Goal: Task Accomplishment & Management: Use online tool/utility

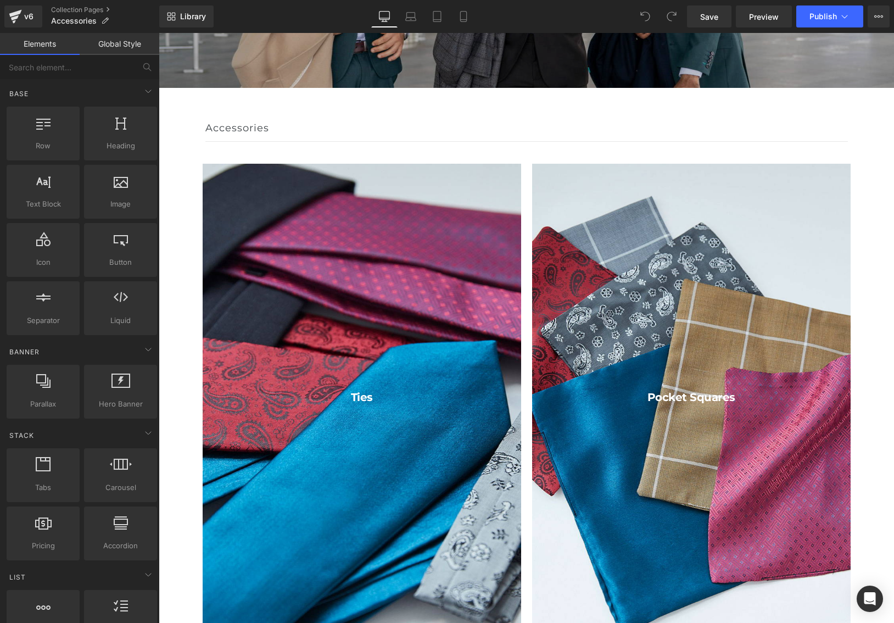
scroll to position [115, 0]
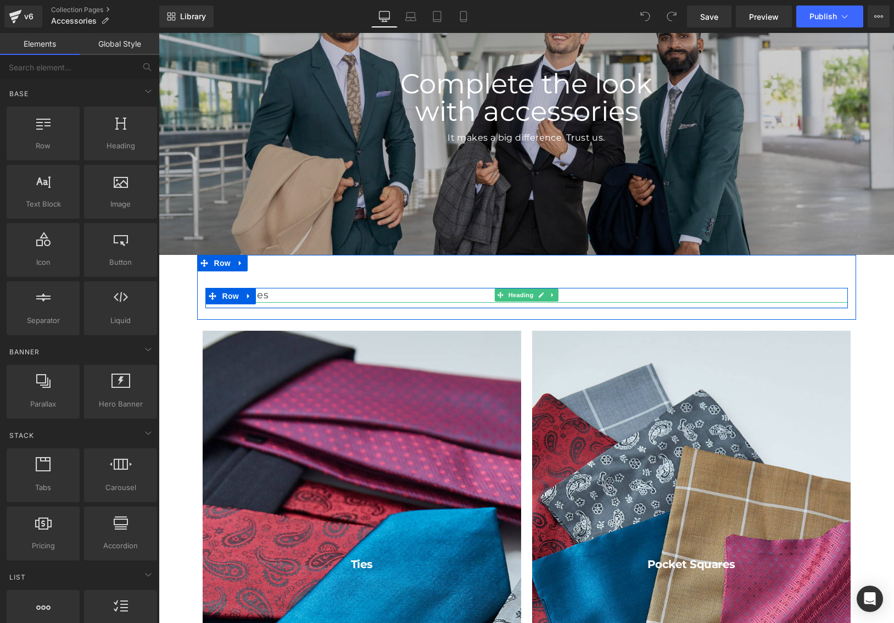
click at [270, 294] on h3 "Accessories" at bounding box center [526, 295] width 642 height 15
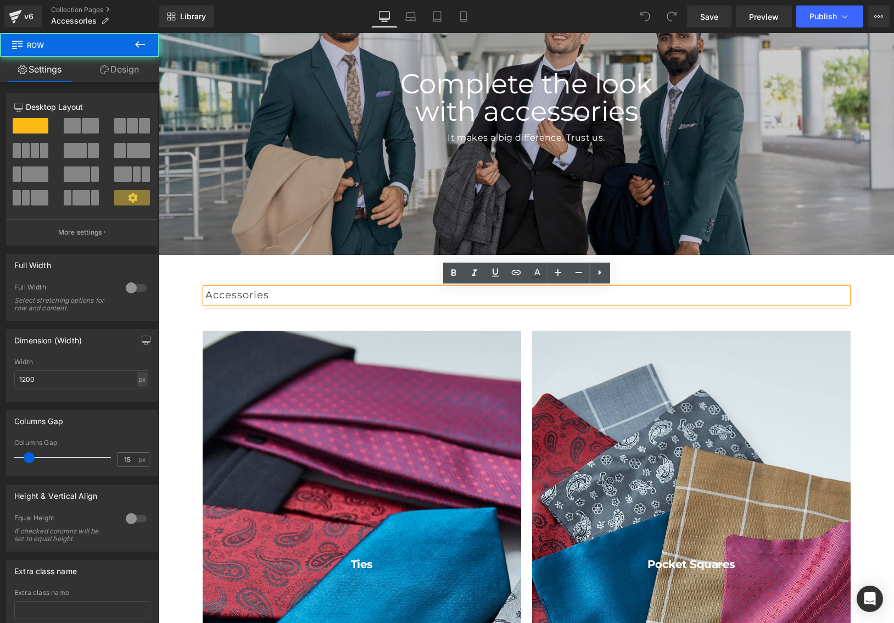
click at [305, 273] on div "Accessories Heading Row Separator Row" at bounding box center [526, 287] width 659 height 65
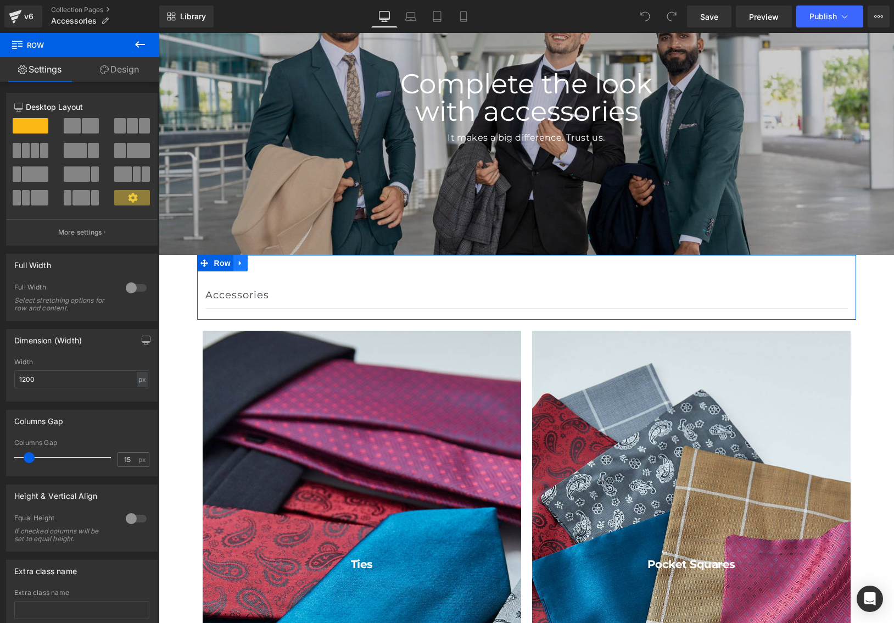
click at [242, 264] on icon at bounding box center [241, 263] width 8 height 8
click at [267, 264] on icon at bounding box center [269, 263] width 8 height 8
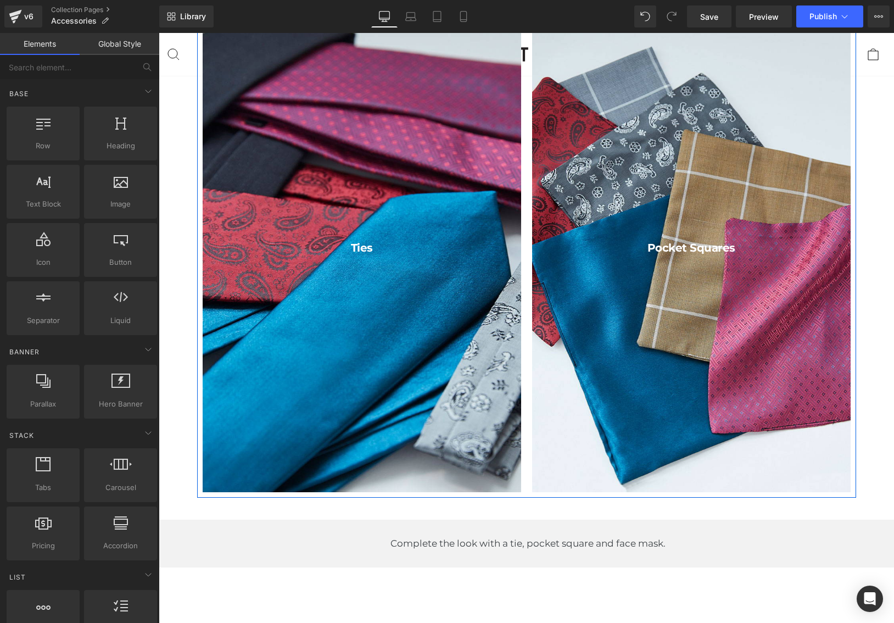
scroll to position [395, 0]
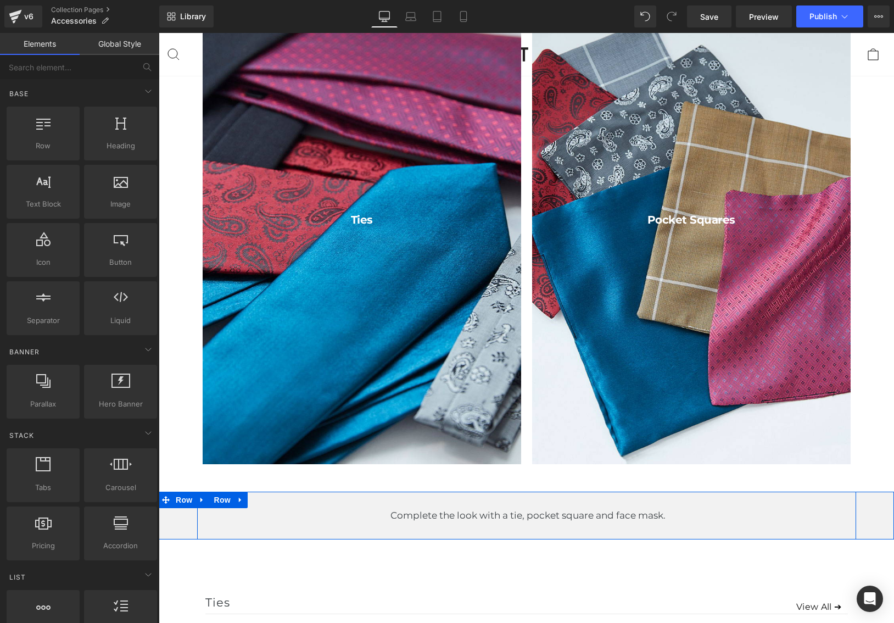
click at [570, 518] on p "Complete the look with a tie, pocket square and face mask." at bounding box center [528, 515] width 656 height 15
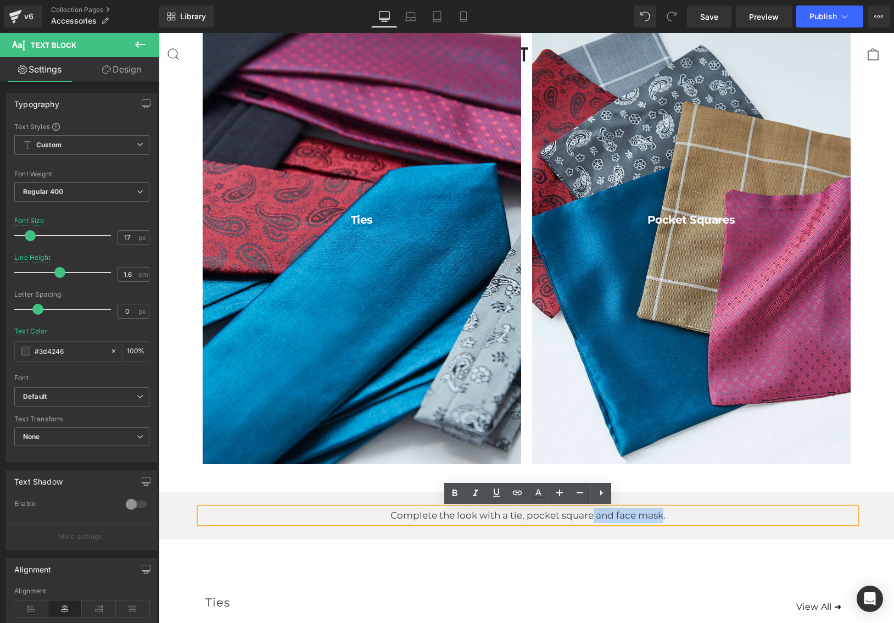
drag, startPoint x: 661, startPoint y: 516, endPoint x: 592, endPoint y: 520, distance: 68.8
click at [592, 520] on p "Complete the look with a tie, pocket square and face mask." at bounding box center [528, 515] width 656 height 15
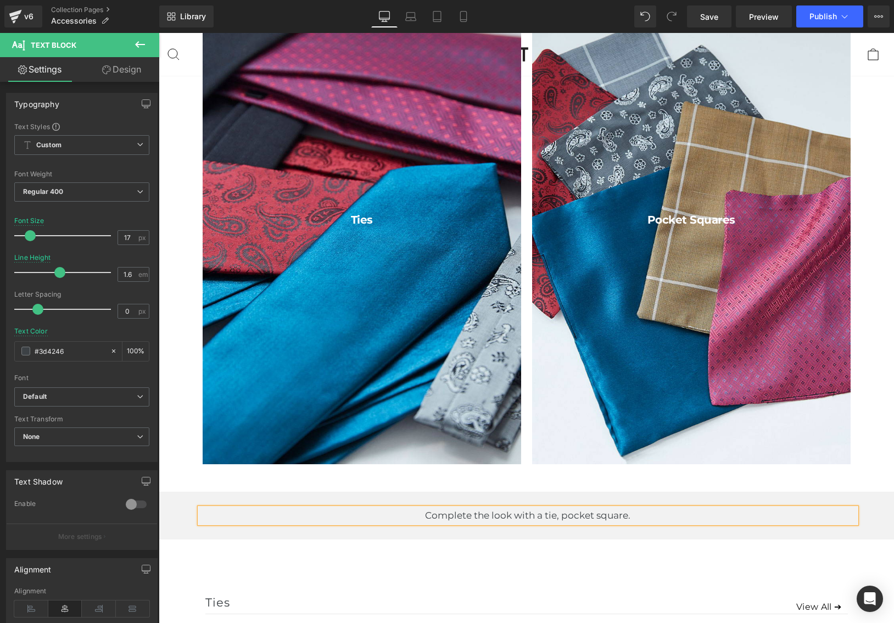
click at [560, 517] on p "Complete the look with a tie, pocket square." at bounding box center [528, 515] width 656 height 15
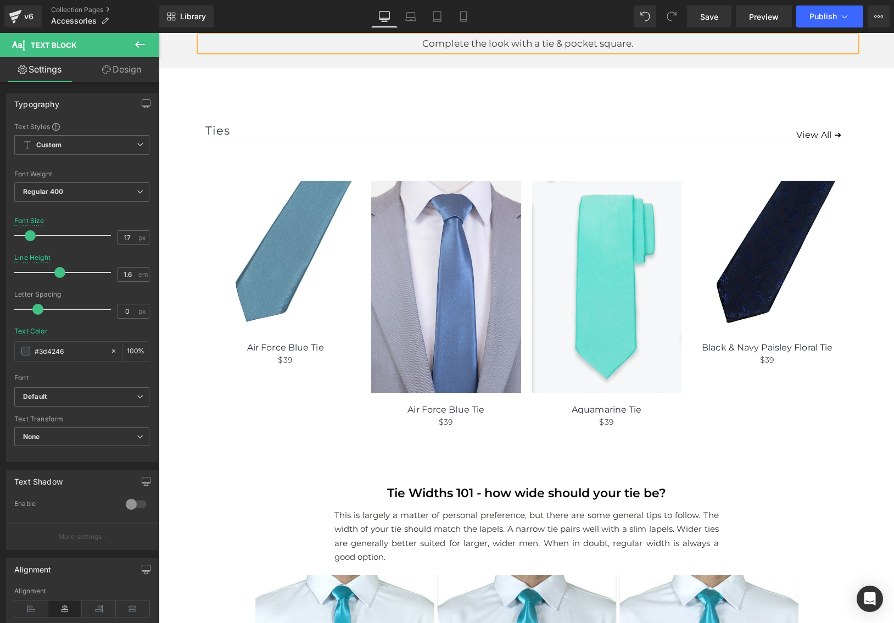
scroll to position [836, 0]
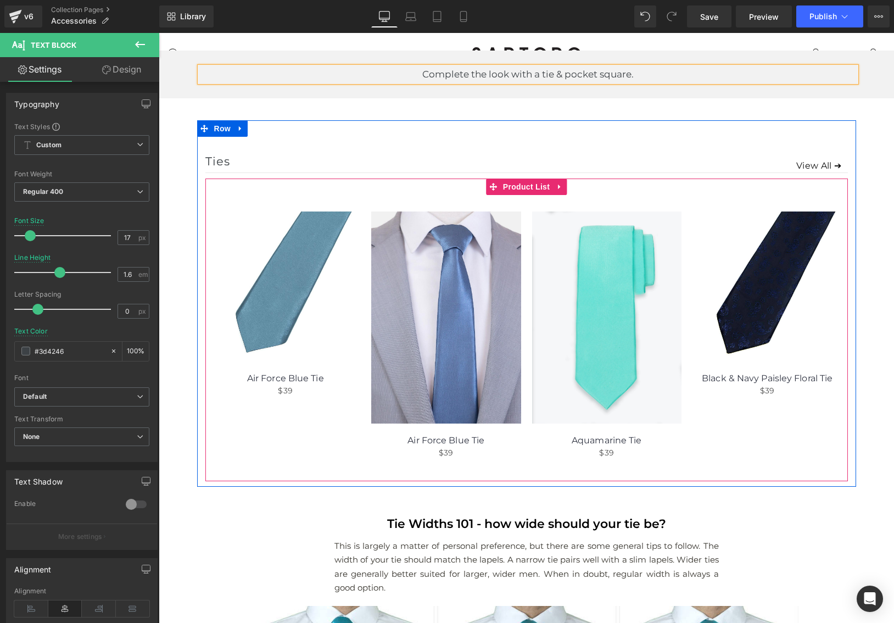
click at [518, 200] on div "(P) Image Air Force Blue Tie (P) Title $39 (P) Price" at bounding box center [446, 335] width 161 height 280
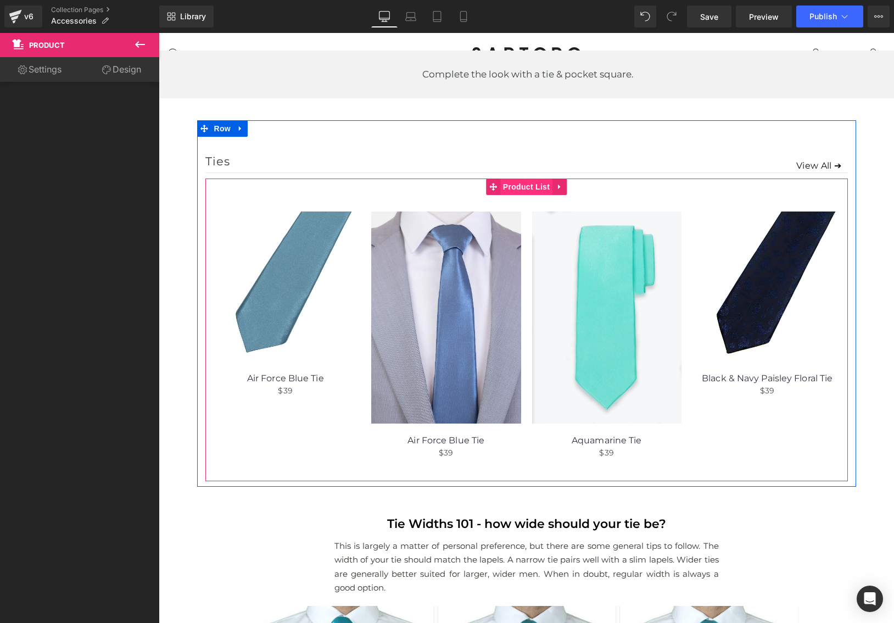
click at [515, 183] on span "Product List" at bounding box center [526, 186] width 52 height 16
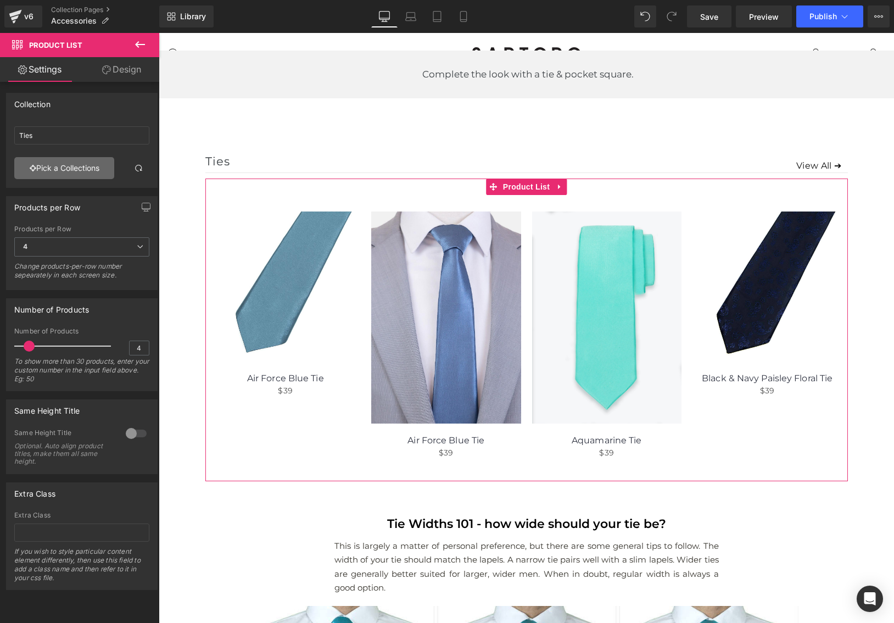
click at [73, 166] on link "Pick a Collections" at bounding box center [64, 168] width 100 height 22
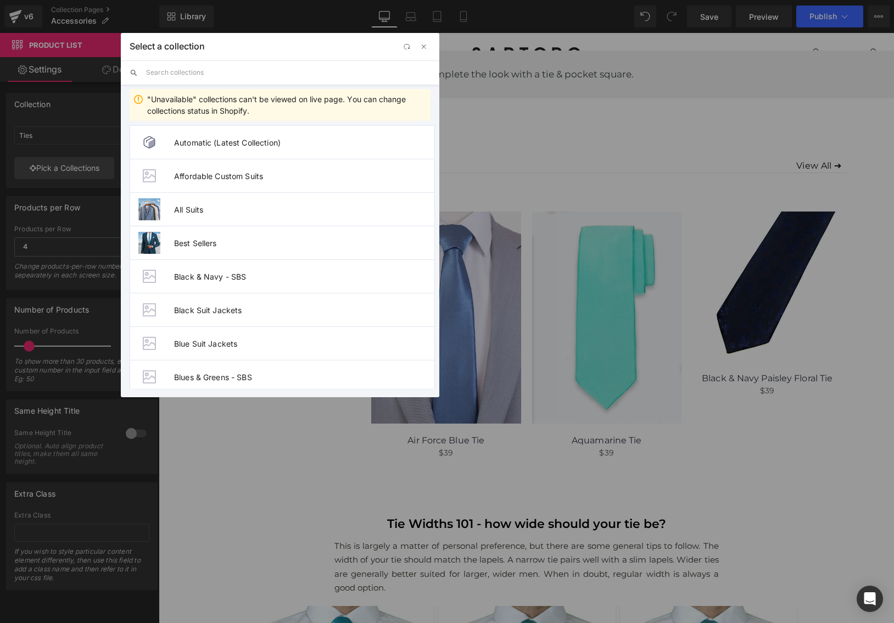
click at [222, 74] on input "text" at bounding box center [288, 72] width 284 height 24
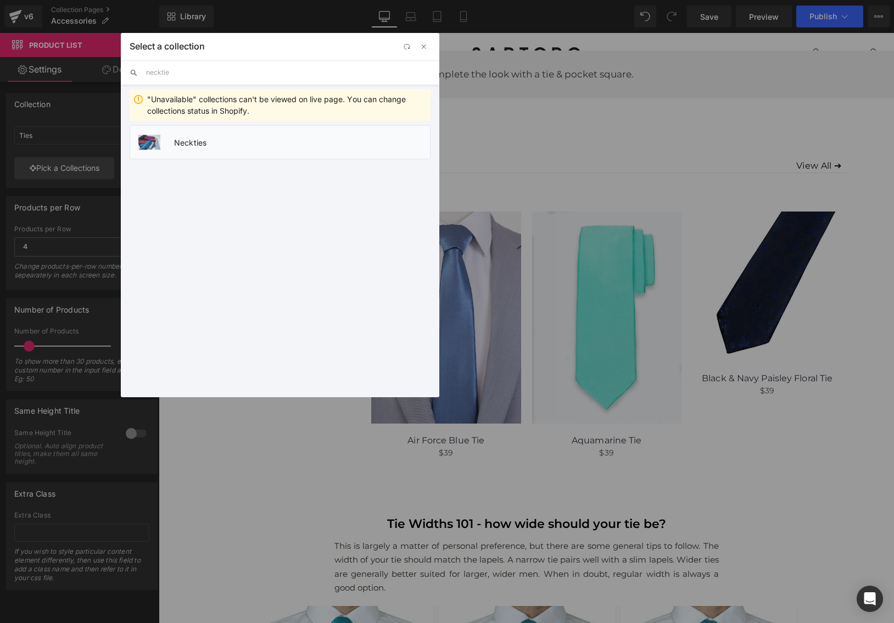
type input "necktie"
click at [192, 142] on span "Neckties" at bounding box center [302, 142] width 256 height 9
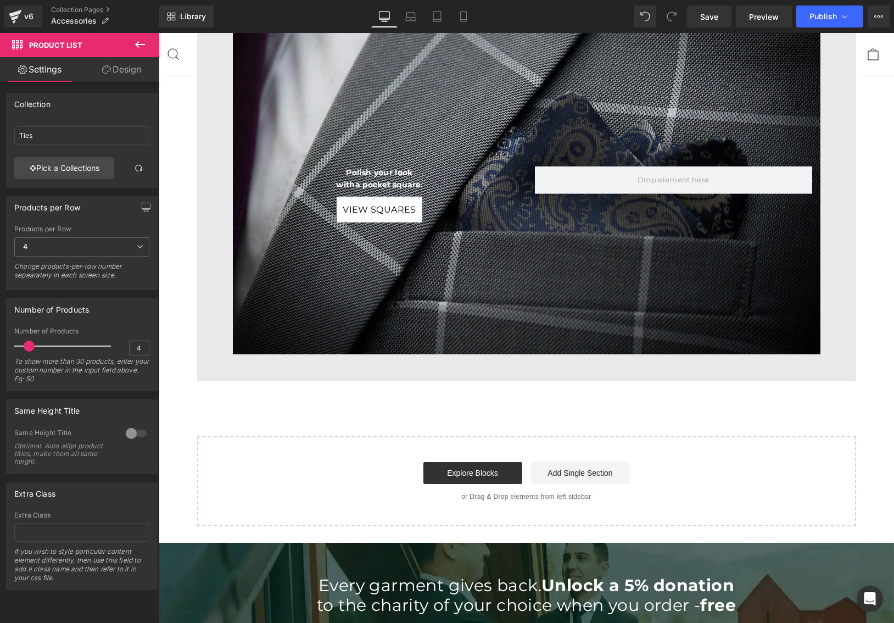
scroll to position [2022, 0]
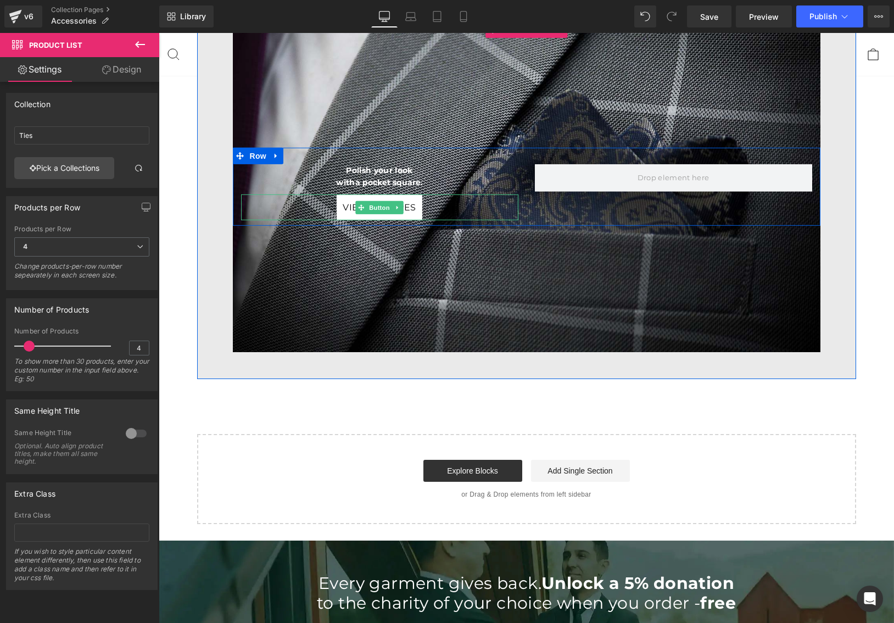
click at [332, 201] on div "VIEW SQUARES" at bounding box center [379, 207] width 277 height 26
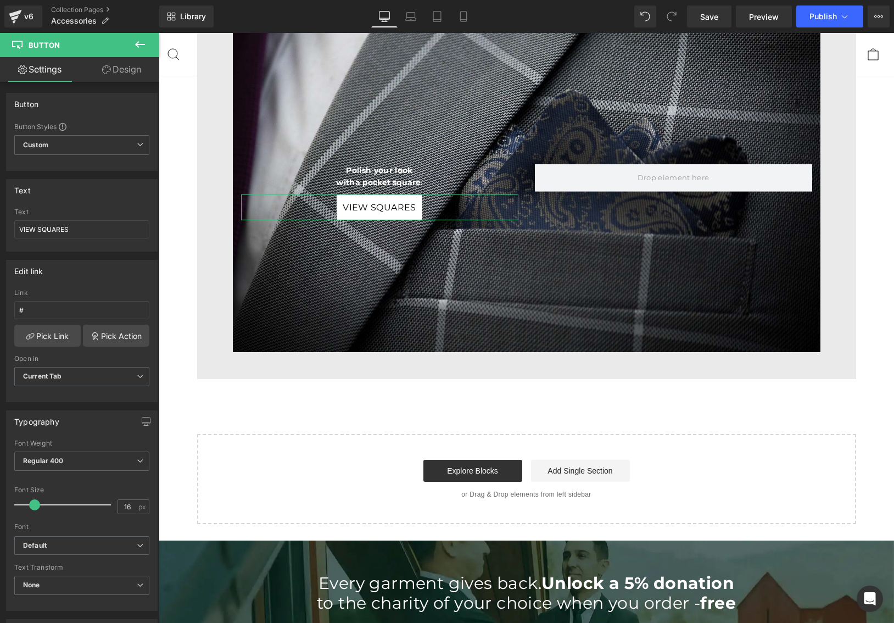
click at [126, 66] on link "Design" at bounding box center [122, 69] width 80 height 25
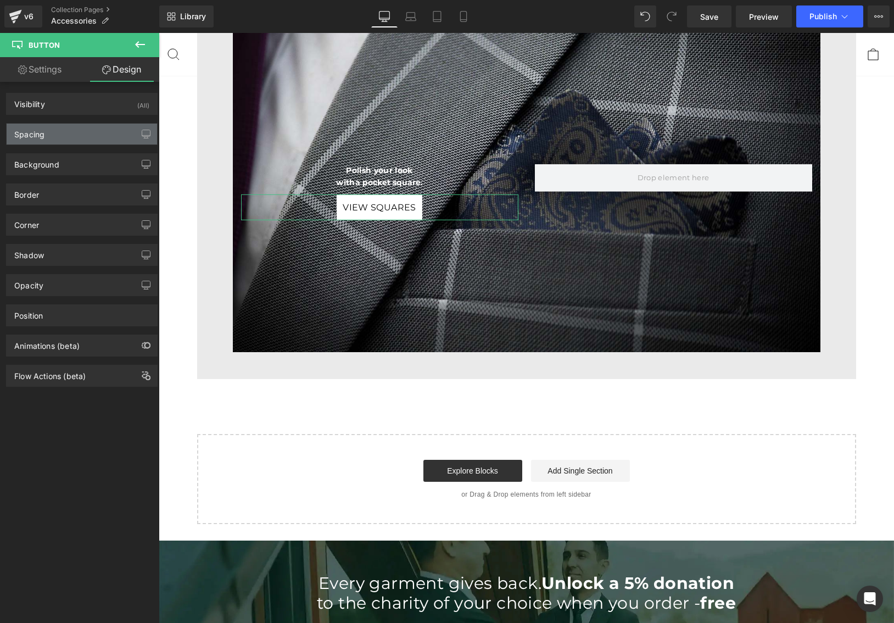
click at [93, 138] on div "Spacing" at bounding box center [82, 134] width 150 height 21
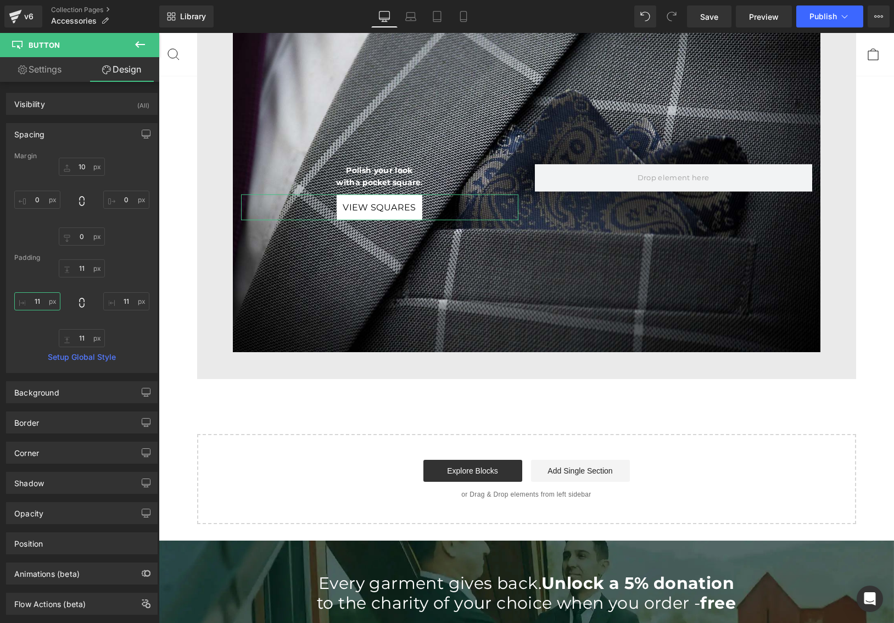
click at [41, 306] on input "11" at bounding box center [37, 301] width 46 height 18
type input "18"
click at [127, 298] on input "11" at bounding box center [126, 301] width 46 height 18
type input "22"
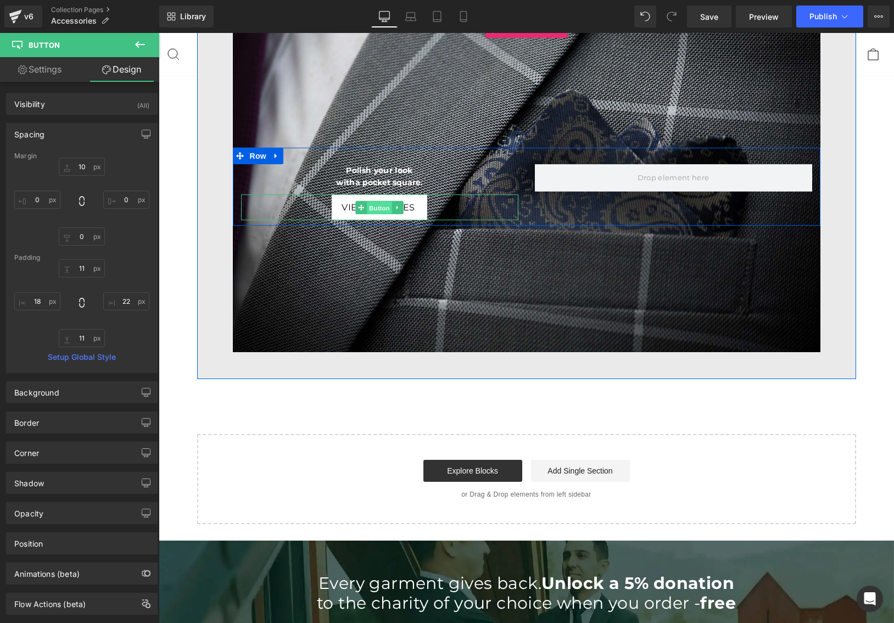
click at [374, 203] on span "Button" at bounding box center [379, 207] width 25 height 13
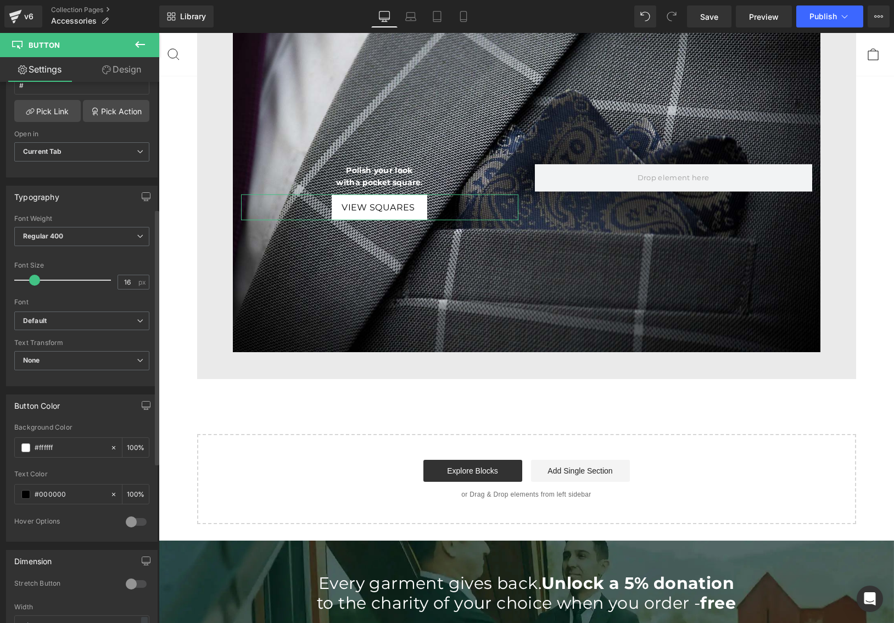
scroll to position [0, 0]
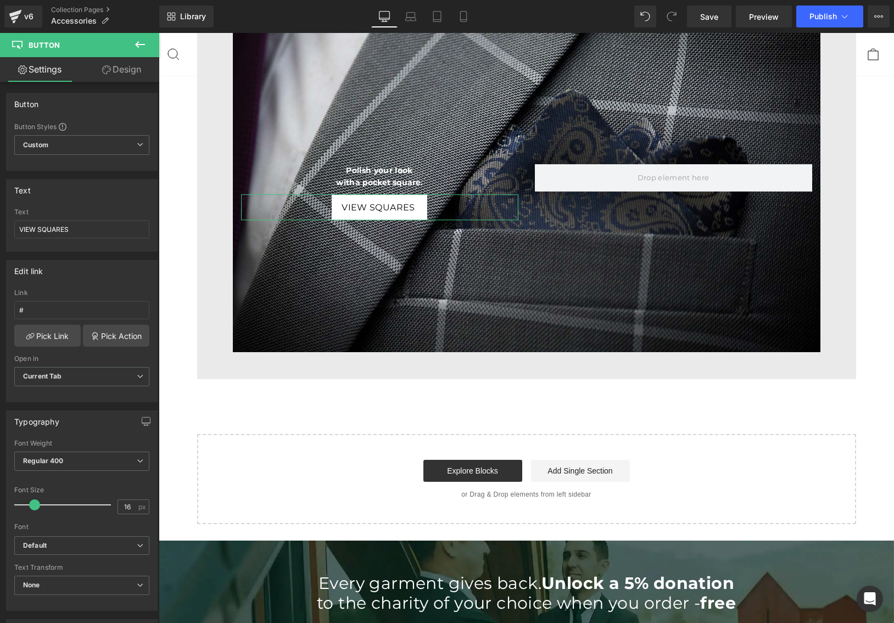
click at [130, 75] on link "Design" at bounding box center [122, 69] width 80 height 25
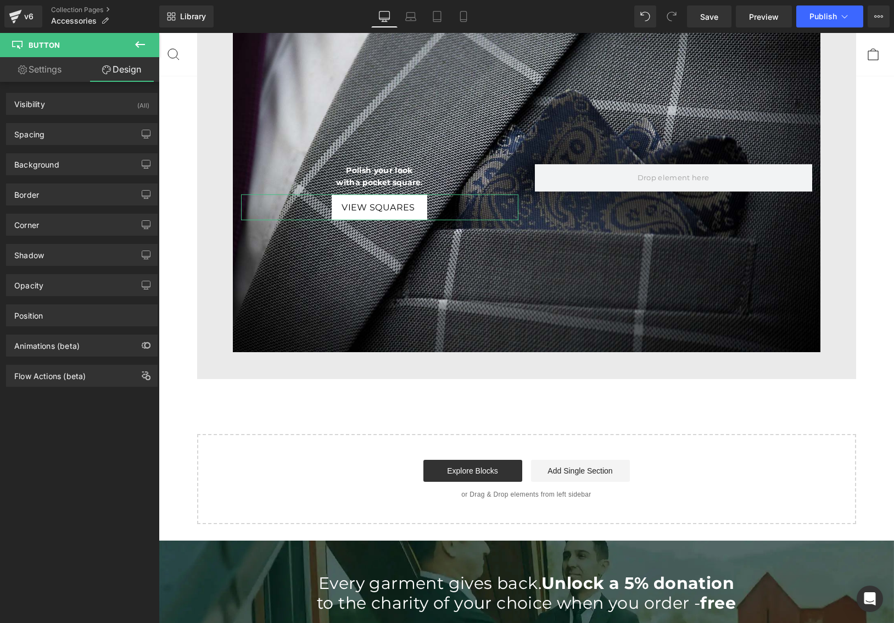
type input "10"
type input "0"
type input "11"
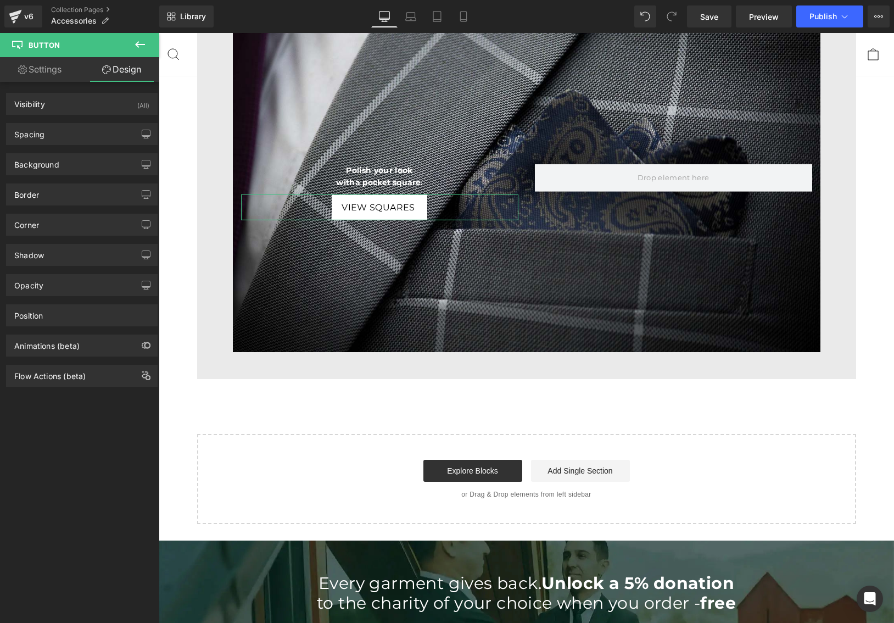
type input "22"
type input "11"
click at [89, 137] on div "Spacing" at bounding box center [82, 134] width 150 height 21
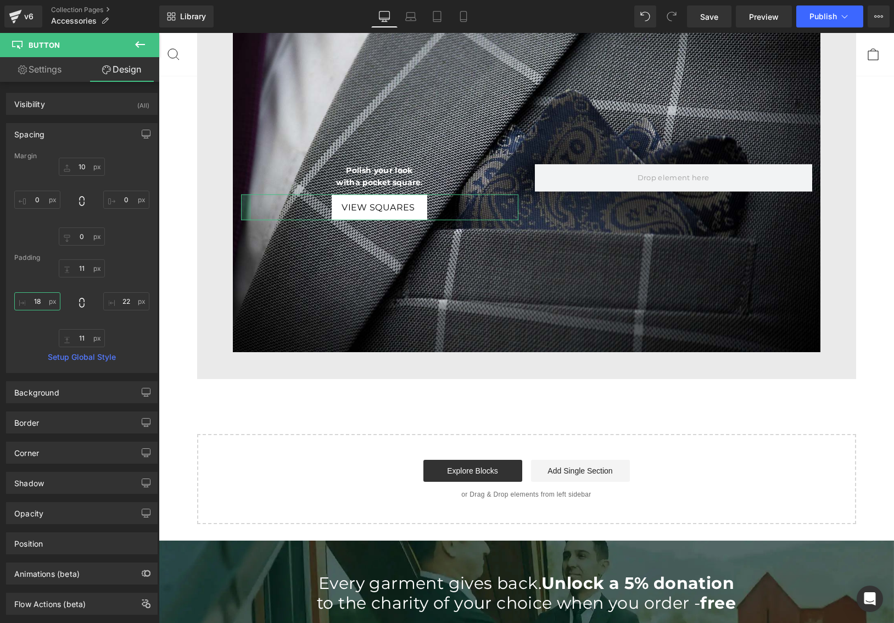
click at [44, 304] on input "18" at bounding box center [37, 301] width 46 height 18
type input "22"
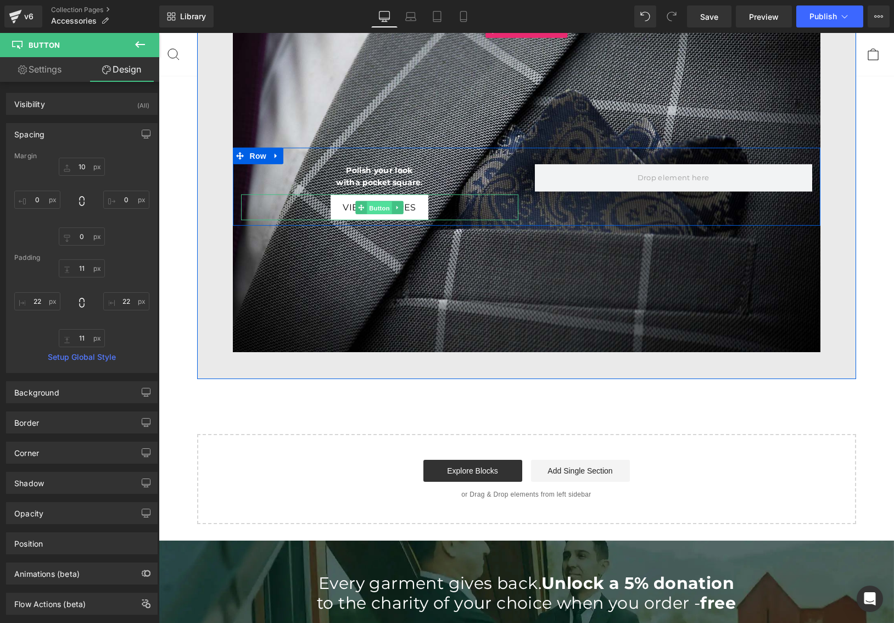
click at [379, 205] on span "Button" at bounding box center [379, 207] width 25 height 13
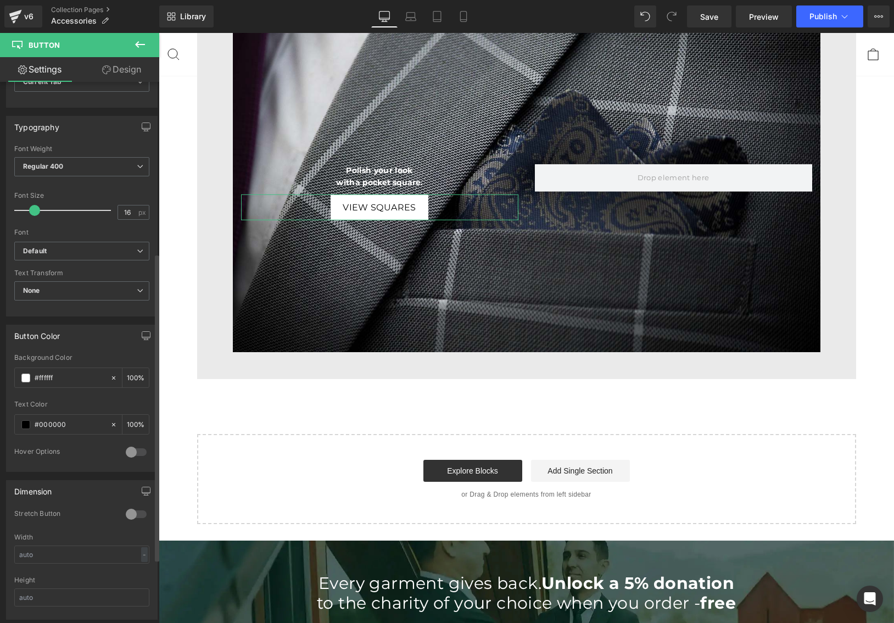
scroll to position [309, 0]
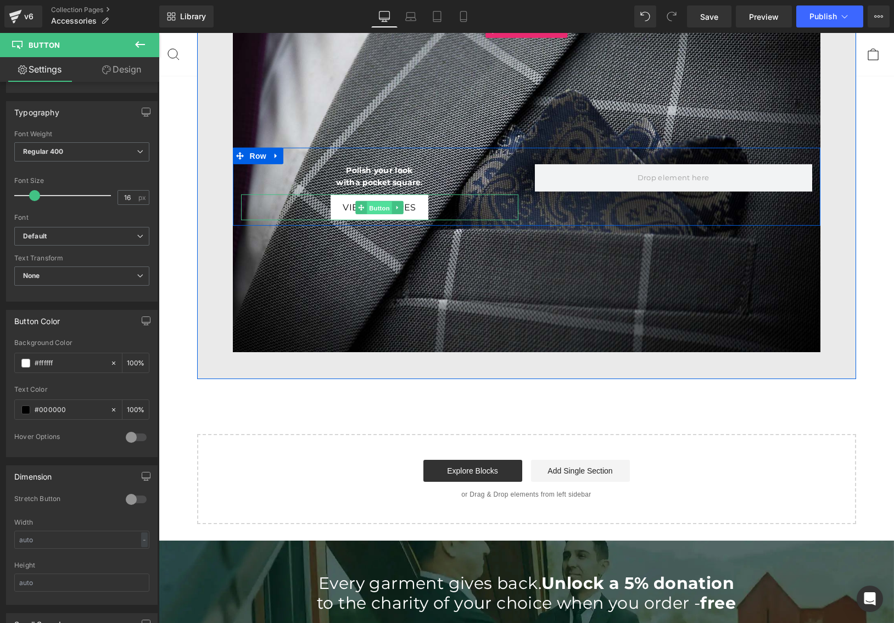
click at [379, 206] on span "Button" at bounding box center [379, 207] width 25 height 13
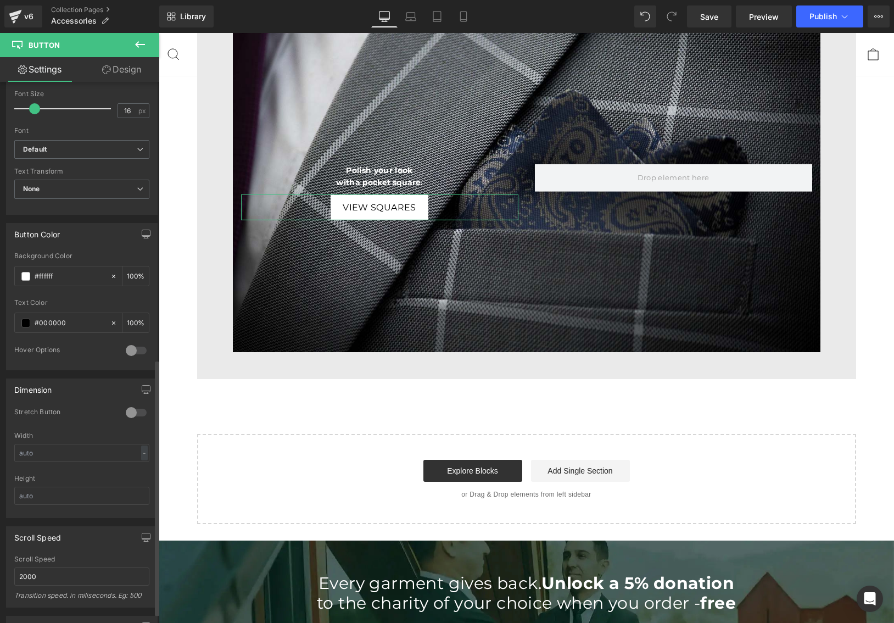
scroll to position [606, 0]
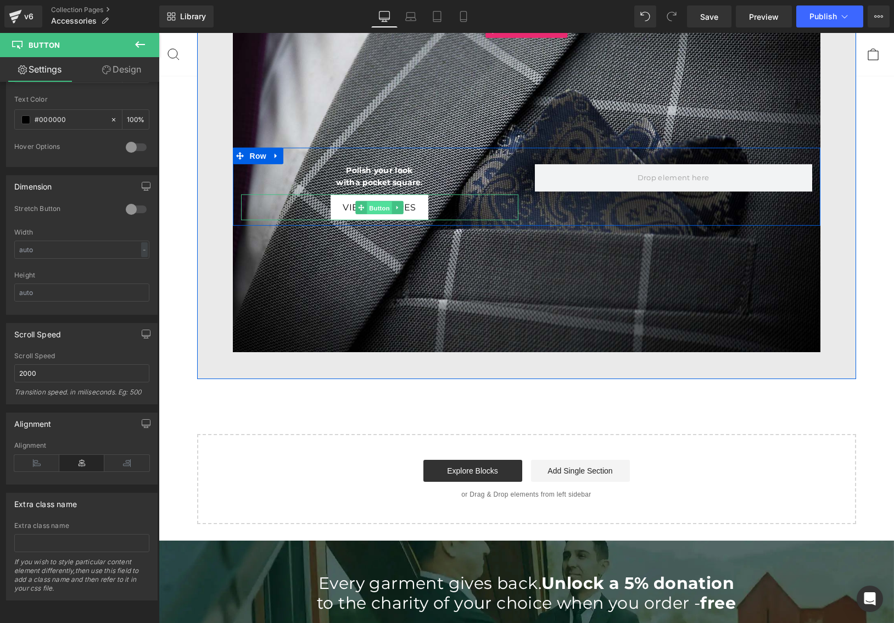
click at [377, 204] on span "Button" at bounding box center [379, 207] width 25 height 13
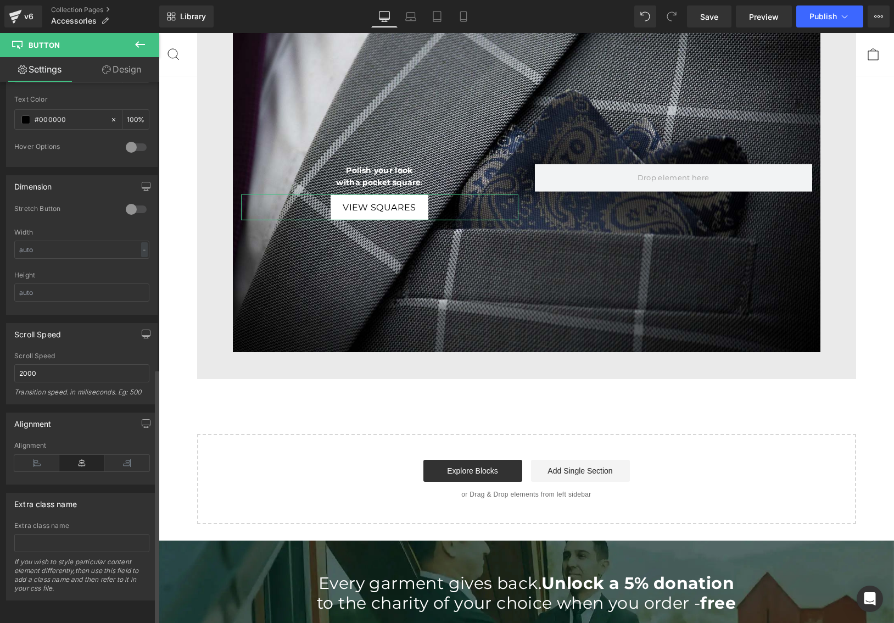
click at [124, 88] on div at bounding box center [81, 91] width 135 height 7
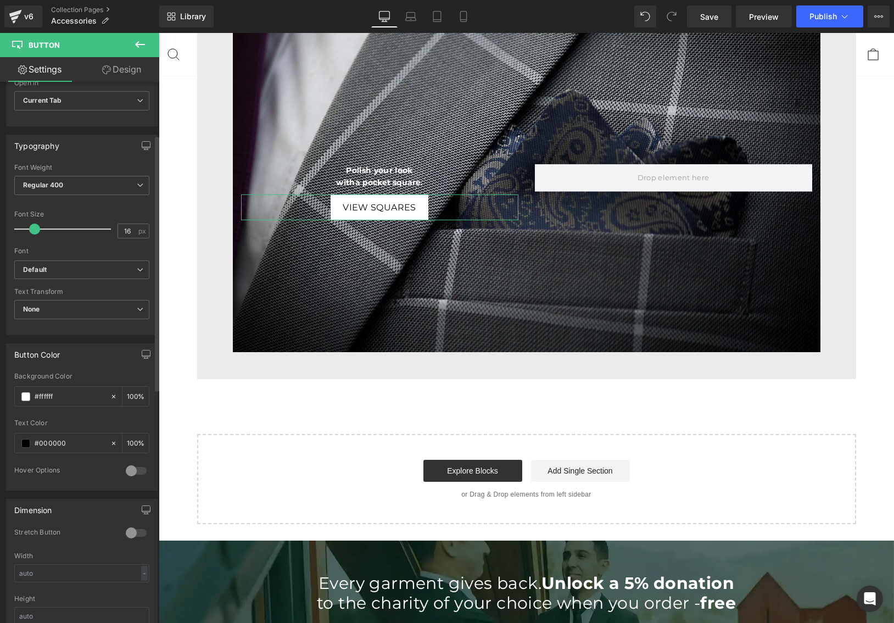
scroll to position [0, 0]
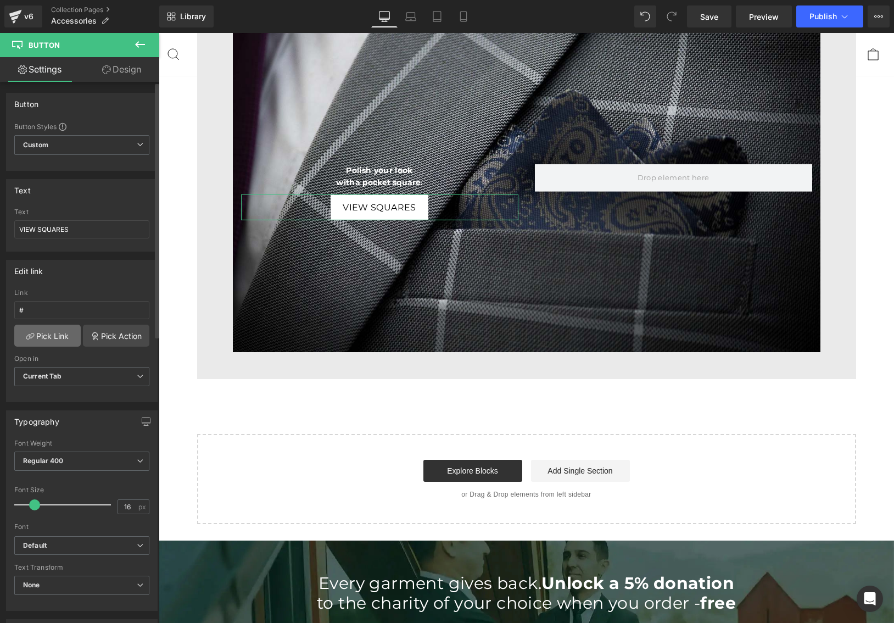
click at [54, 335] on link "Pick Link" at bounding box center [47, 335] width 66 height 22
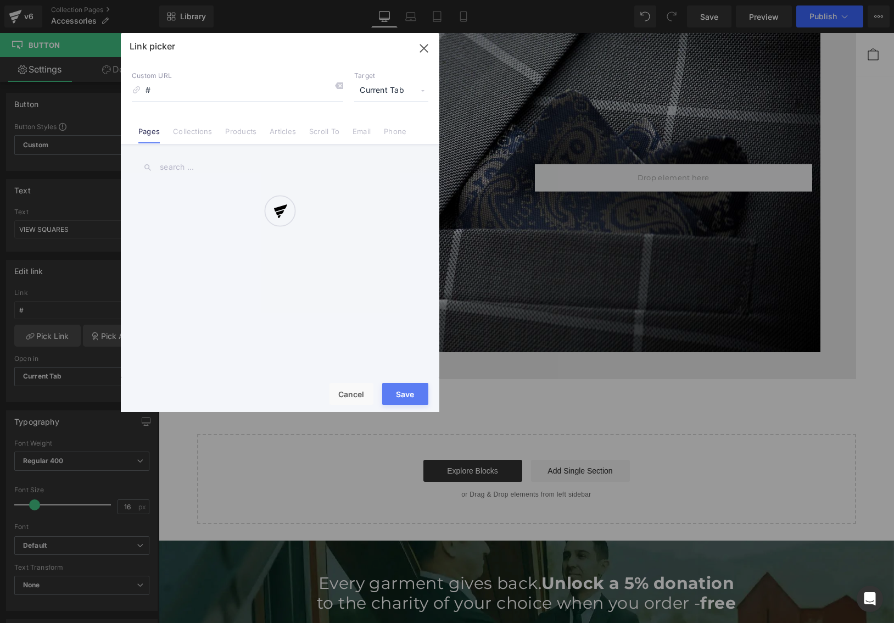
click at [194, 134] on div at bounding box center [280, 222] width 318 height 379
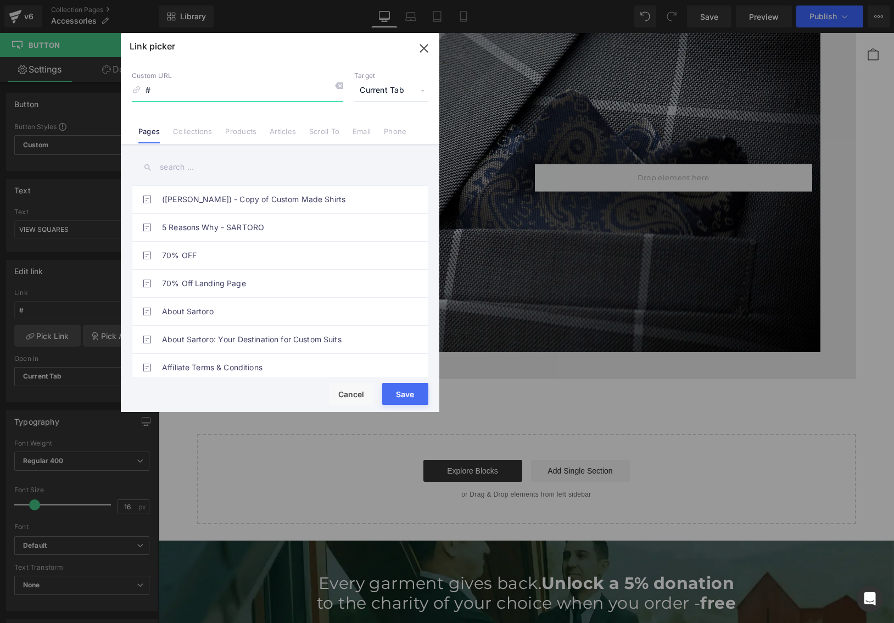
click at [198, 92] on input "#" at bounding box center [237, 90] width 211 height 21
click at [191, 133] on link "Collections" at bounding box center [192, 135] width 39 height 16
click at [175, 164] on input "text" at bounding box center [280, 167] width 296 height 25
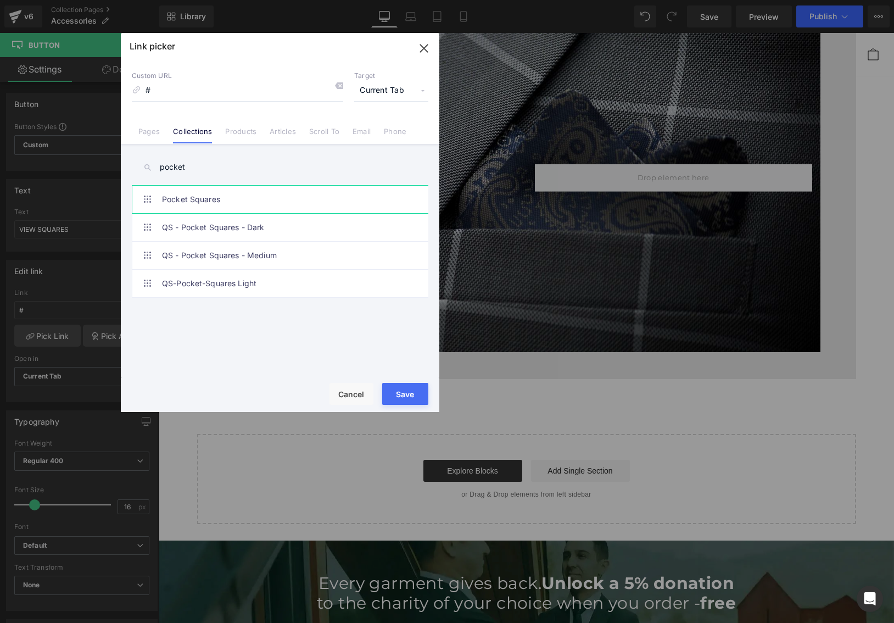
type input "pocket"
click at [180, 194] on link "Pocket Squares" at bounding box center [283, 199] width 242 height 27
type input "/collections/pocket-squares"
click at [395, 390] on button "Save" at bounding box center [405, 394] width 46 height 22
type input "/collections/pocket-squares"
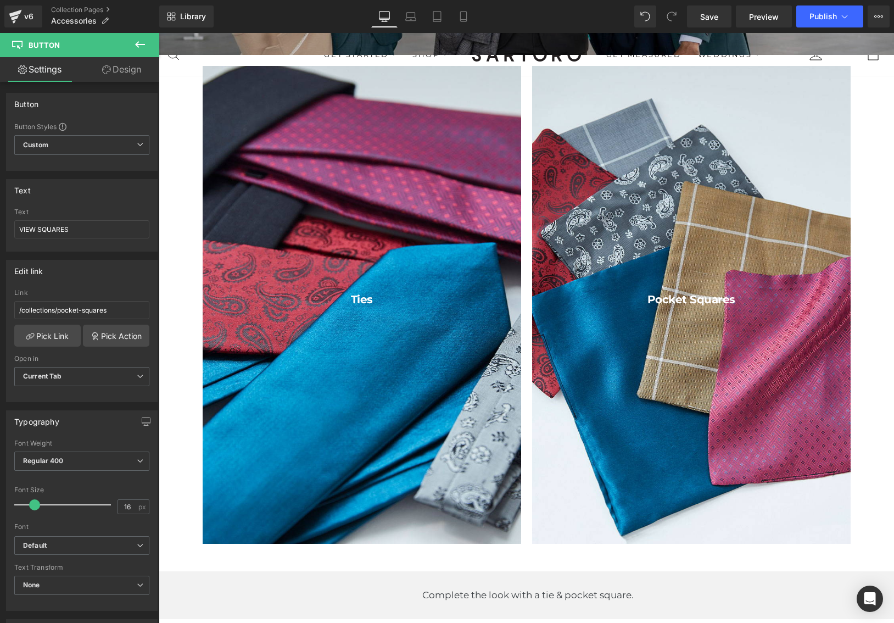
scroll to position [272, 0]
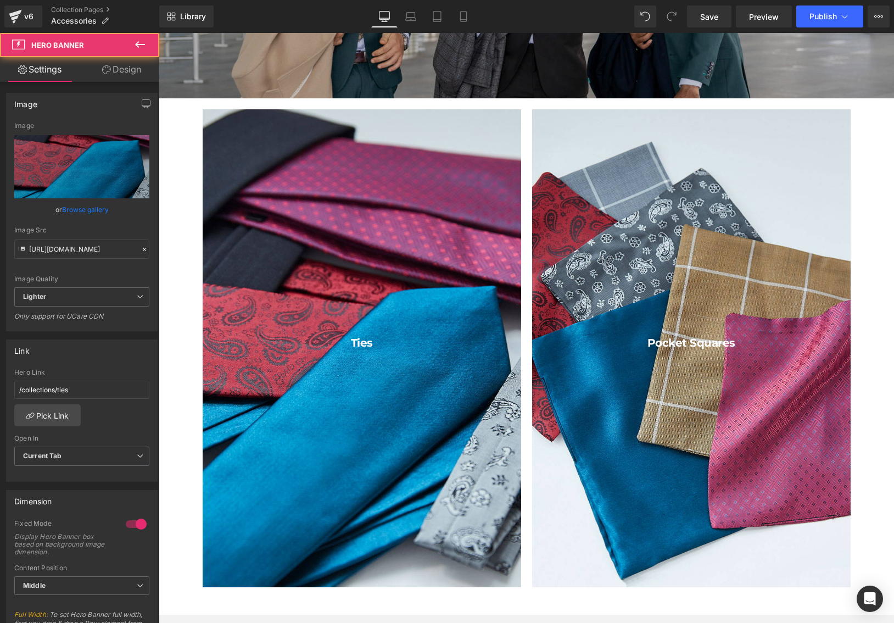
click at [385, 263] on div at bounding box center [362, 348] width 318 height 478
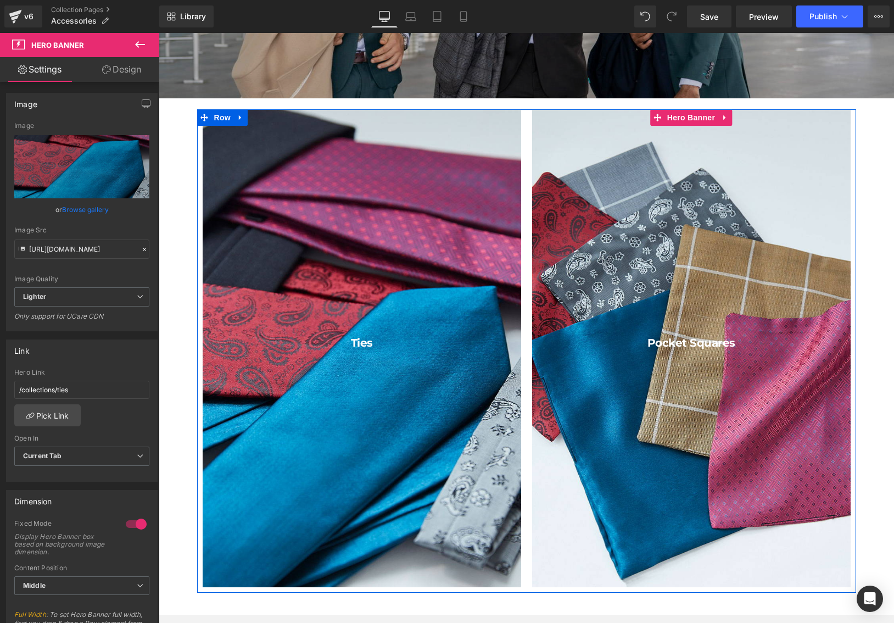
click at [659, 136] on div at bounding box center [691, 348] width 318 height 478
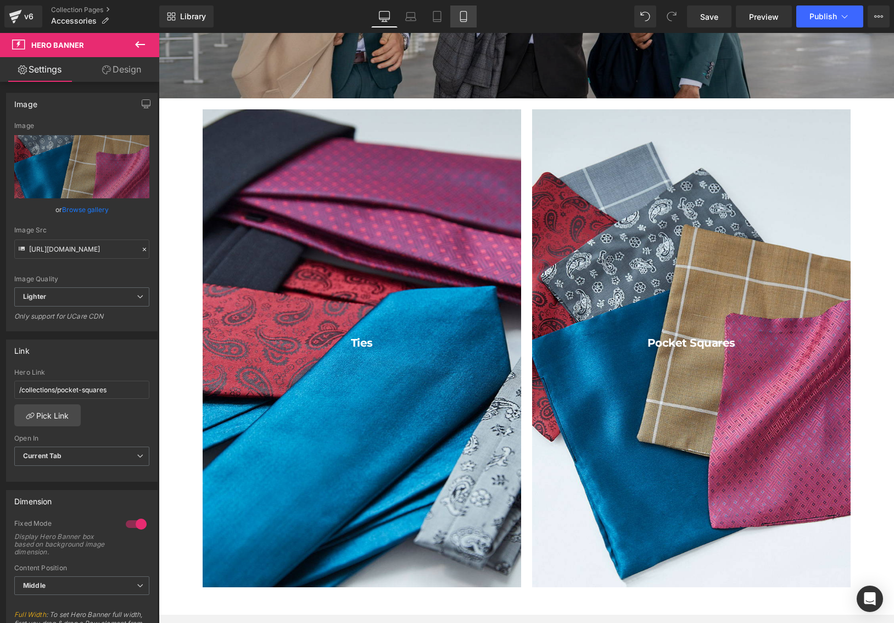
click at [462, 14] on icon at bounding box center [463, 16] width 11 height 11
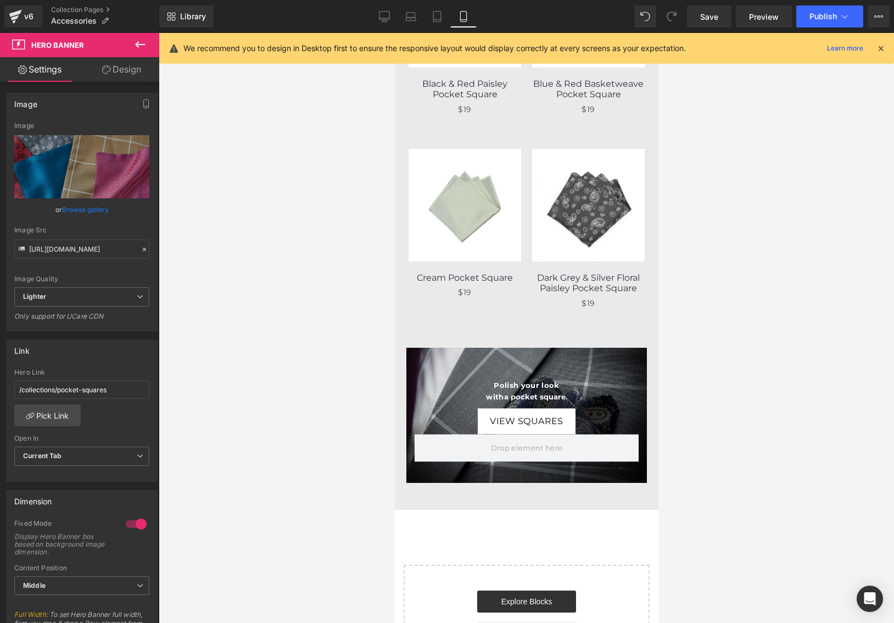
scroll to position [1542, 0]
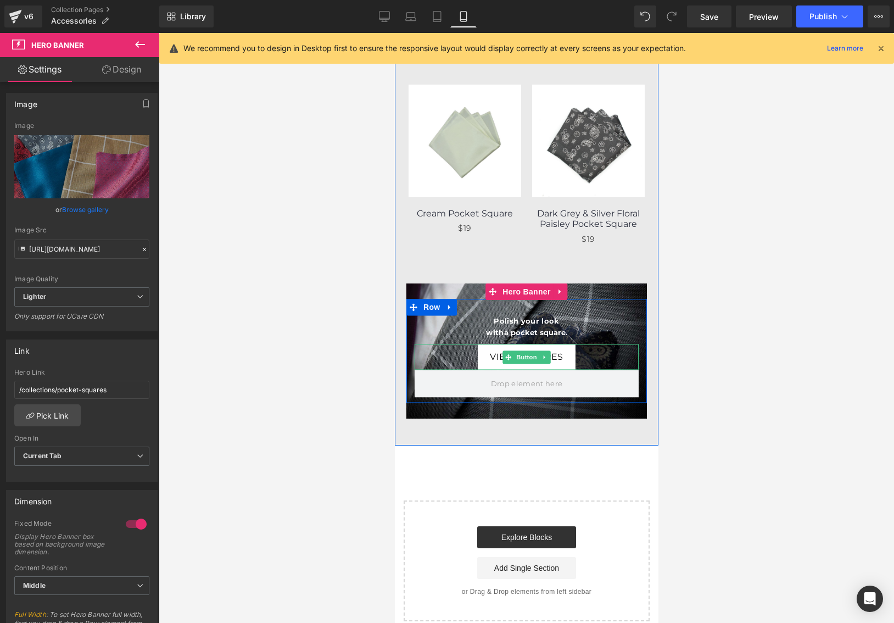
click at [490, 356] on span "VIEW SQUARES" at bounding box center [525, 356] width 73 height 10
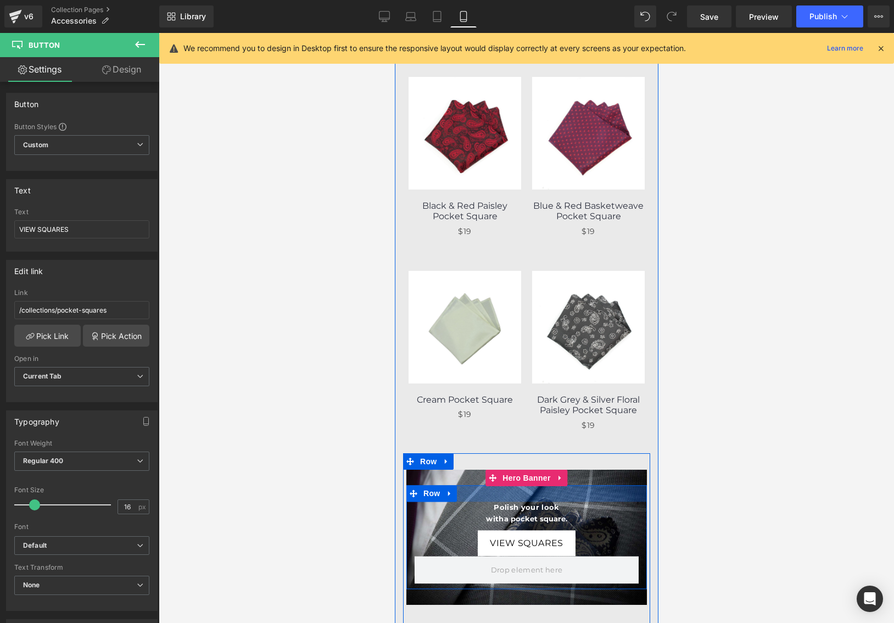
scroll to position [1217, 0]
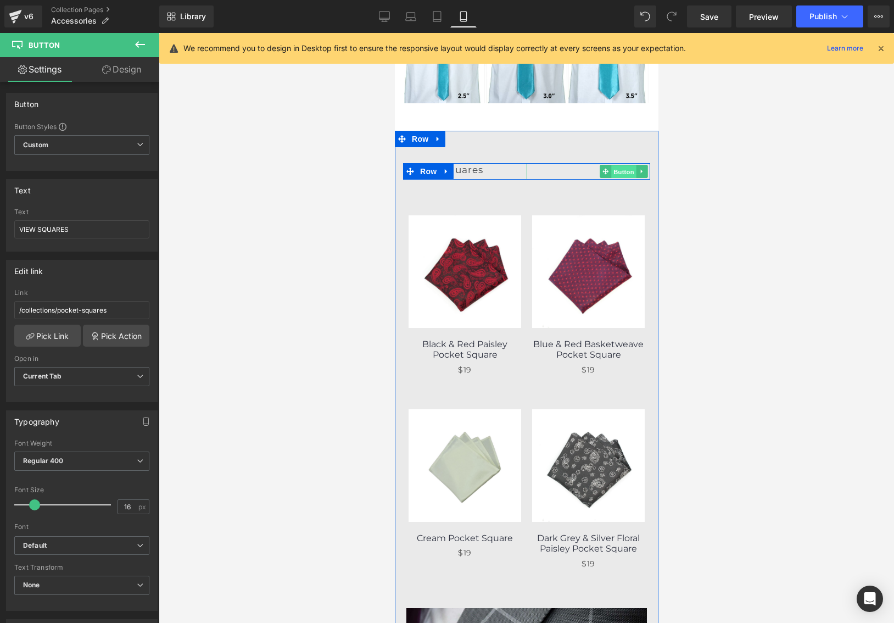
click at [619, 170] on span "Button" at bounding box center [623, 171] width 25 height 13
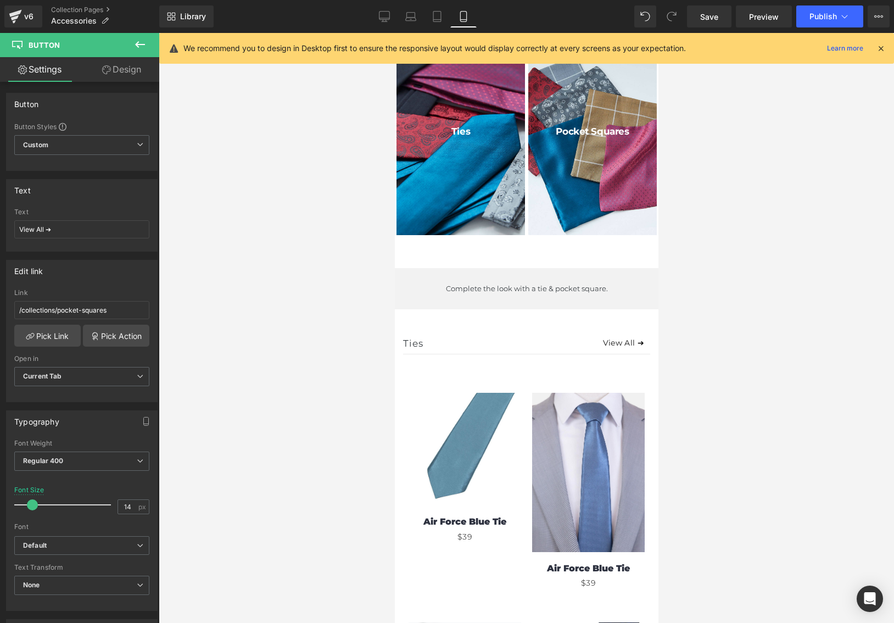
scroll to position [163, 0]
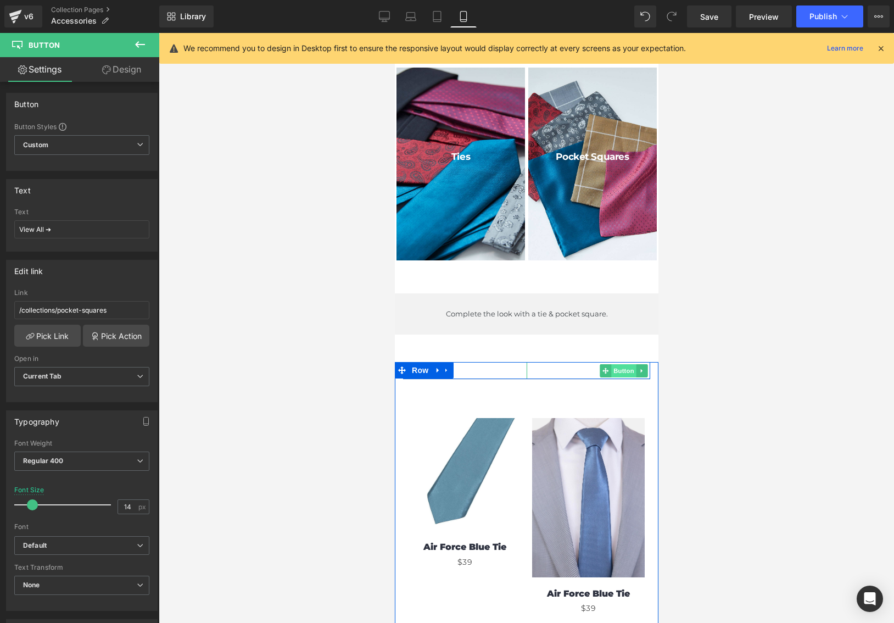
click at [623, 367] on span "Button" at bounding box center [623, 370] width 25 height 13
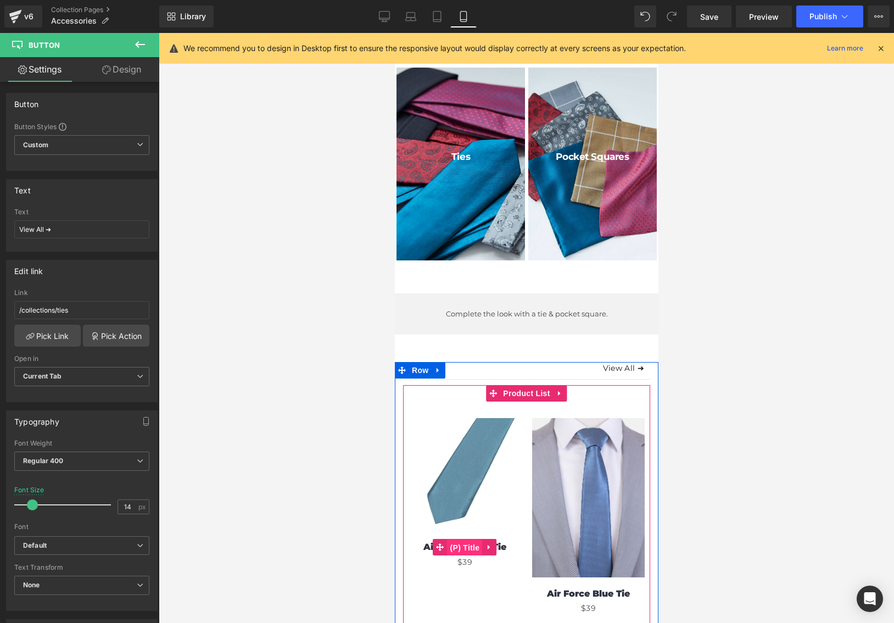
click at [454, 545] on span "(P) Title" at bounding box center [464, 547] width 35 height 16
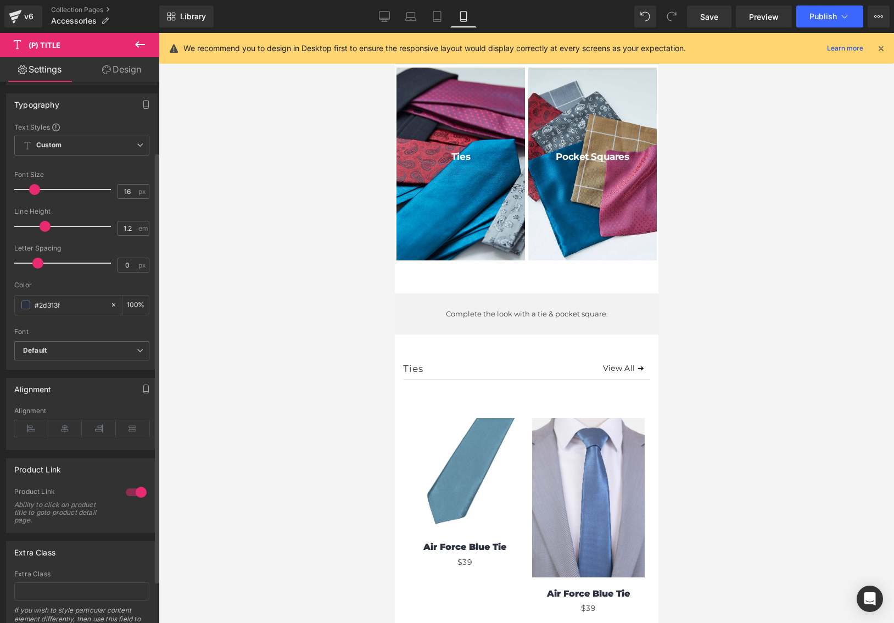
scroll to position [97, 0]
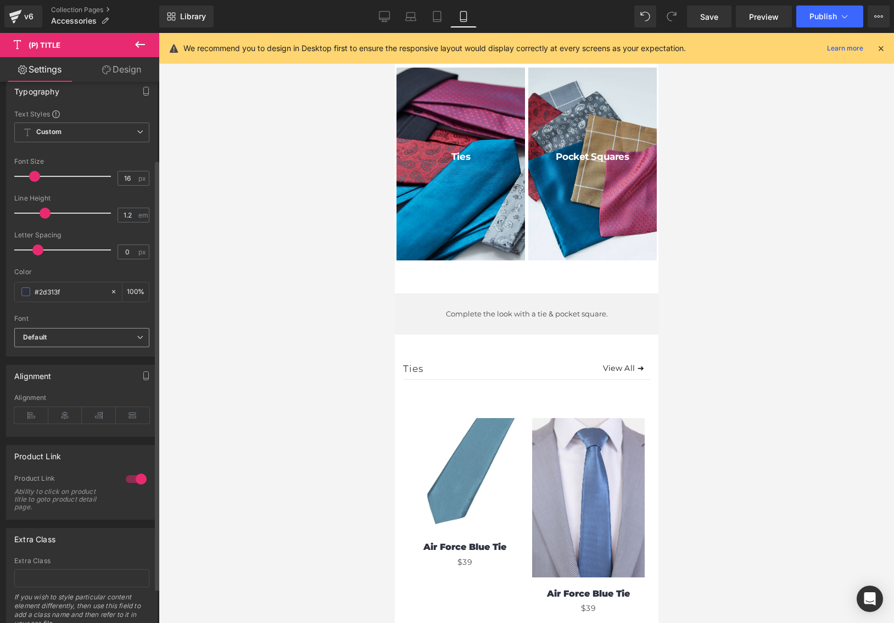
click at [130, 341] on b "Default" at bounding box center [80, 337] width 114 height 9
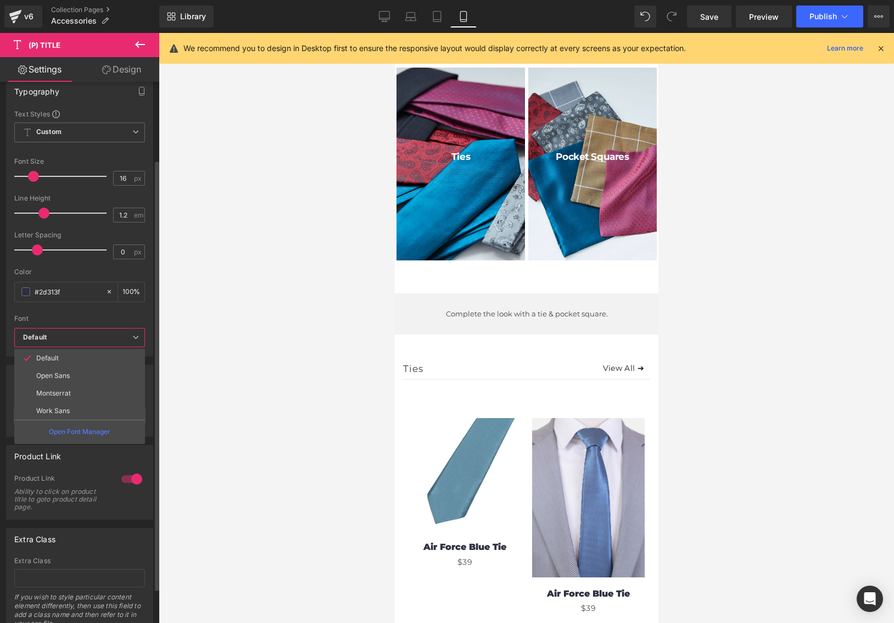
click at [137, 317] on div "Font" at bounding box center [79, 319] width 131 height 8
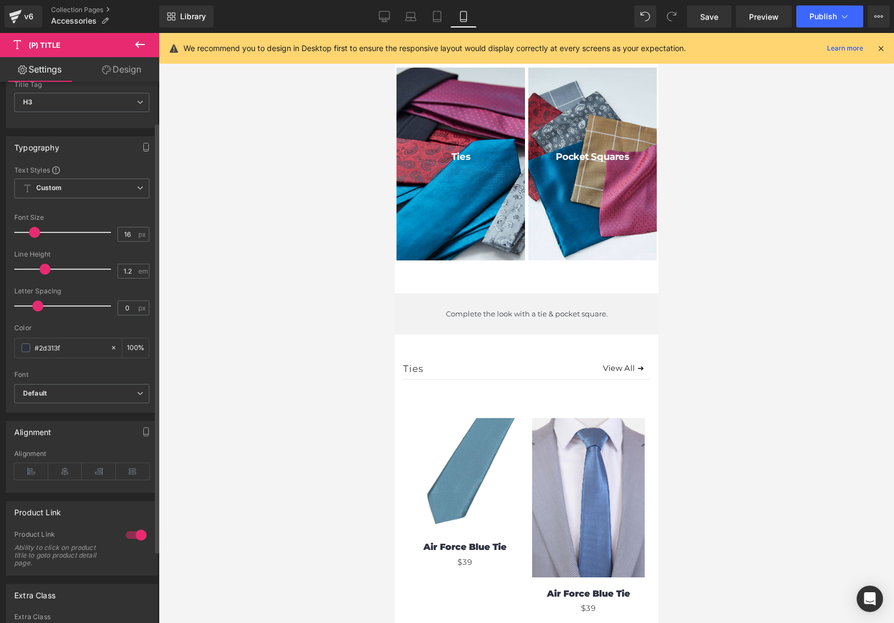
scroll to position [0, 0]
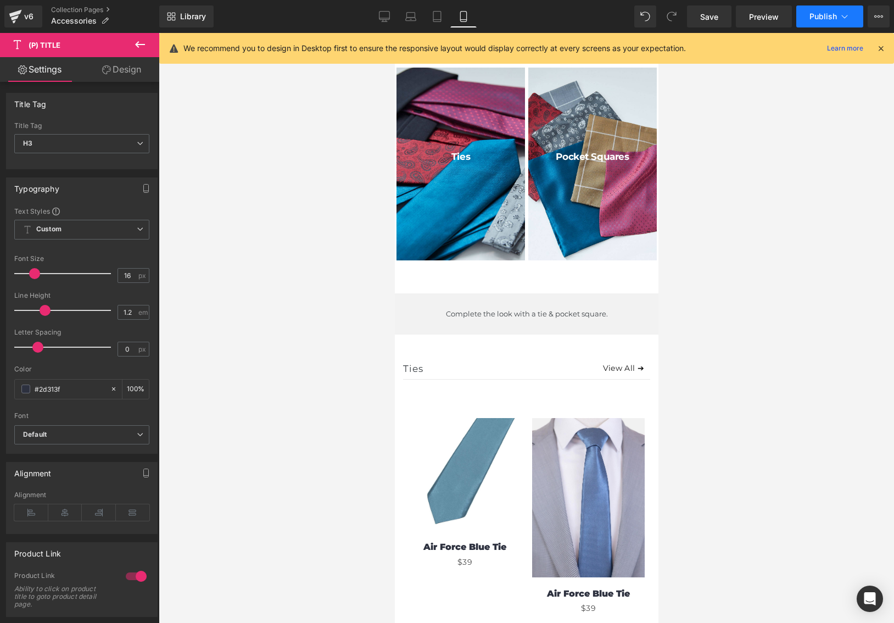
click at [820, 15] on span "Publish" at bounding box center [822, 16] width 27 height 9
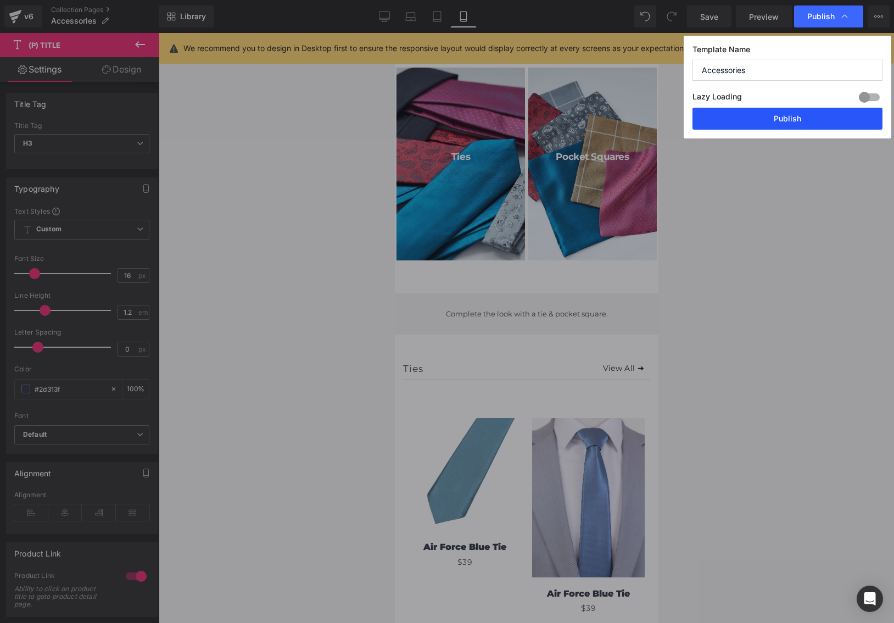
click at [787, 118] on button "Publish" at bounding box center [787, 119] width 190 height 22
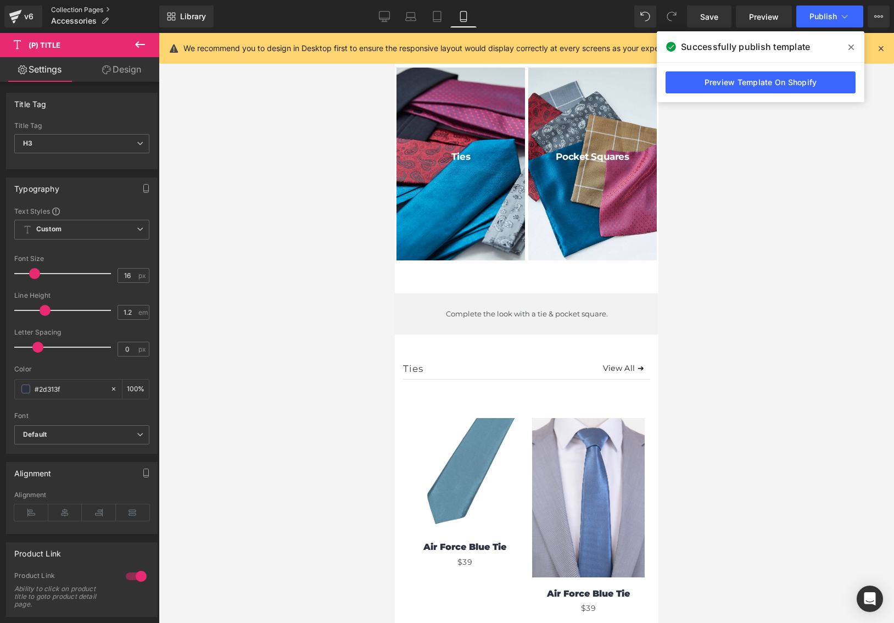
click at [63, 8] on link "Collection Pages" at bounding box center [105, 9] width 108 height 9
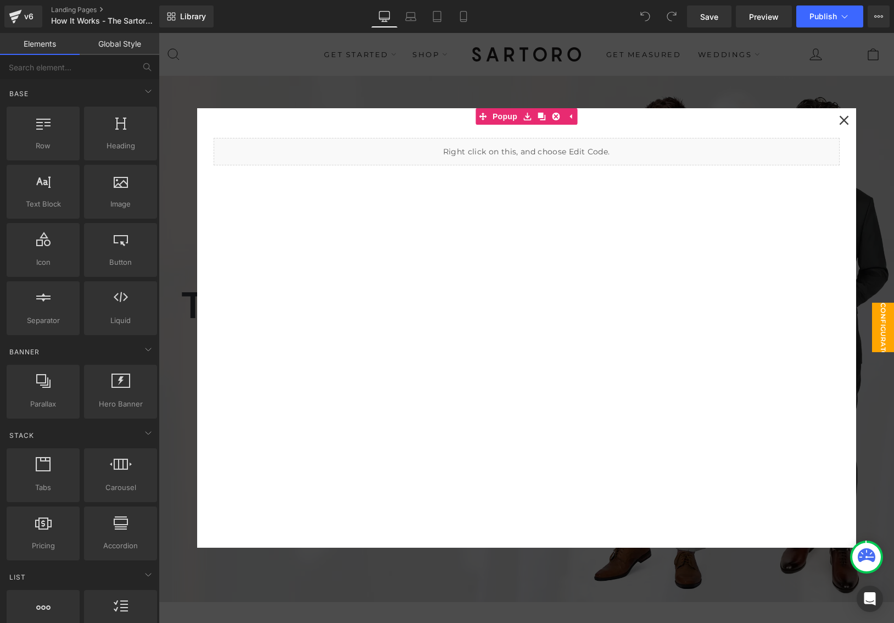
click at [843, 120] on icon at bounding box center [843, 120] width 9 height 9
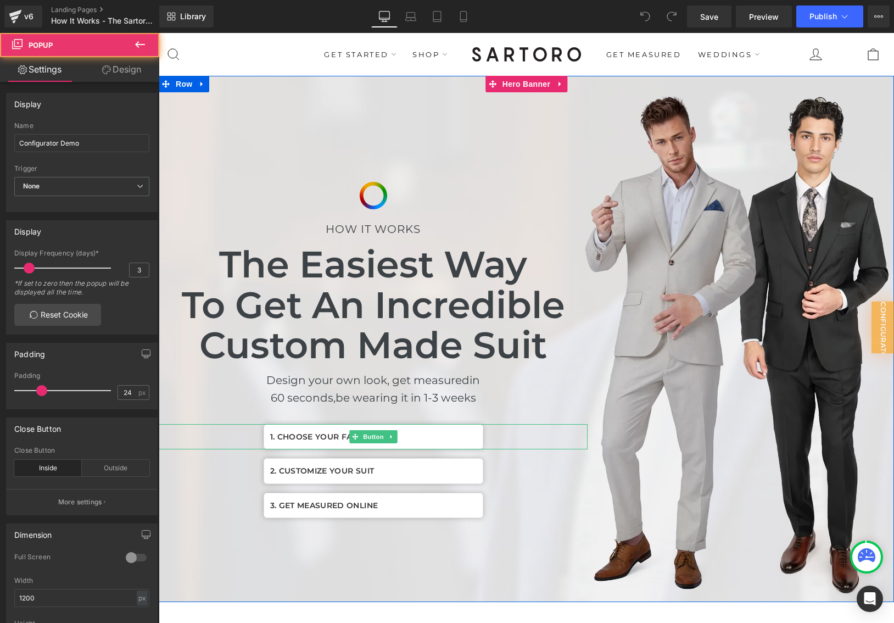
click at [426, 439] on link "1. CHOOSE YOUR FABRIC" at bounding box center [374, 436] width 220 height 25
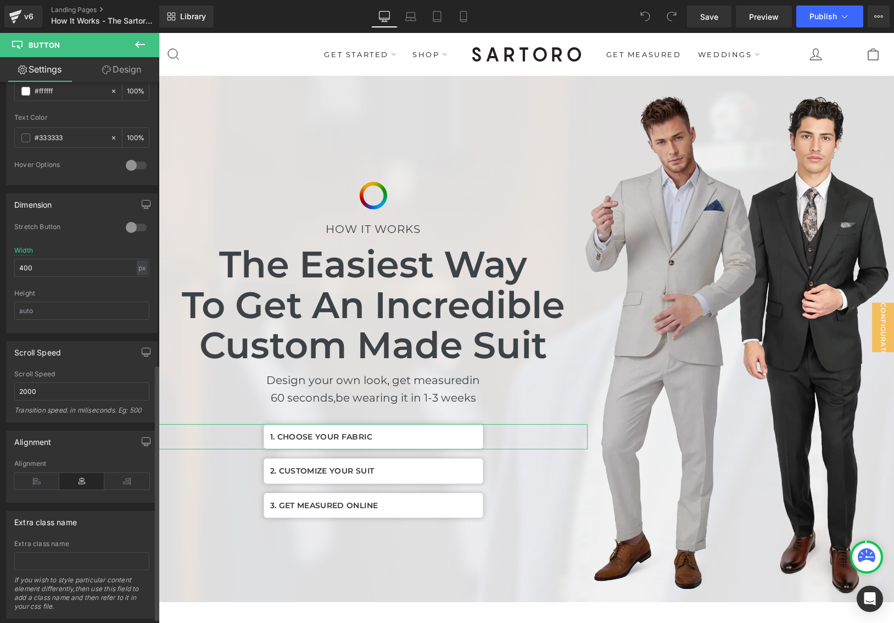
scroll to position [606, 0]
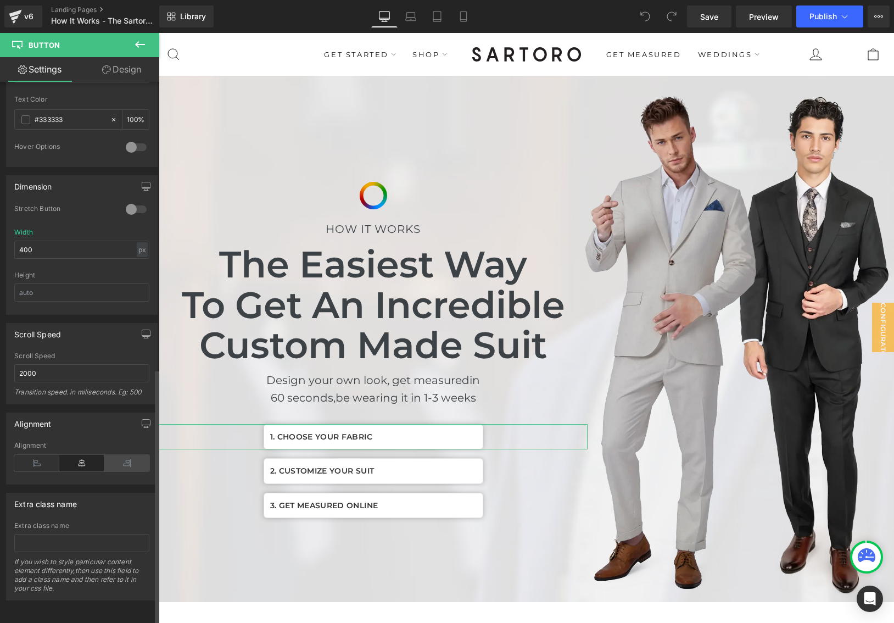
click at [124, 455] on icon at bounding box center [126, 463] width 45 height 16
click at [79, 455] on icon at bounding box center [81, 463] width 45 height 16
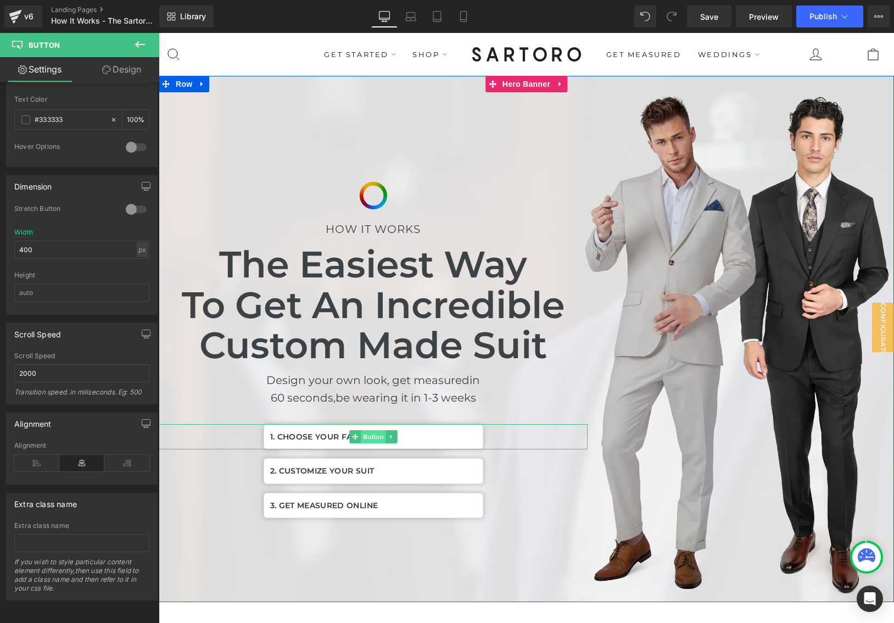
click at [361, 436] on span "Button" at bounding box center [373, 436] width 25 height 13
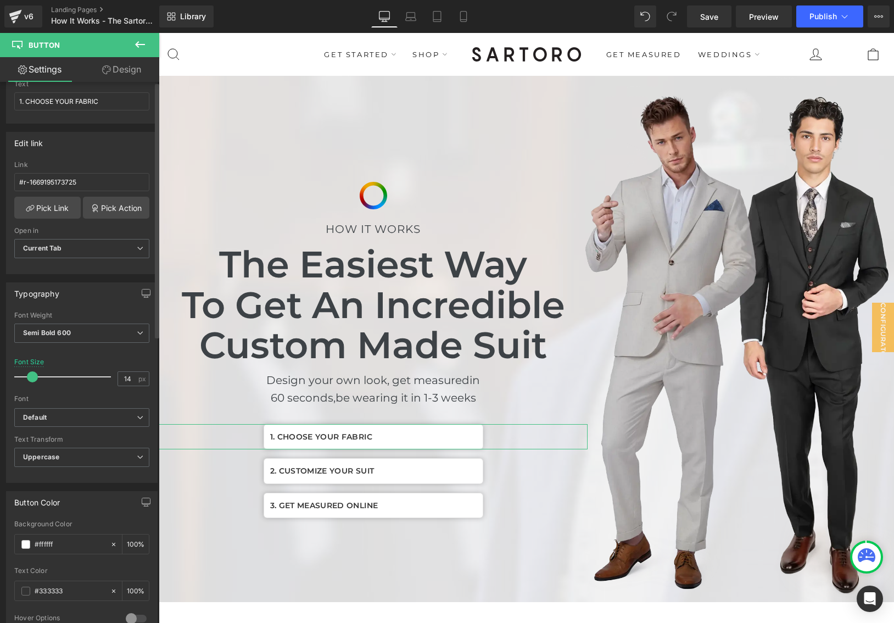
scroll to position [0, 0]
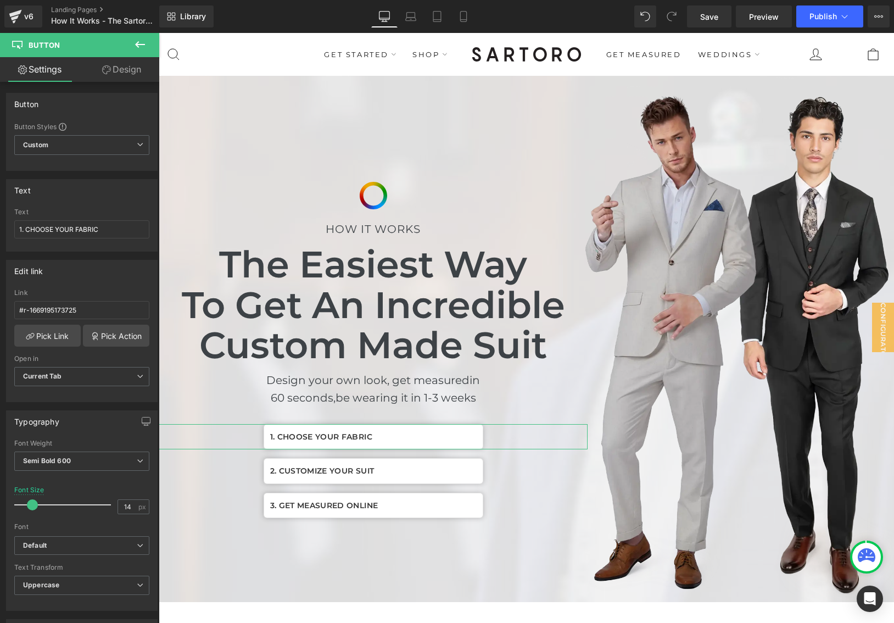
click at [126, 72] on link "Design" at bounding box center [122, 69] width 80 height 25
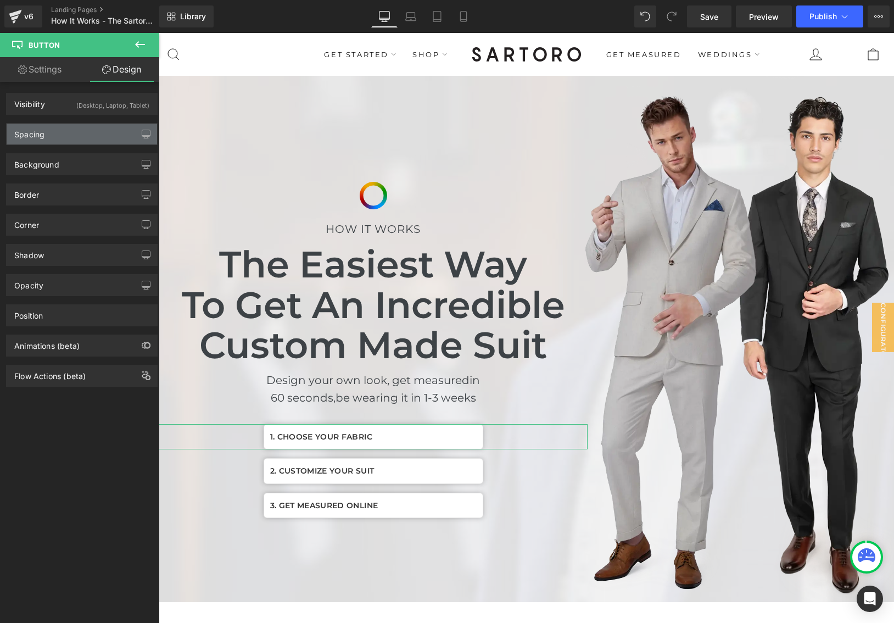
click at [96, 138] on div "Spacing" at bounding box center [82, 134] width 150 height 21
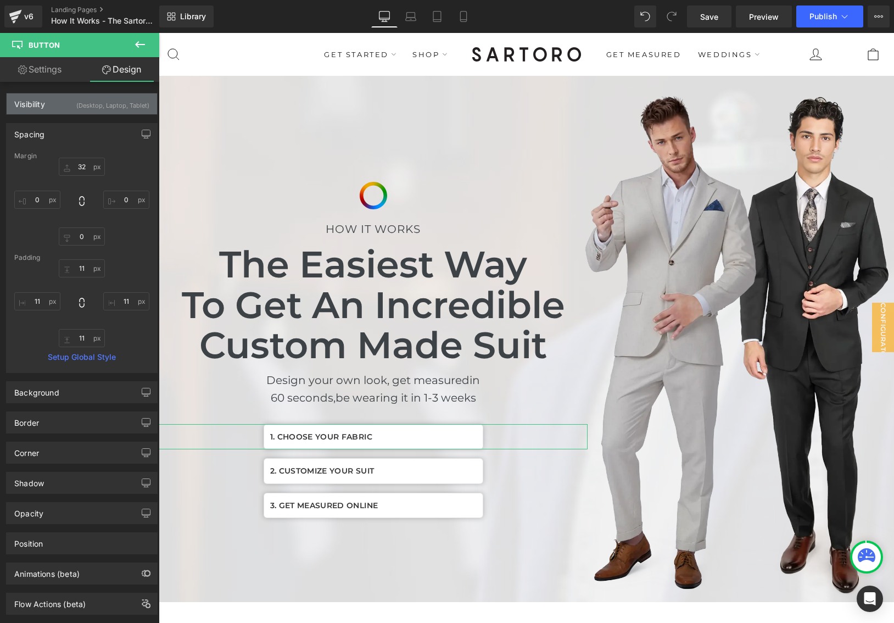
click at [40, 98] on div "Visibility" at bounding box center [29, 100] width 31 height 15
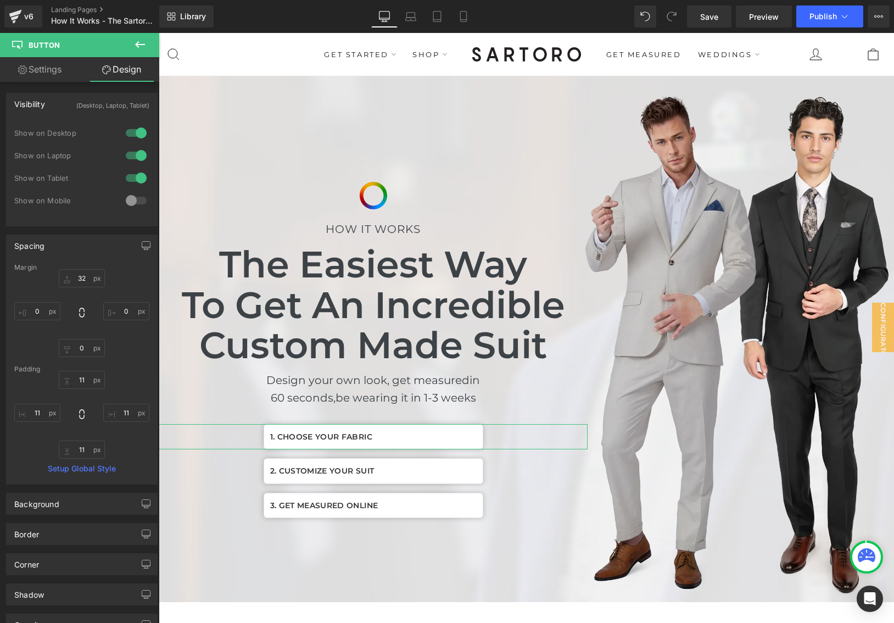
click at [47, 76] on link "Settings" at bounding box center [40, 69] width 80 height 25
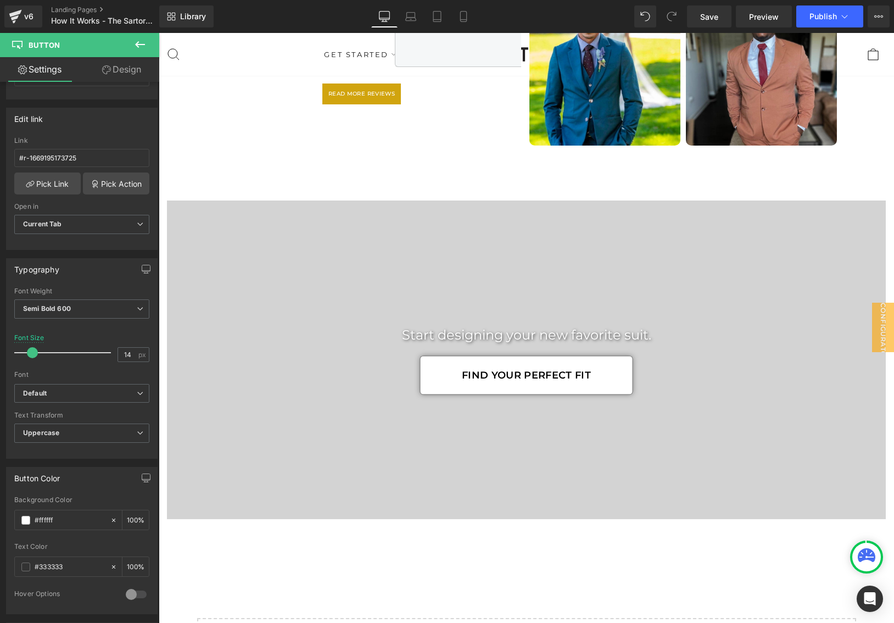
scroll to position [2869, 0]
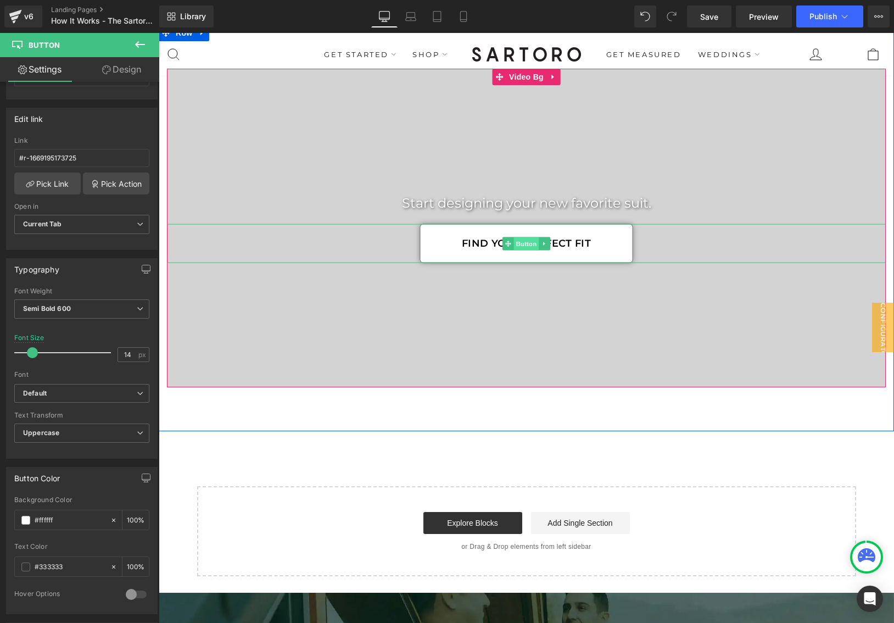
click at [529, 250] on span "Button" at bounding box center [526, 243] width 25 height 13
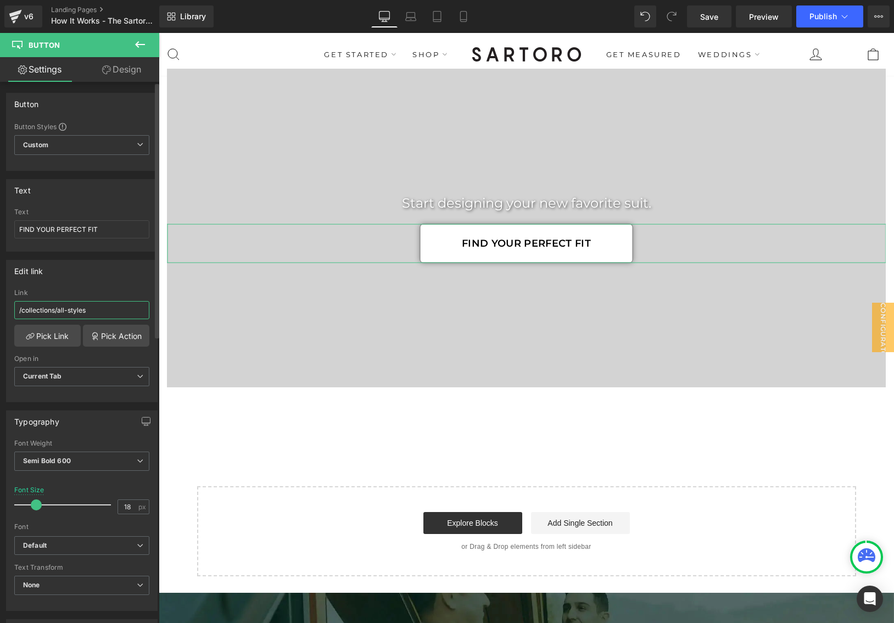
click at [92, 310] on input "/collections/all-styles" at bounding box center [81, 310] width 135 height 18
click at [88, 309] on input "/collections/all-styles" at bounding box center [81, 310] width 135 height 18
drag, startPoint x: 91, startPoint y: 309, endPoint x: 59, endPoint y: 309, distance: 31.8
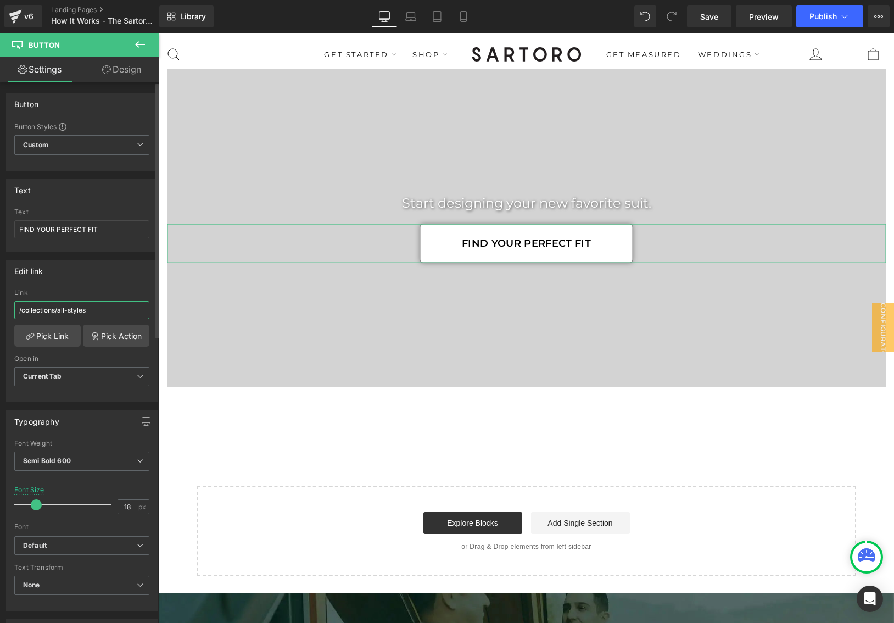
click at [59, 309] on input "/collections/all-styles" at bounding box center [81, 310] width 135 height 18
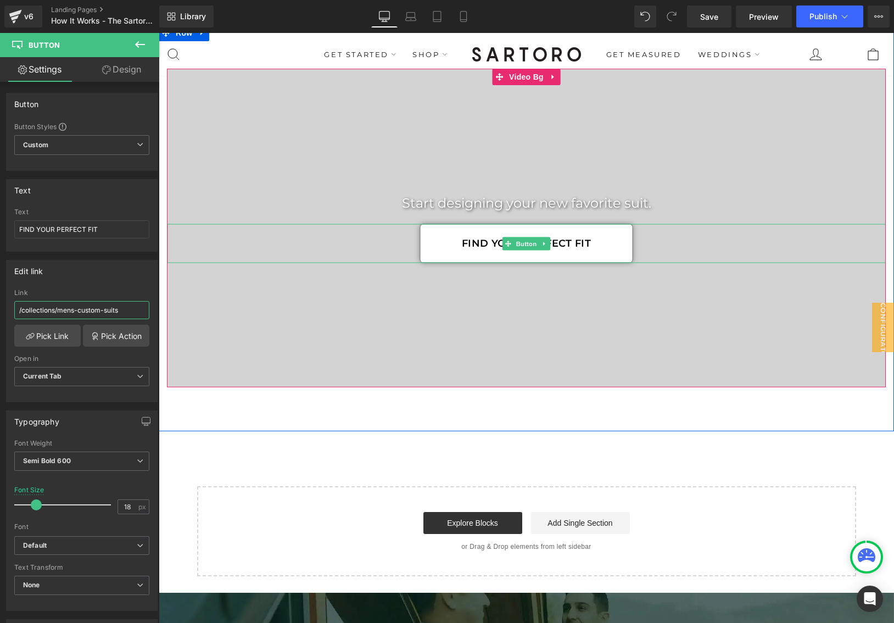
type input "/collections/mens-custom-suits"
click at [182, 247] on div "FIND YOUR PERFECT FIT" at bounding box center [526, 243] width 719 height 39
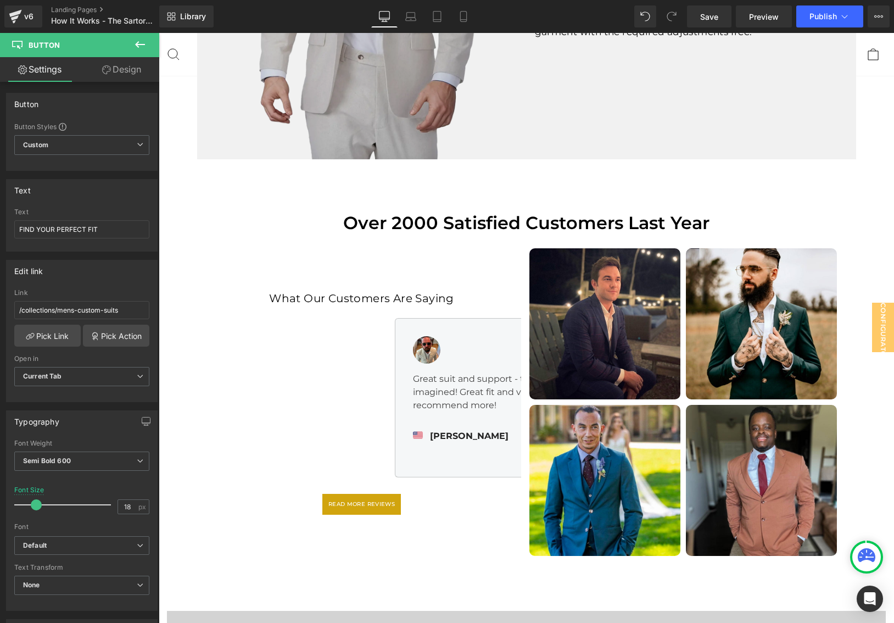
scroll to position [2302, 0]
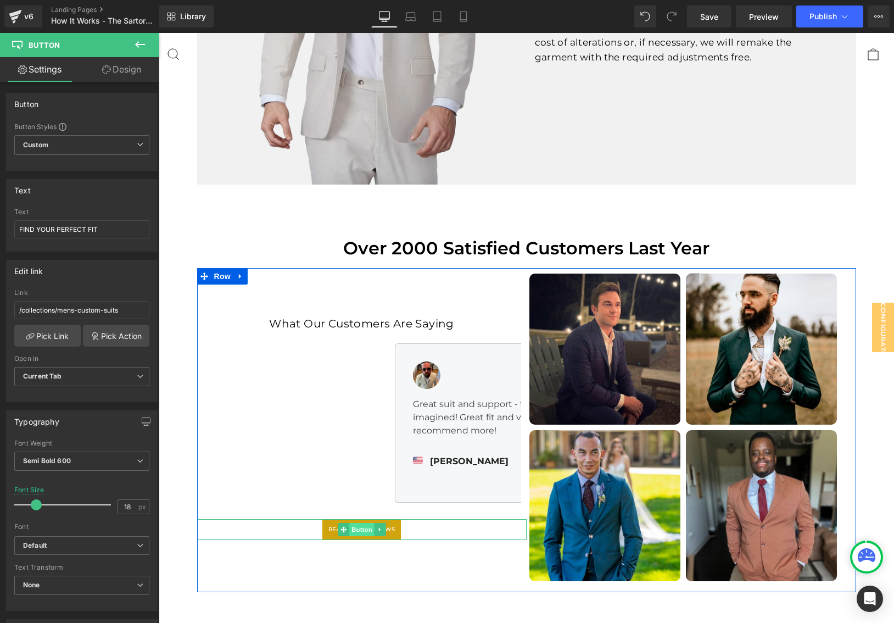
click at [356, 536] on span "Button" at bounding box center [361, 529] width 25 height 13
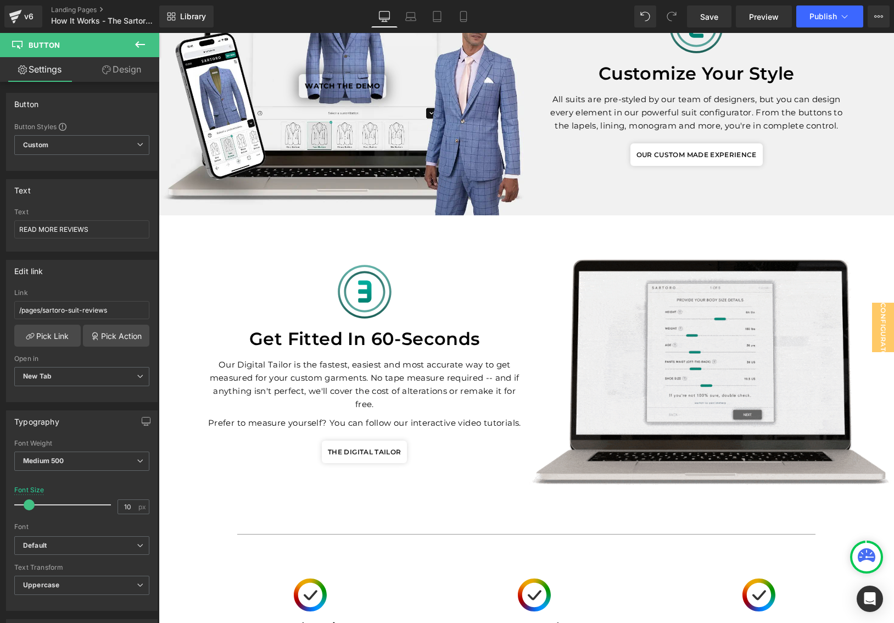
scroll to position [932, 0]
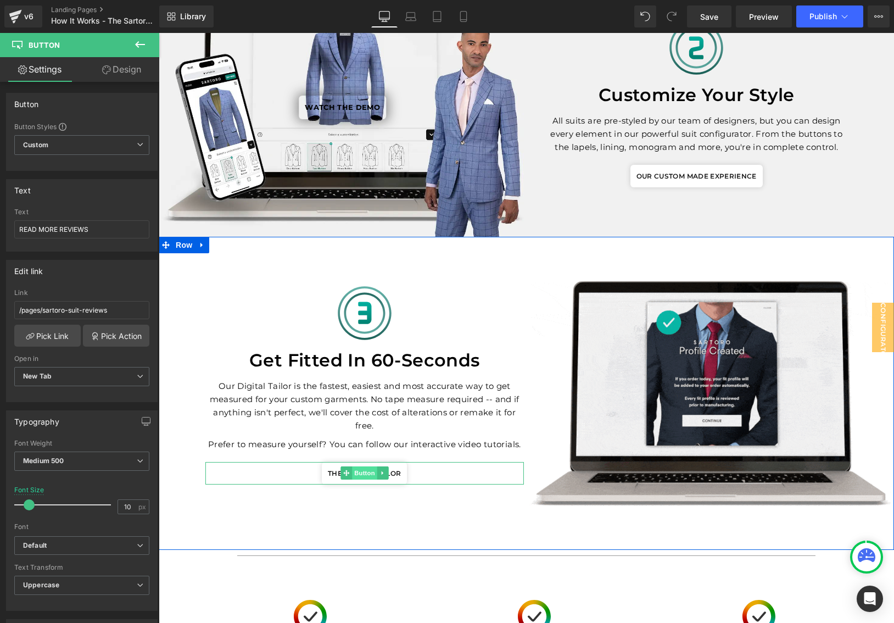
click at [366, 472] on span "Button" at bounding box center [364, 472] width 25 height 13
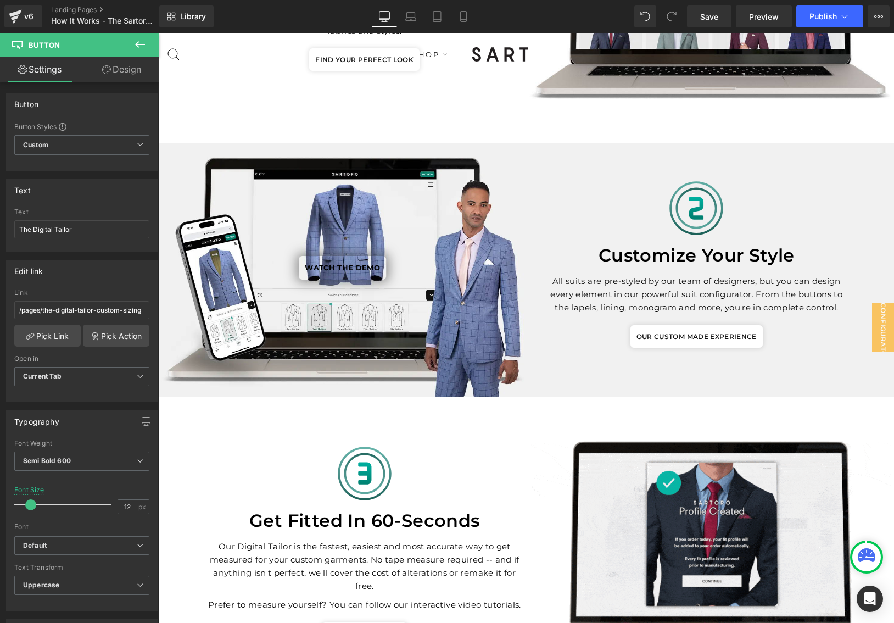
scroll to position [757, 0]
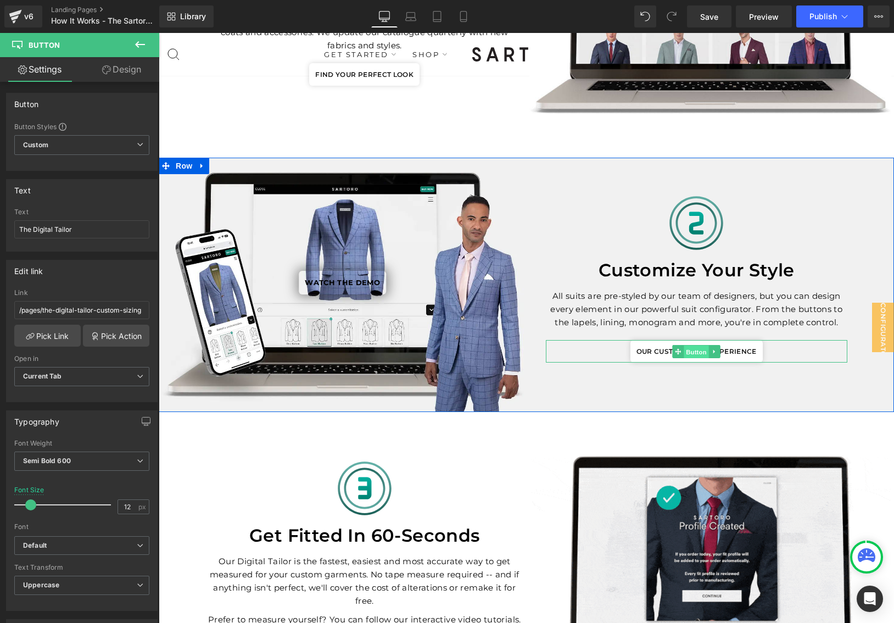
click at [700, 350] on span "Button" at bounding box center [696, 351] width 25 height 13
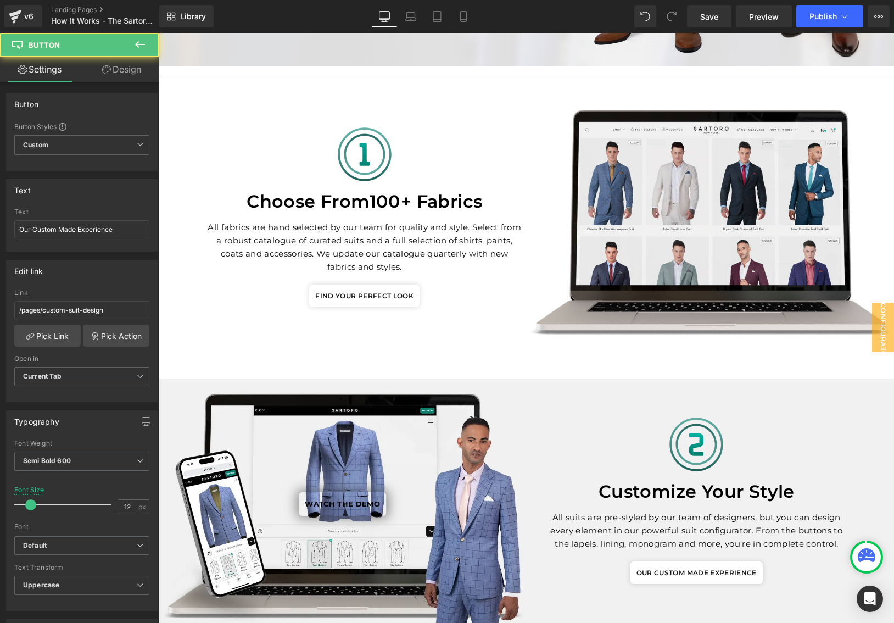
scroll to position [466, 0]
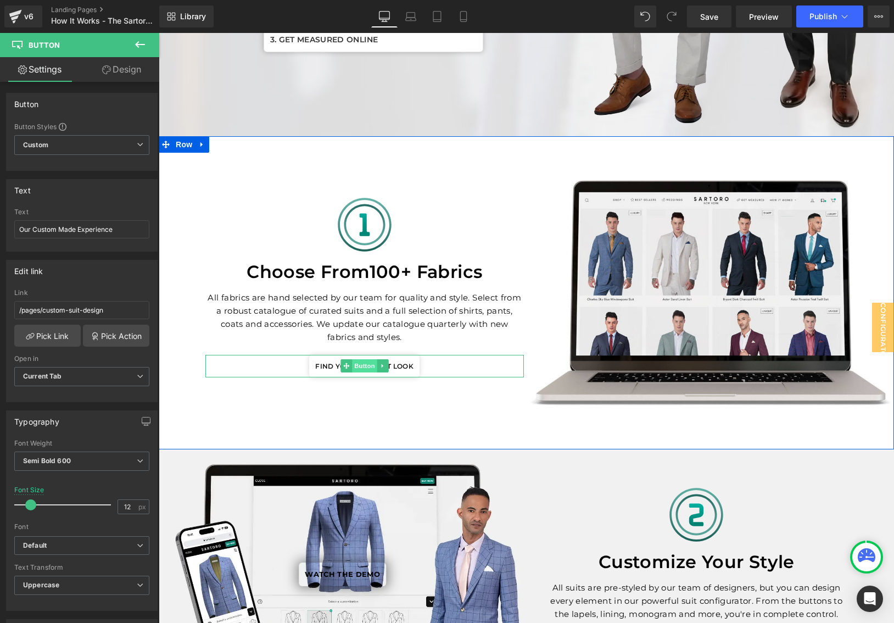
click at [356, 362] on span "Button" at bounding box center [364, 365] width 25 height 13
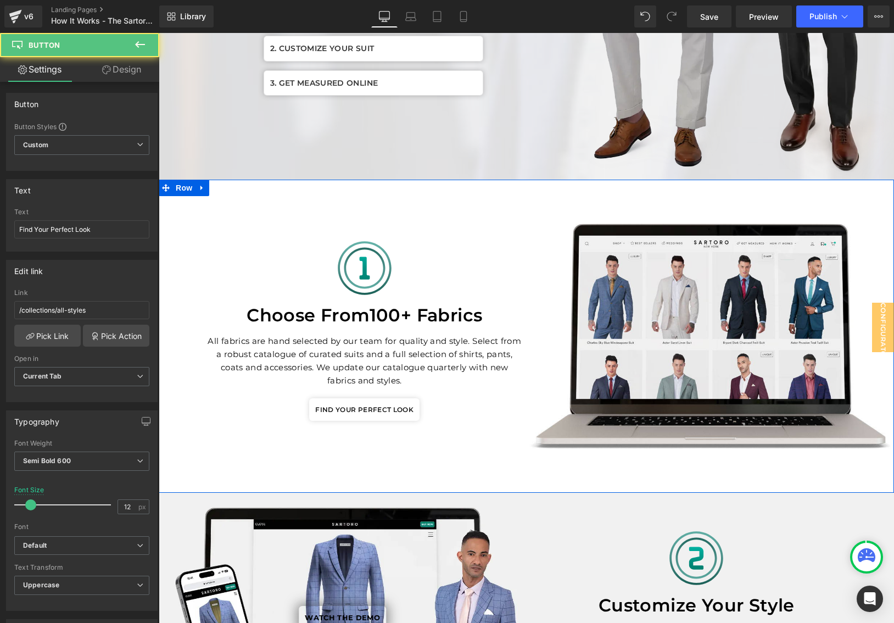
scroll to position [295, 0]
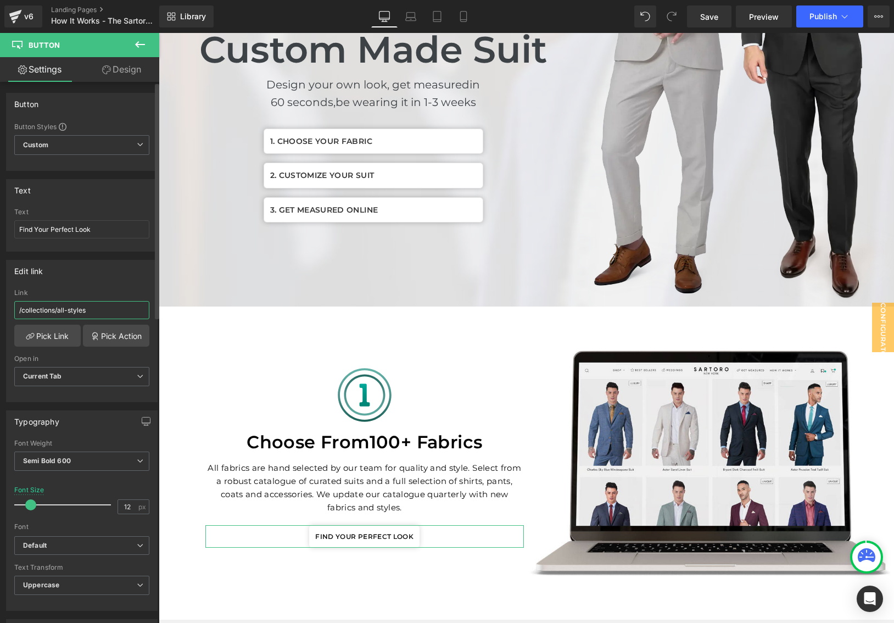
drag, startPoint x: 60, startPoint y: 310, endPoint x: 107, endPoint y: 310, distance: 46.7
click at [107, 310] on input "/collections/all-styles" at bounding box center [81, 310] width 135 height 18
type input "/collections/mens-custom-suits"
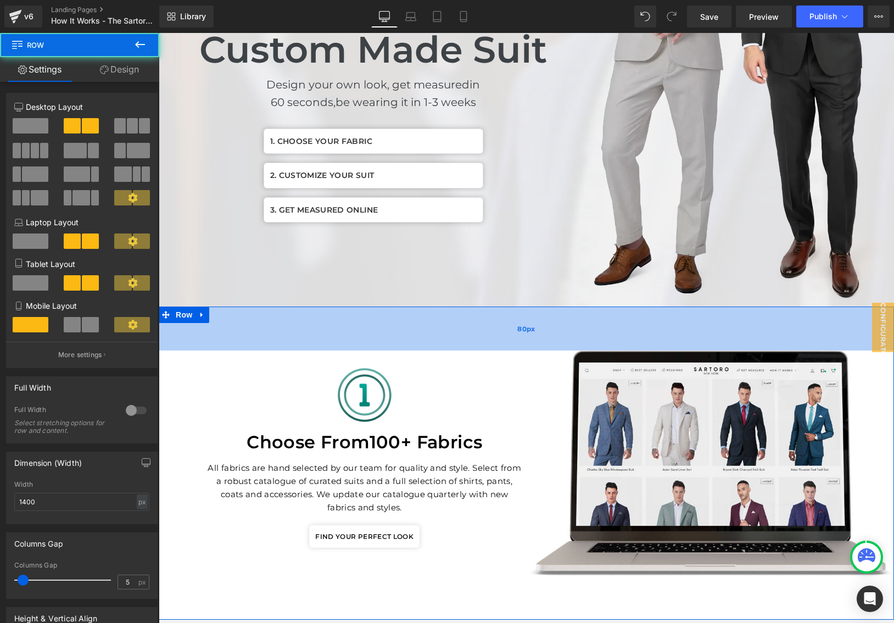
click at [271, 340] on div "80px" at bounding box center [526, 328] width 735 height 44
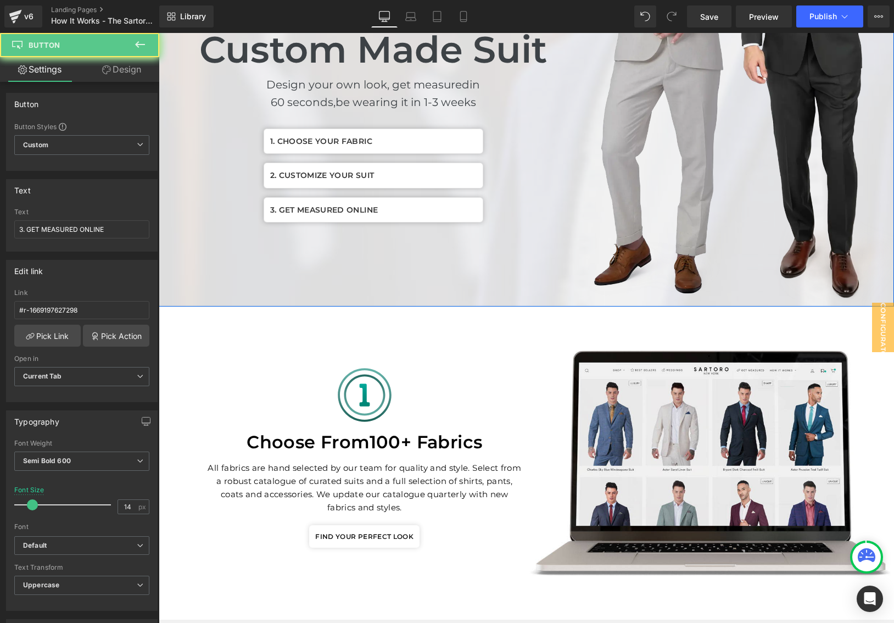
click at [329, 209] on span "3. GET MEASURED ONLINE" at bounding box center [324, 210] width 108 height 12
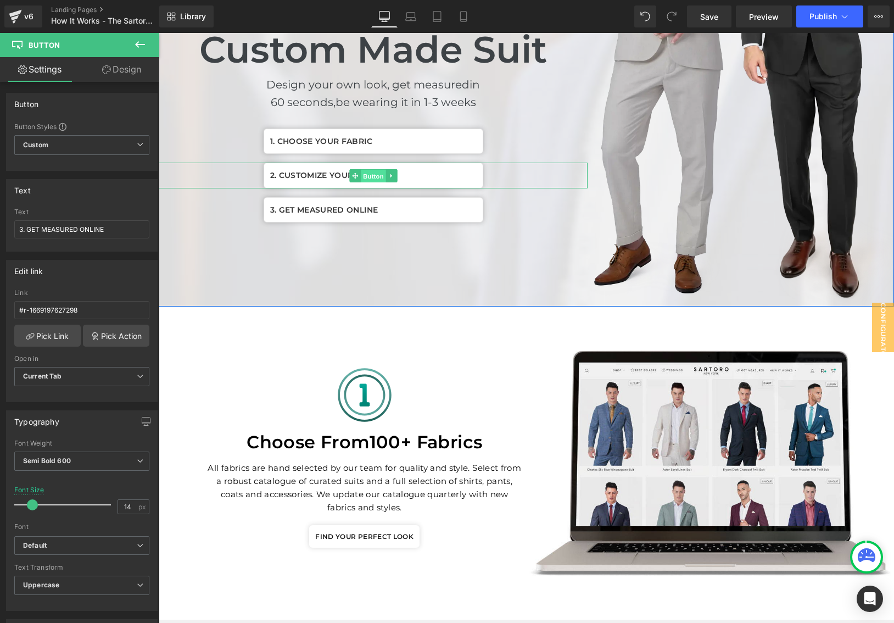
click at [373, 174] on span "Button" at bounding box center [373, 175] width 25 height 13
click at [373, 139] on span "Button" at bounding box center [373, 141] width 25 height 13
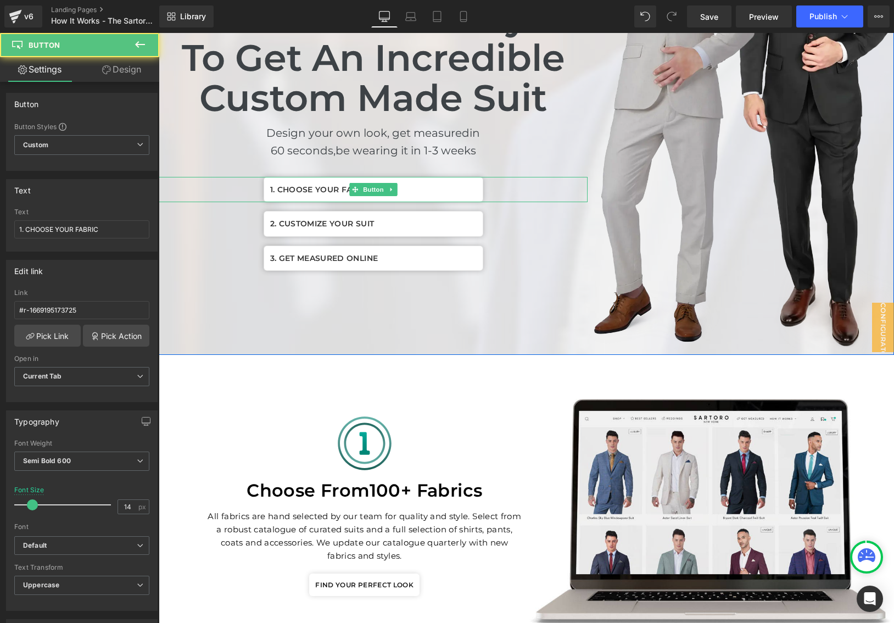
scroll to position [109, 0]
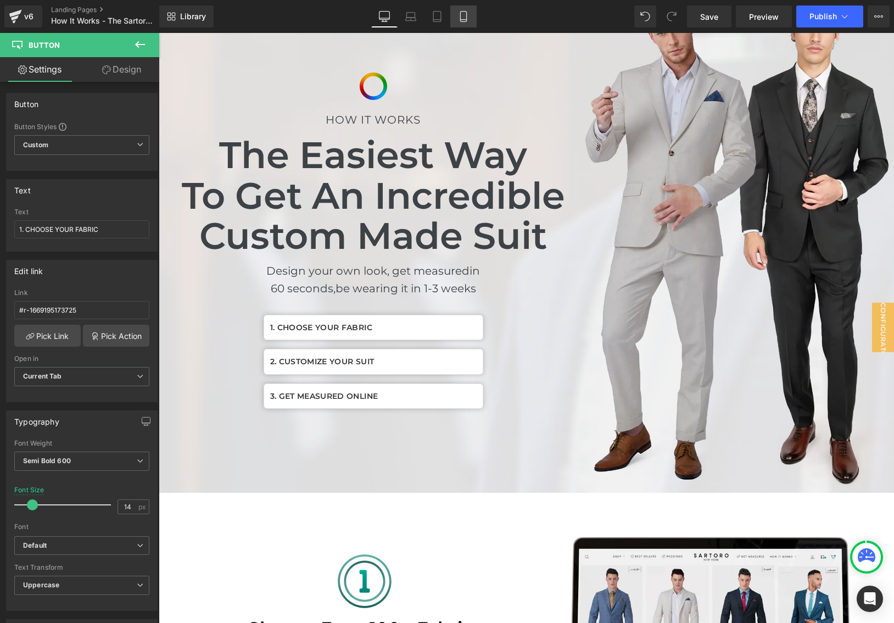
click at [464, 20] on icon at bounding box center [463, 16] width 11 height 11
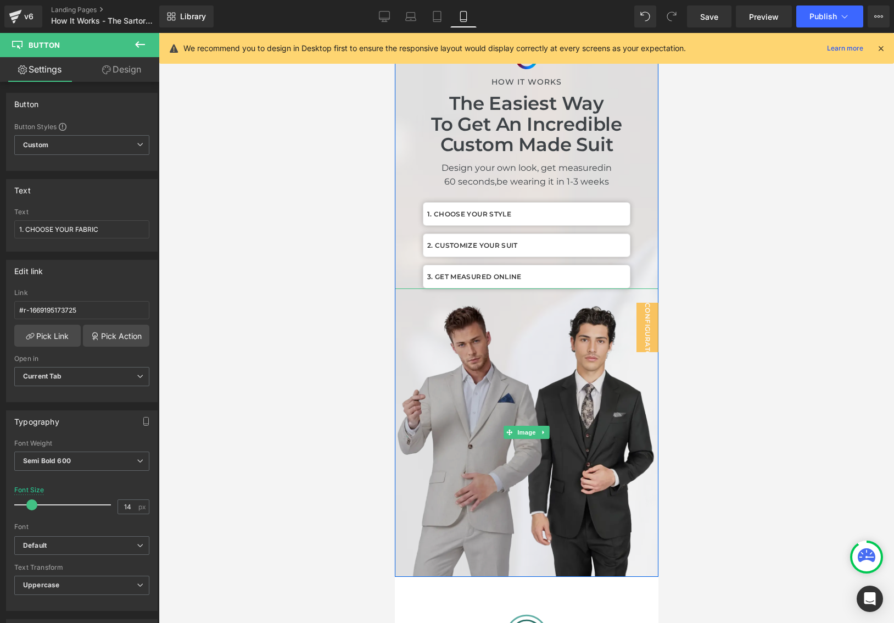
scroll to position [28, 0]
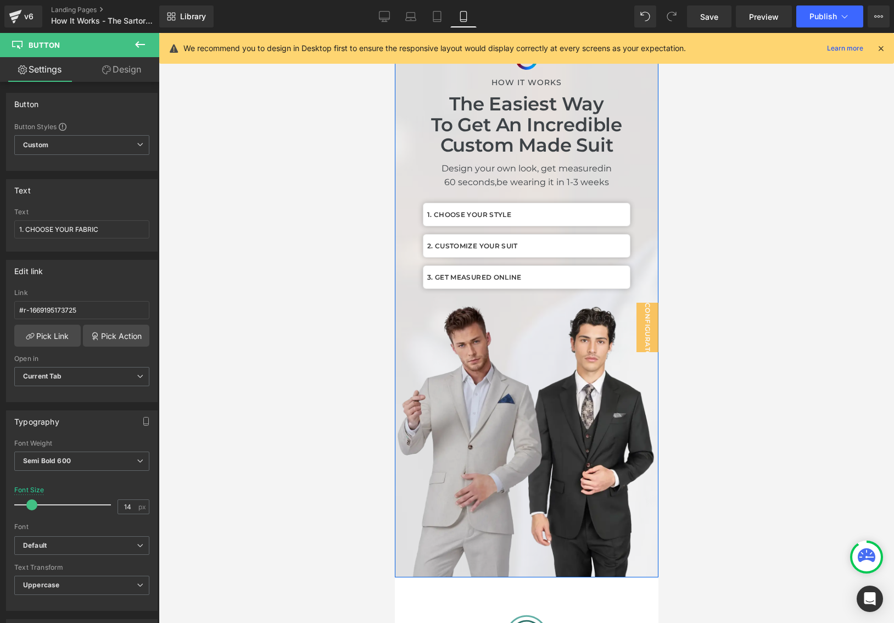
click at [524, 214] on div "1. CHOOSE YOUR STYLE Button" at bounding box center [526, 215] width 208 height 24
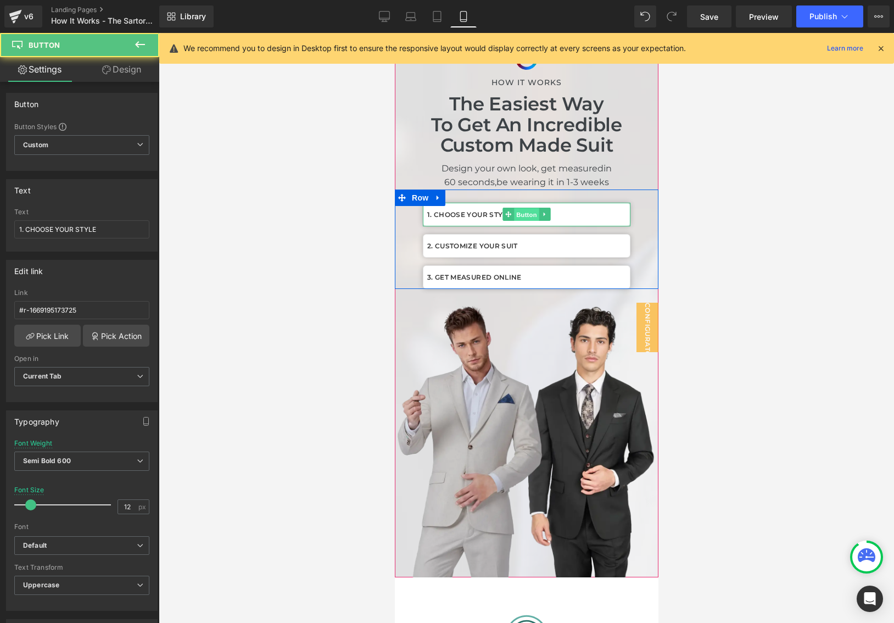
click at [527, 215] on span "Button" at bounding box center [525, 214] width 25 height 13
click at [546, 216] on icon at bounding box center [544, 214] width 6 height 7
click at [539, 215] on icon at bounding box center [538, 214] width 6 height 6
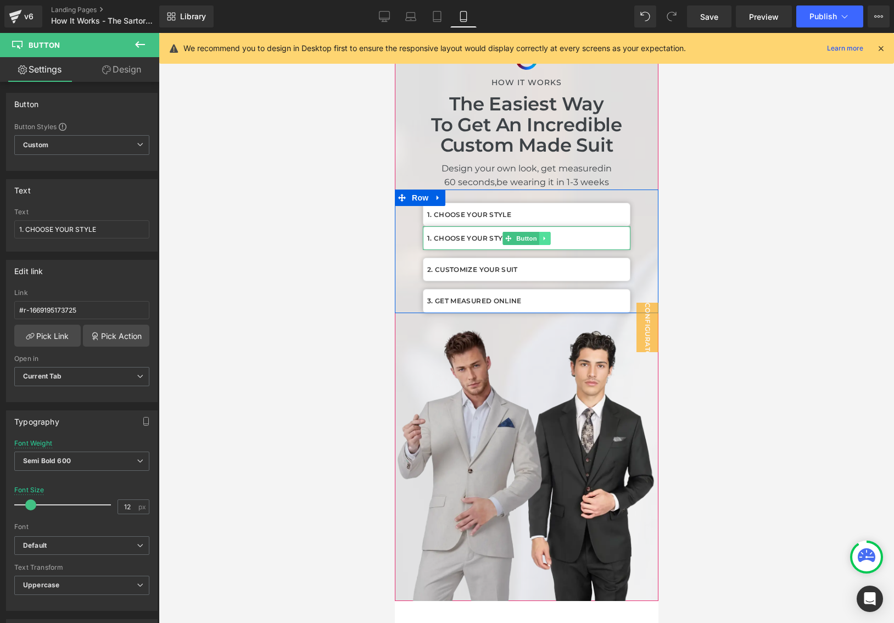
click at [544, 238] on icon at bounding box center [544, 238] width 2 height 4
click at [550, 238] on icon at bounding box center [550, 238] width 6 height 7
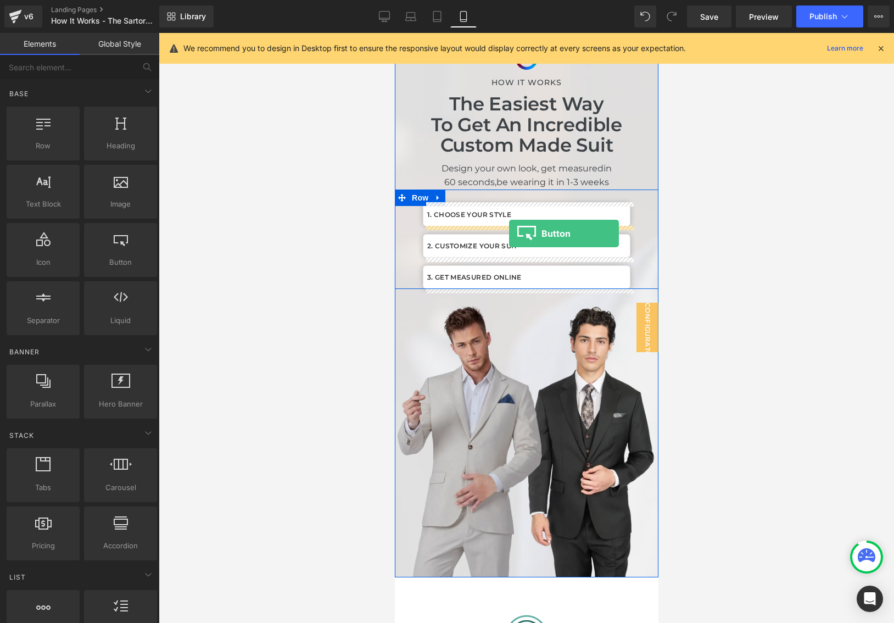
drag, startPoint x: 510, startPoint y: 291, endPoint x: 508, endPoint y: 232, distance: 59.3
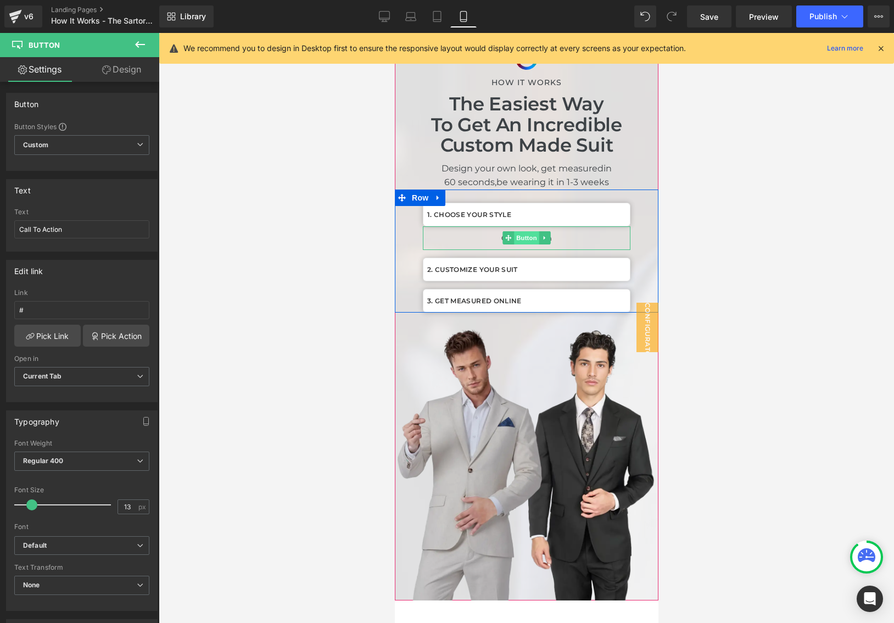
click at [529, 238] on span "Button" at bounding box center [525, 237] width 25 height 13
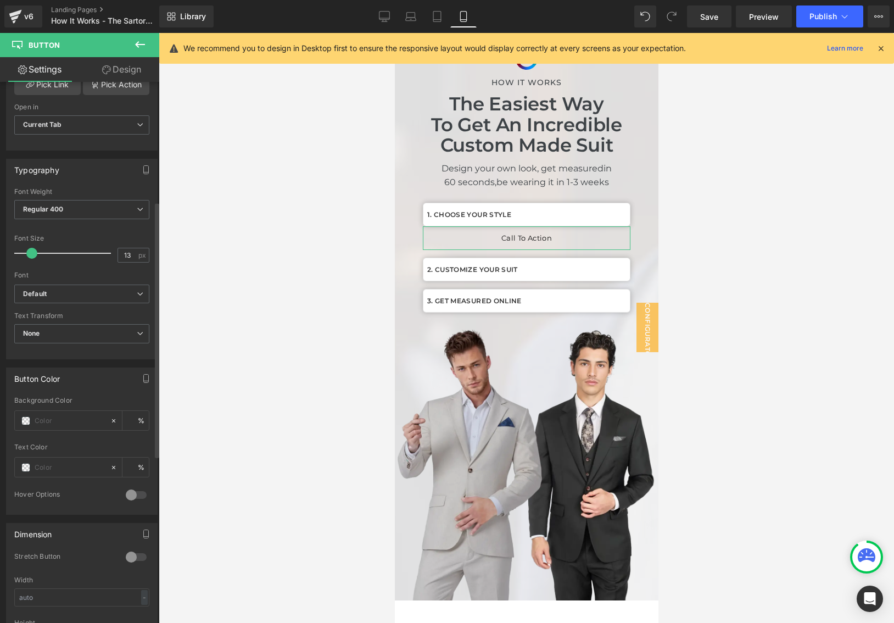
scroll to position [254, 0]
click at [52, 417] on input "text" at bounding box center [70, 418] width 70 height 12
type input "ffffff"
click at [137, 329] on icon at bounding box center [140, 330] width 7 height 7
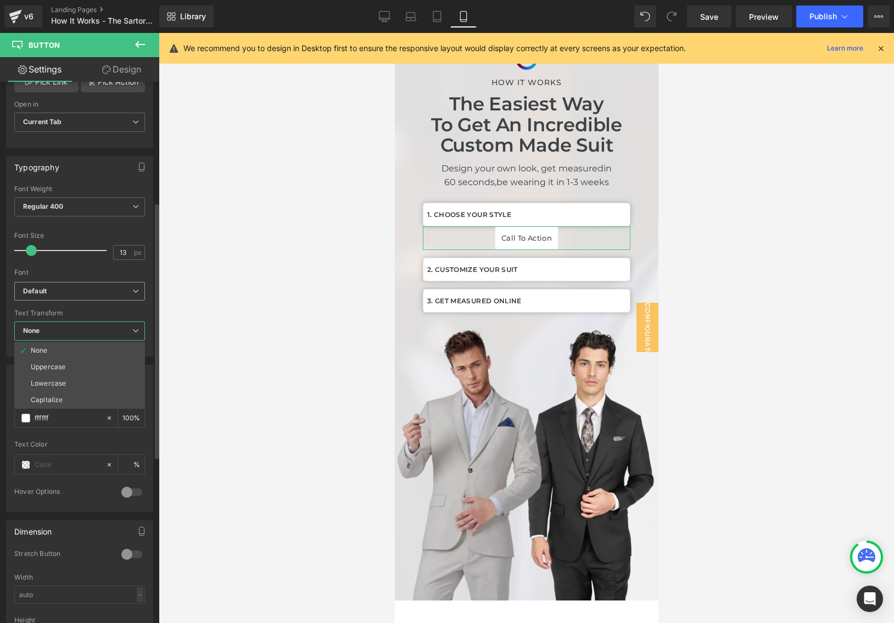
click at [117, 287] on b "Default" at bounding box center [77, 291] width 109 height 9
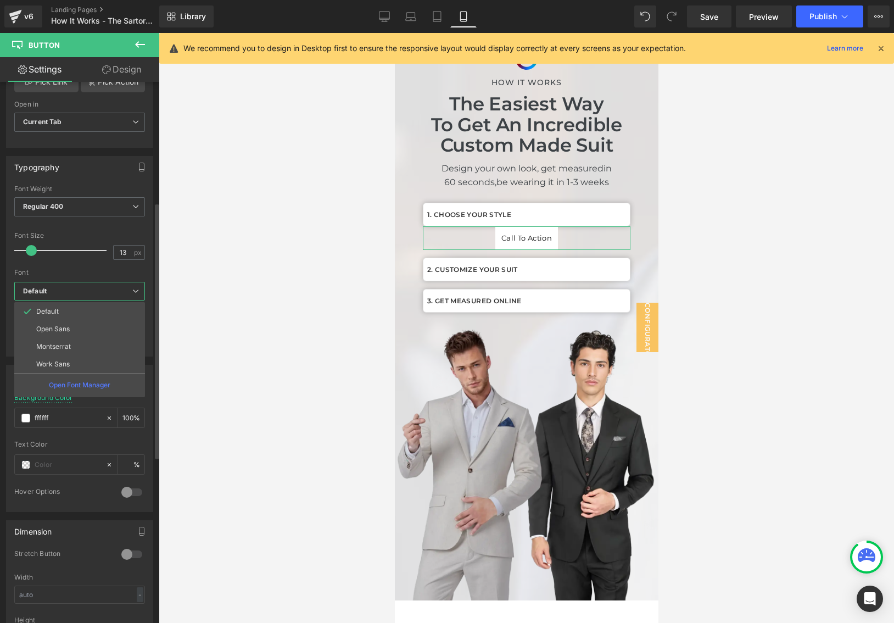
click at [136, 282] on span "Default" at bounding box center [79, 291] width 131 height 19
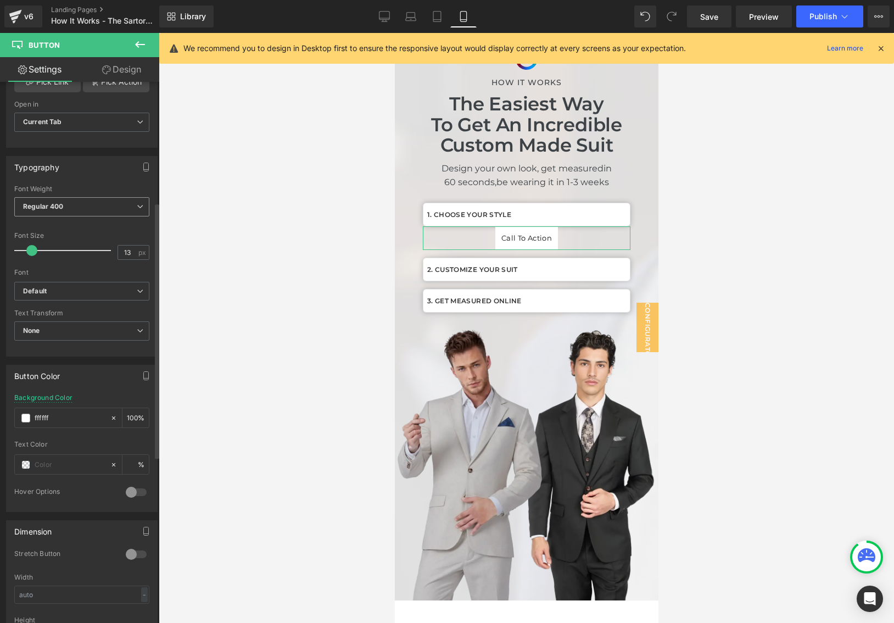
click at [120, 204] on span "Regular 400" at bounding box center [81, 206] width 135 height 19
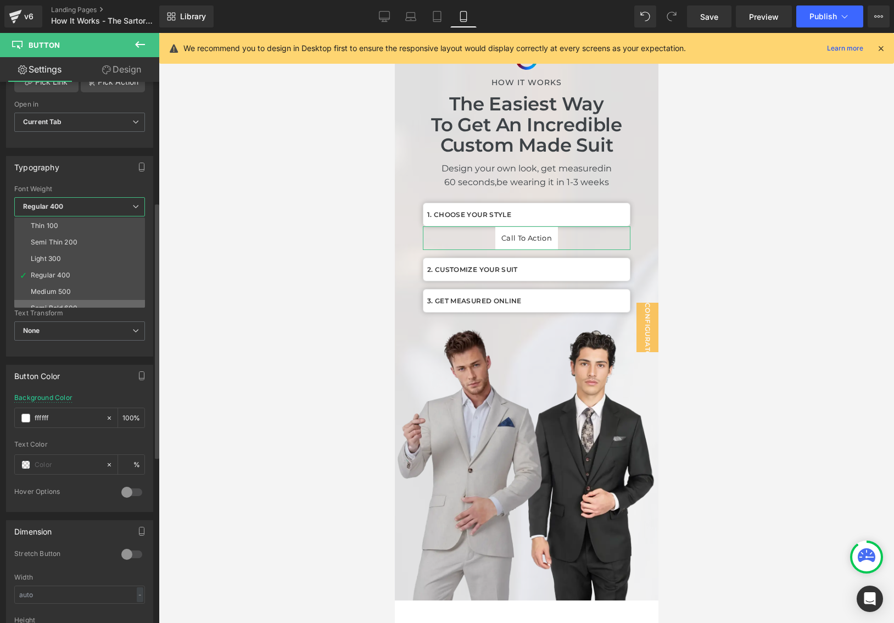
click at [67, 300] on li "Semi Bold 600" at bounding box center [82, 308] width 136 height 16
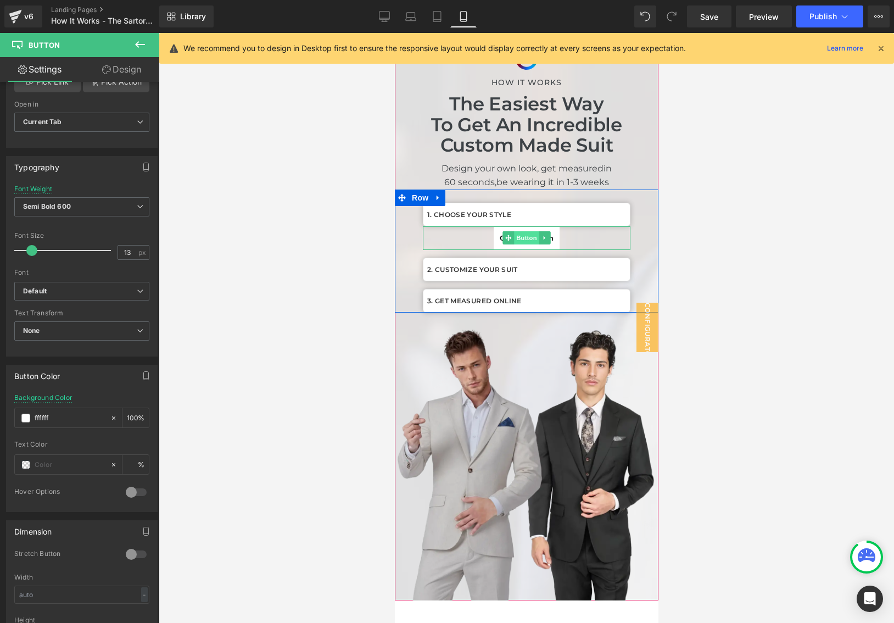
click at [532, 236] on span "Button" at bounding box center [525, 237] width 25 height 13
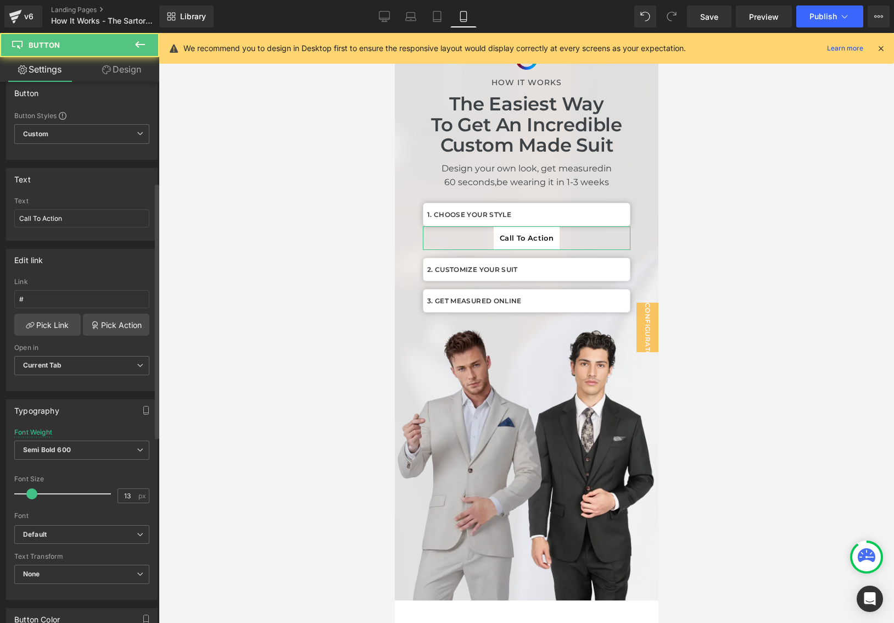
scroll to position [0, 0]
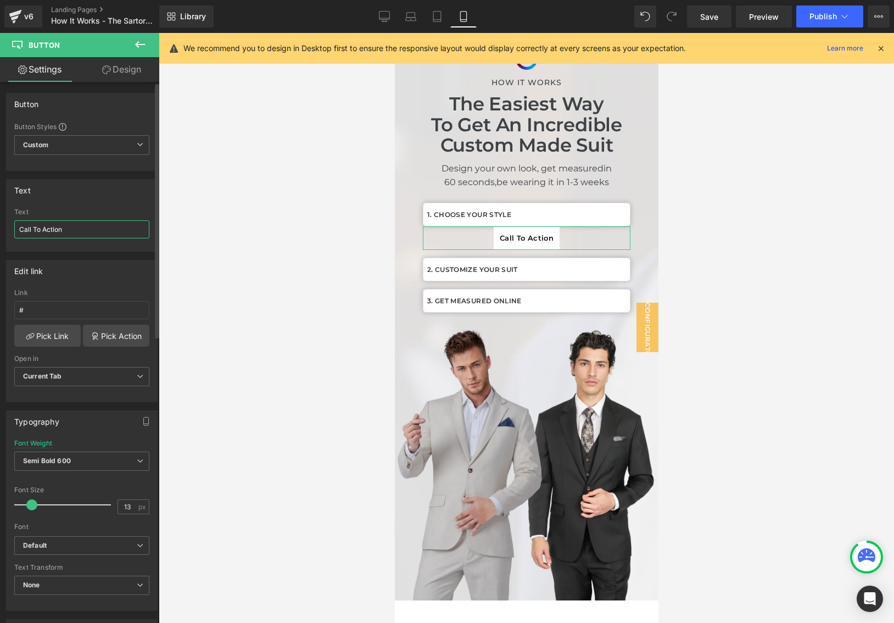
click at [57, 233] on input "Call To Action" at bounding box center [81, 229] width 135 height 18
type input "1. CHOOSE YOUR STYLE"
click at [381, 20] on icon at bounding box center [384, 16] width 11 height 11
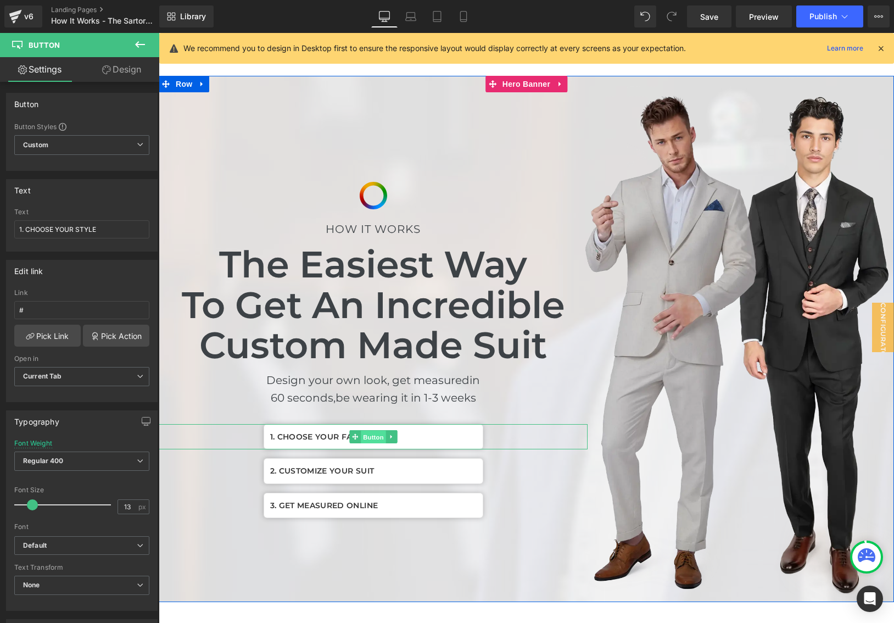
click at [367, 438] on span "Button" at bounding box center [373, 436] width 25 height 13
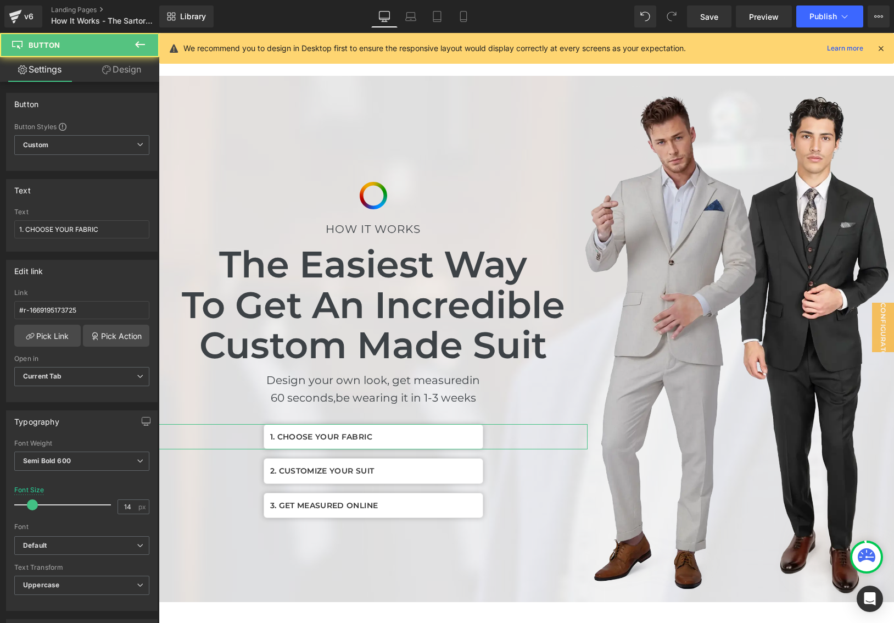
click at [114, 61] on link "Design" at bounding box center [122, 69] width 80 height 25
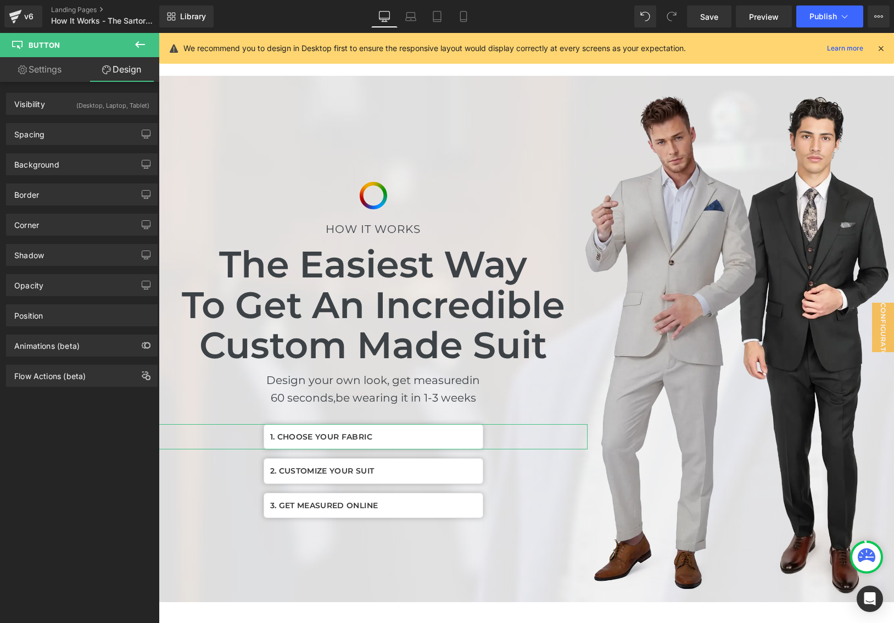
click at [49, 72] on link "Settings" at bounding box center [40, 69] width 80 height 25
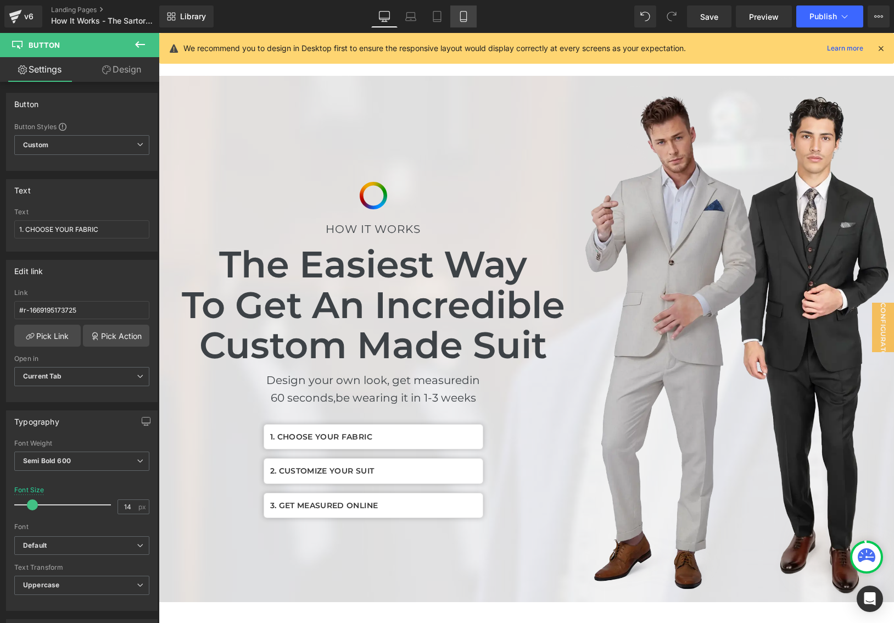
click at [471, 14] on link "Mobile" at bounding box center [463, 16] width 26 height 22
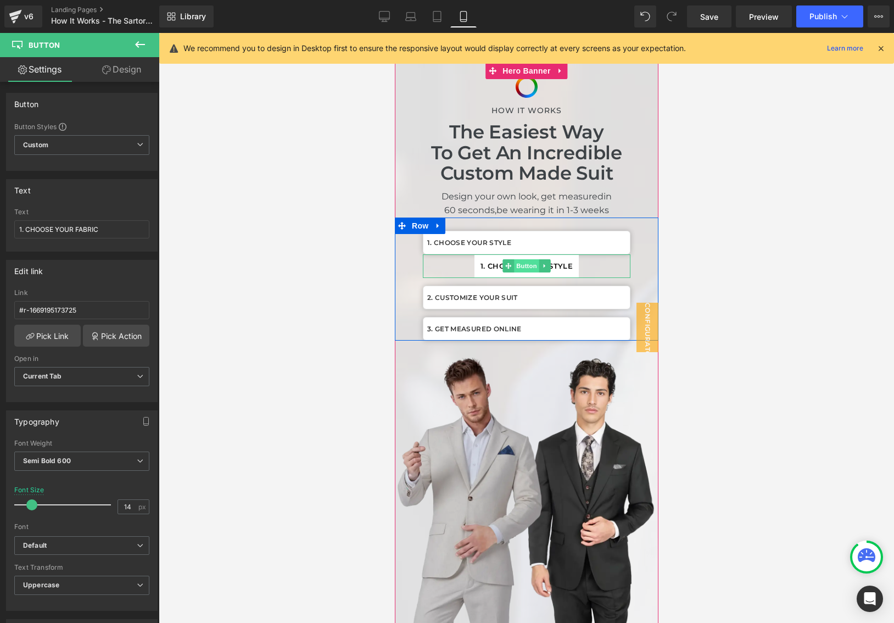
click at [530, 265] on span "Button" at bounding box center [525, 265] width 25 height 13
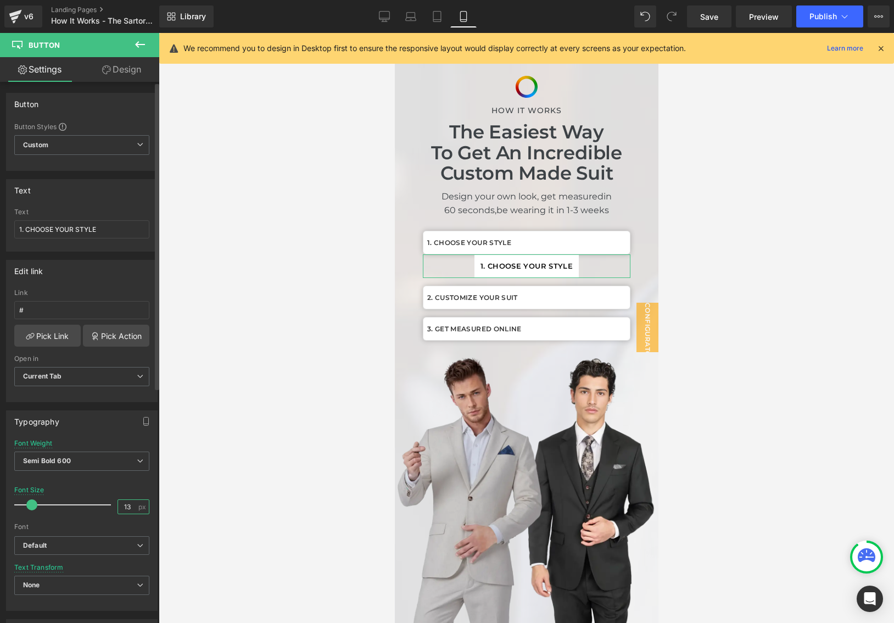
click at [122, 503] on input "13" at bounding box center [127, 507] width 19 height 14
type input "12"
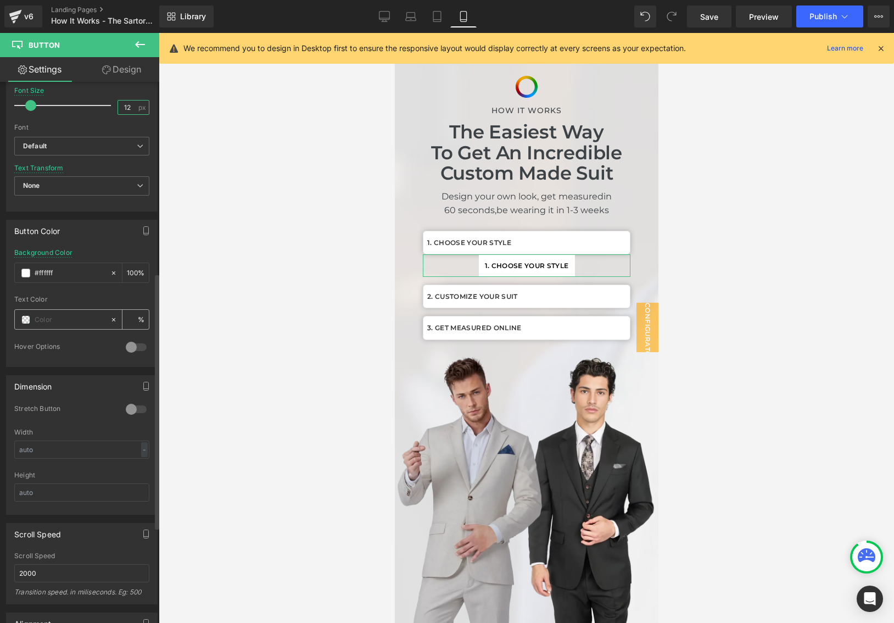
scroll to position [416, 0]
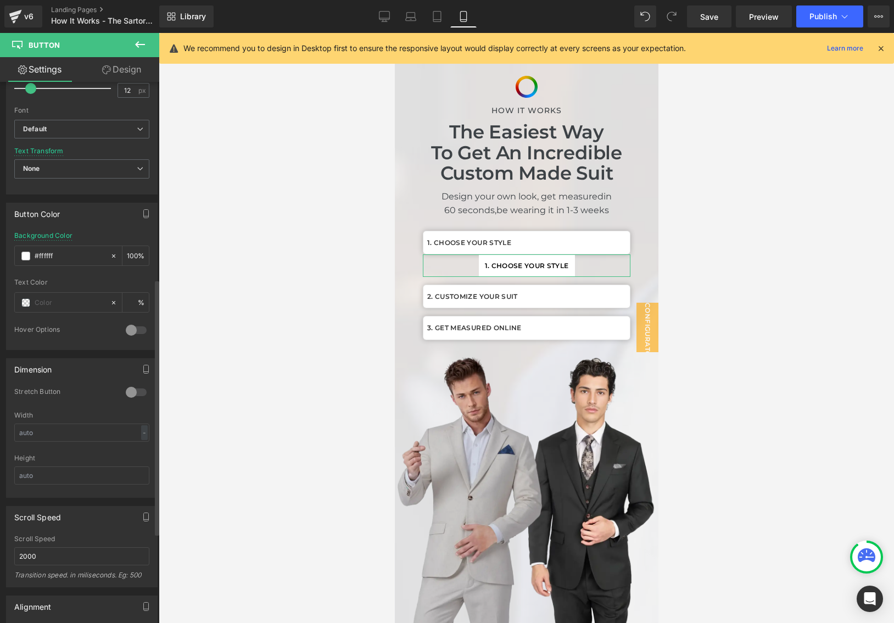
click at [129, 387] on div at bounding box center [136, 392] width 26 height 18
click at [131, 390] on div at bounding box center [136, 392] width 26 height 18
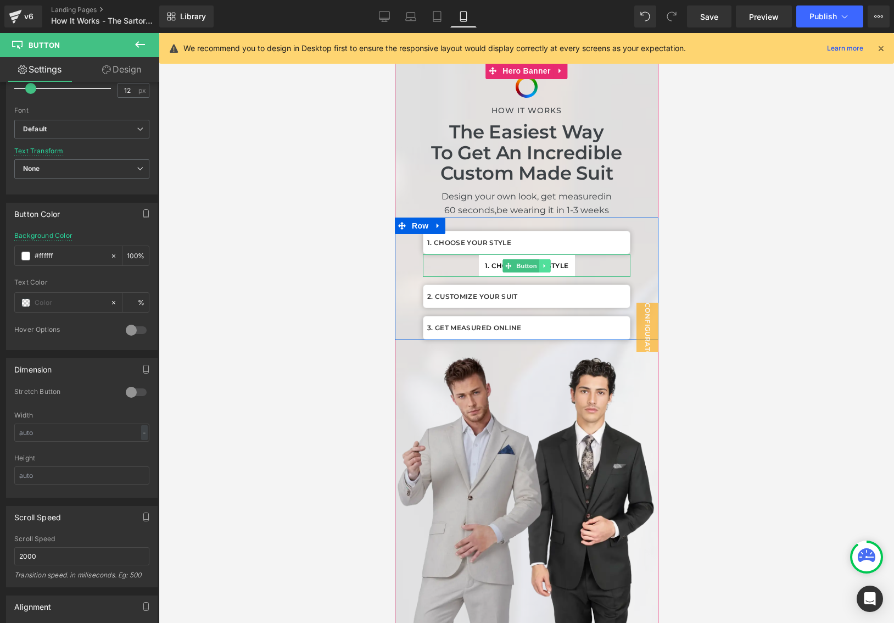
click at [543, 266] on icon at bounding box center [544, 266] width 2 height 4
click at [550, 265] on icon at bounding box center [550, 265] width 6 height 6
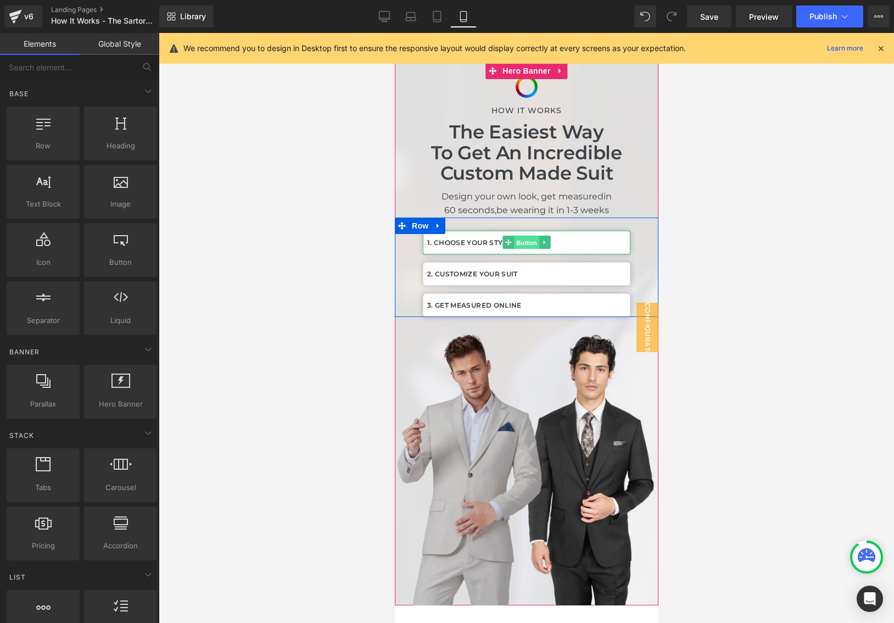
click at [511, 241] on link "Button" at bounding box center [520, 242] width 36 height 13
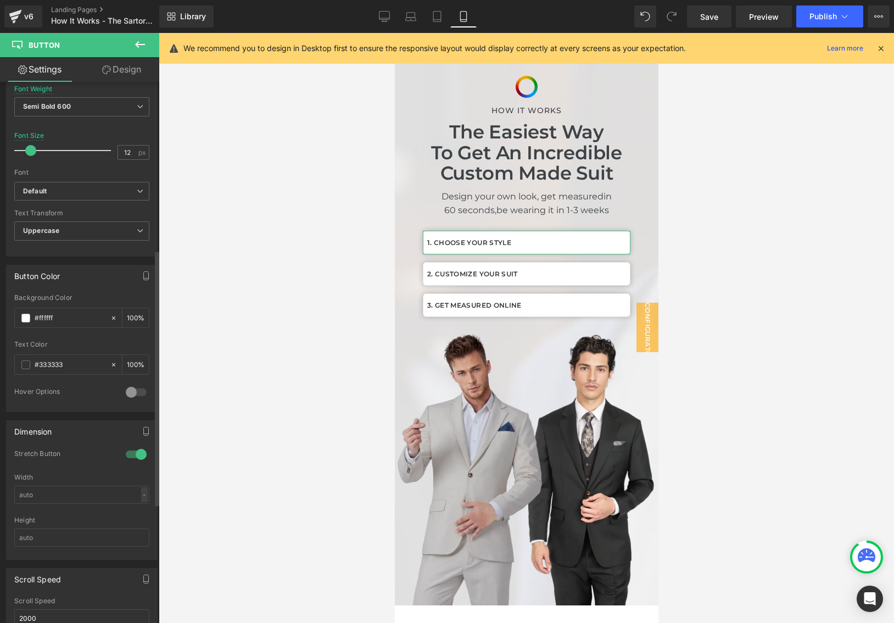
scroll to position [388, 0]
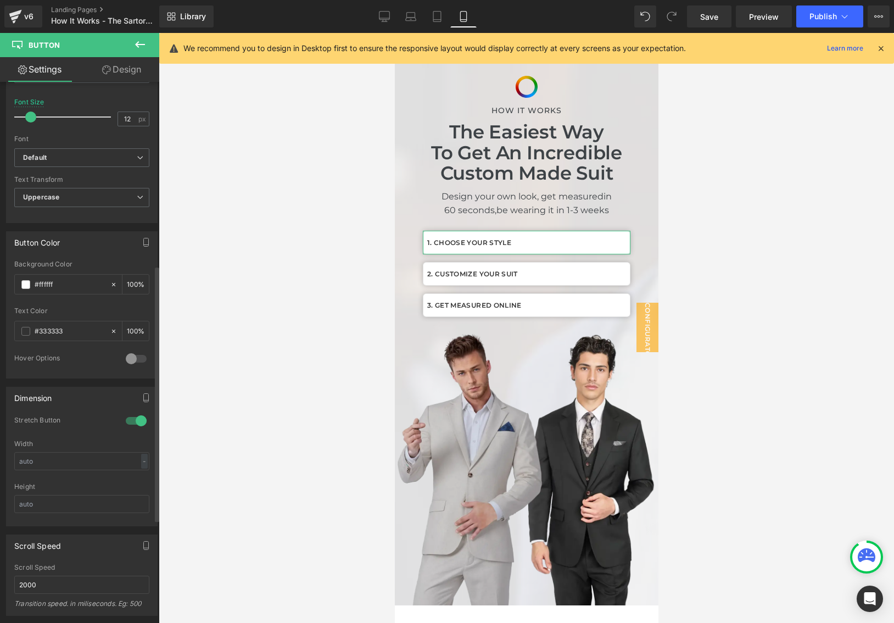
click at [130, 420] on div at bounding box center [136, 421] width 26 height 18
click at [122, 70] on link "Design" at bounding box center [122, 69] width 80 height 25
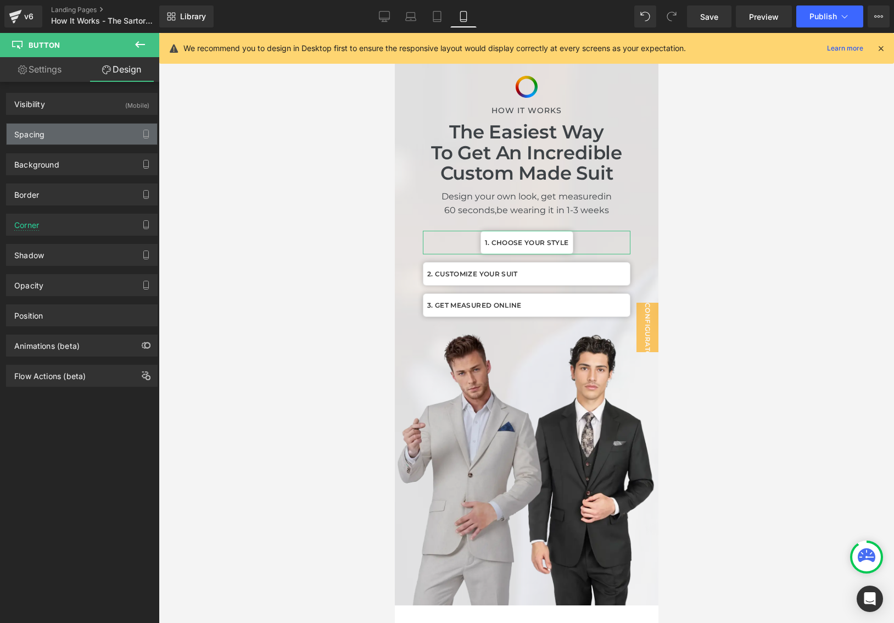
click at [82, 139] on div "Spacing" at bounding box center [82, 134] width 150 height 21
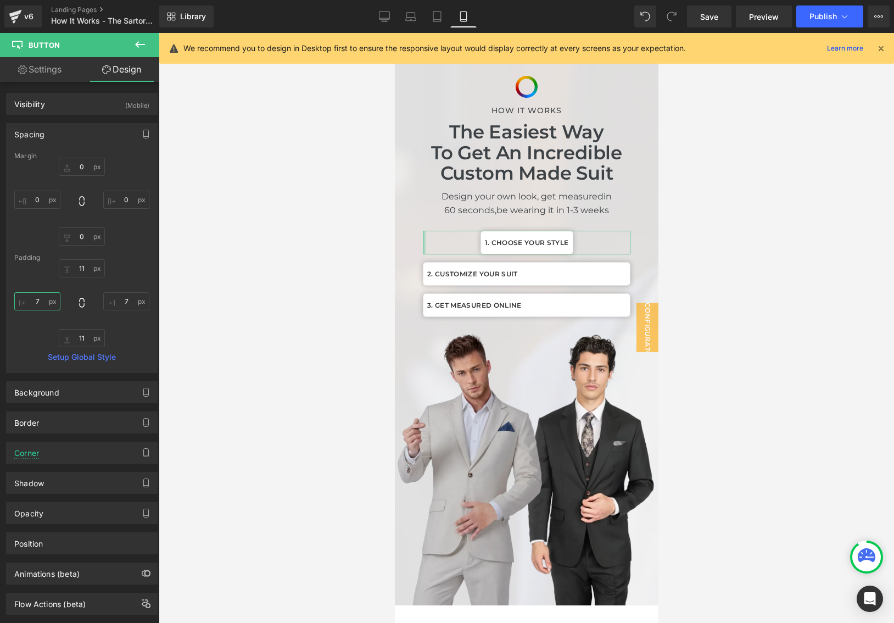
click at [42, 299] on input "7" at bounding box center [37, 301] width 46 height 18
type input "24"
click at [118, 299] on input "7" at bounding box center [126, 301] width 46 height 18
click at [132, 295] on input "7" at bounding box center [126, 301] width 46 height 18
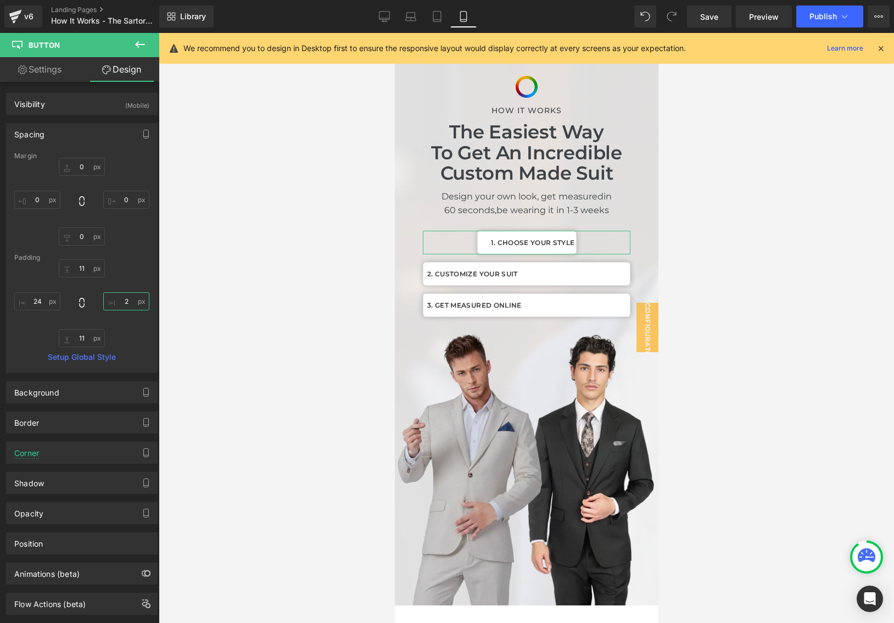
type input "24"
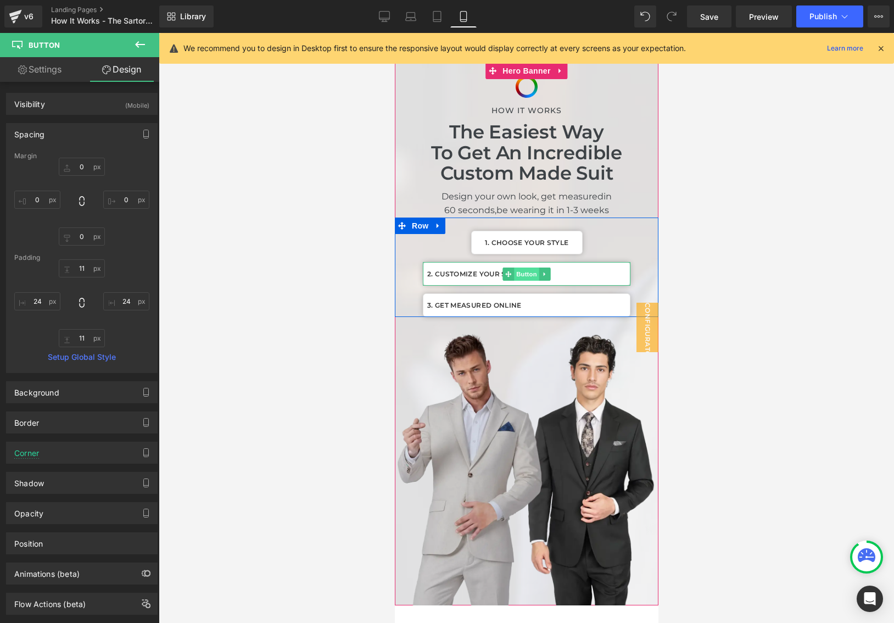
click at [523, 271] on span "Button" at bounding box center [525, 273] width 25 height 13
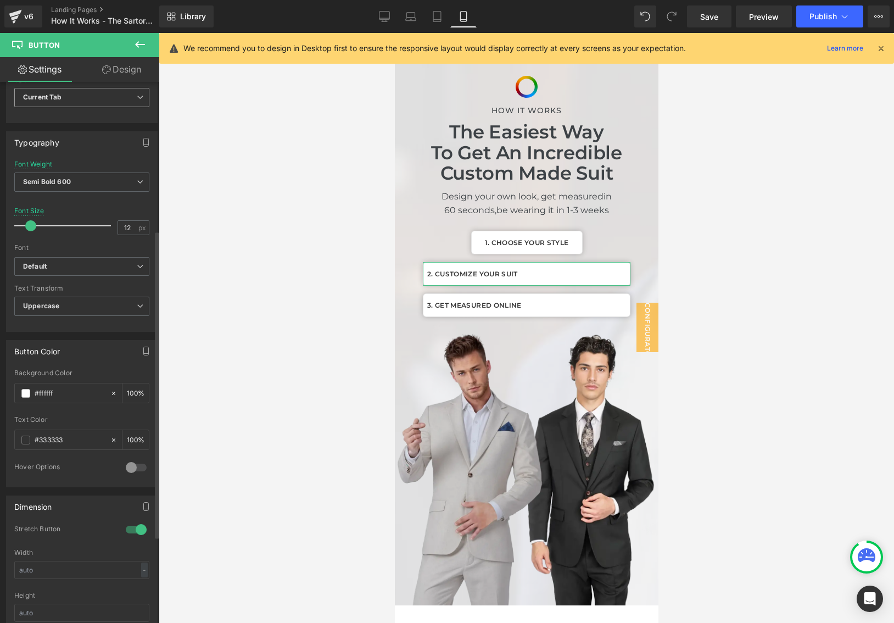
scroll to position [300, 0]
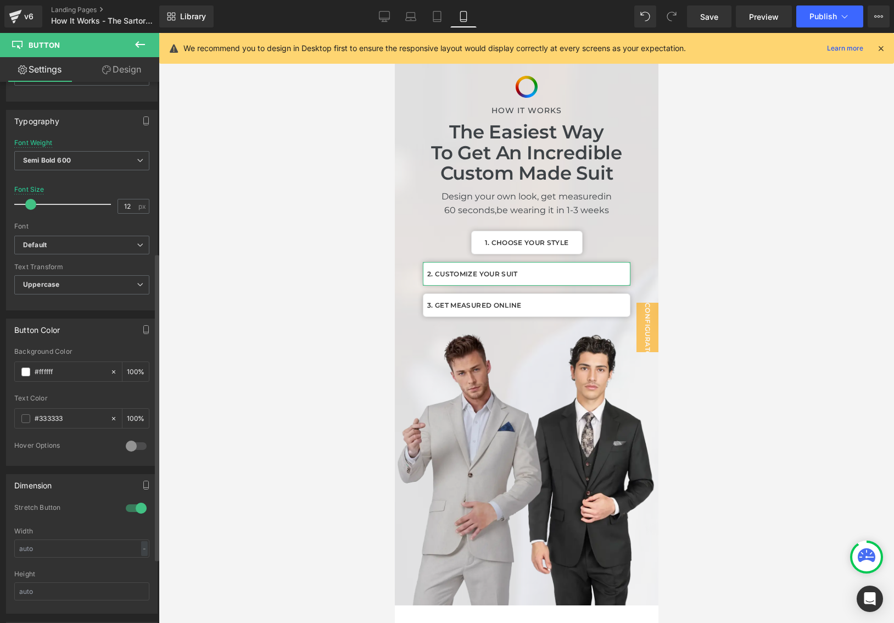
click at [132, 506] on div at bounding box center [136, 508] width 26 height 18
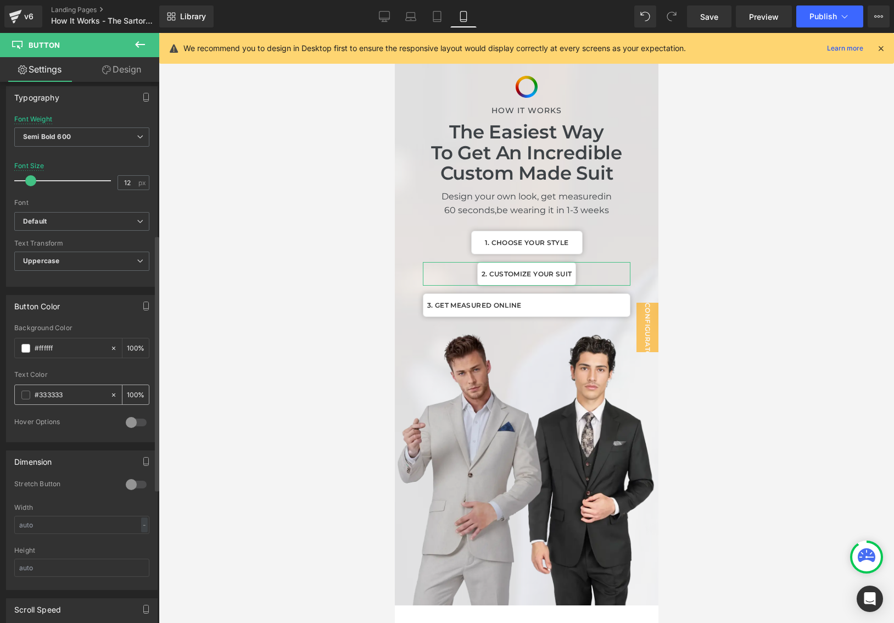
scroll to position [317, 0]
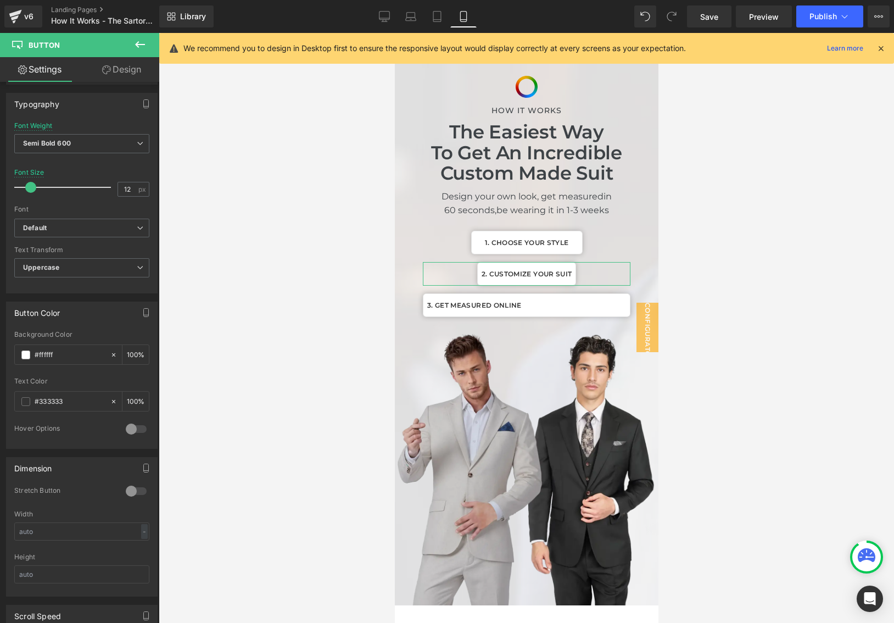
click at [121, 70] on link "Design" at bounding box center [122, 69] width 80 height 25
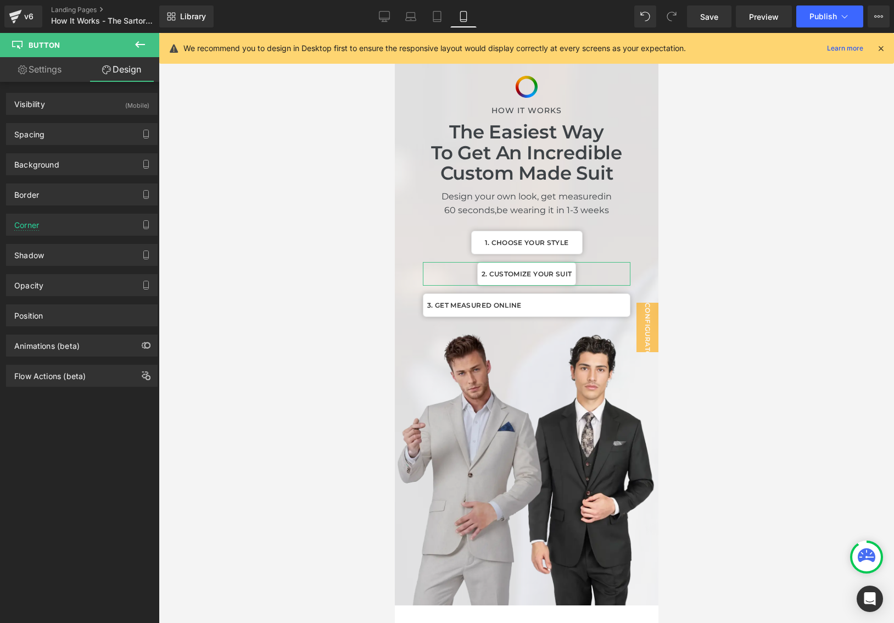
click at [38, 72] on link "Settings" at bounding box center [40, 69] width 80 height 25
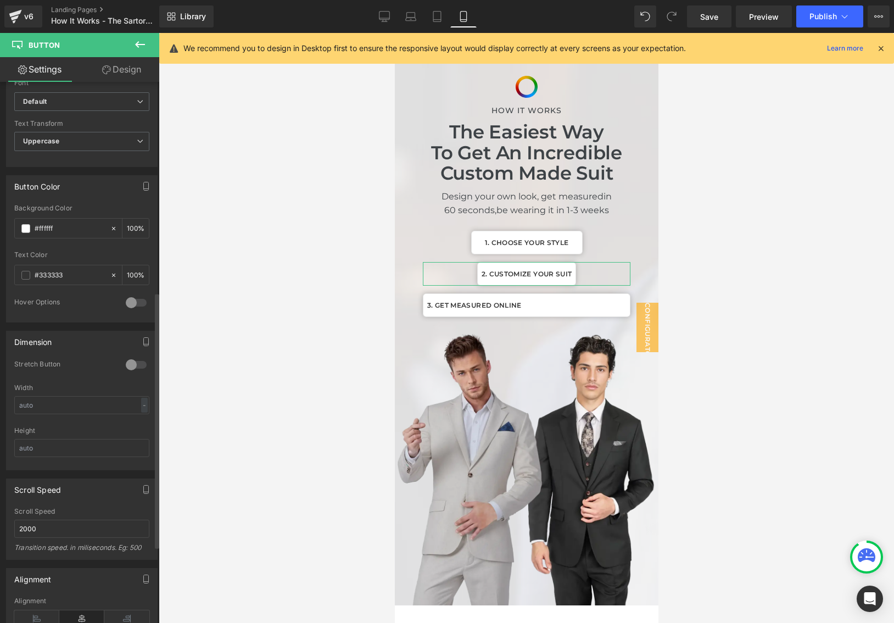
scroll to position [483, 0]
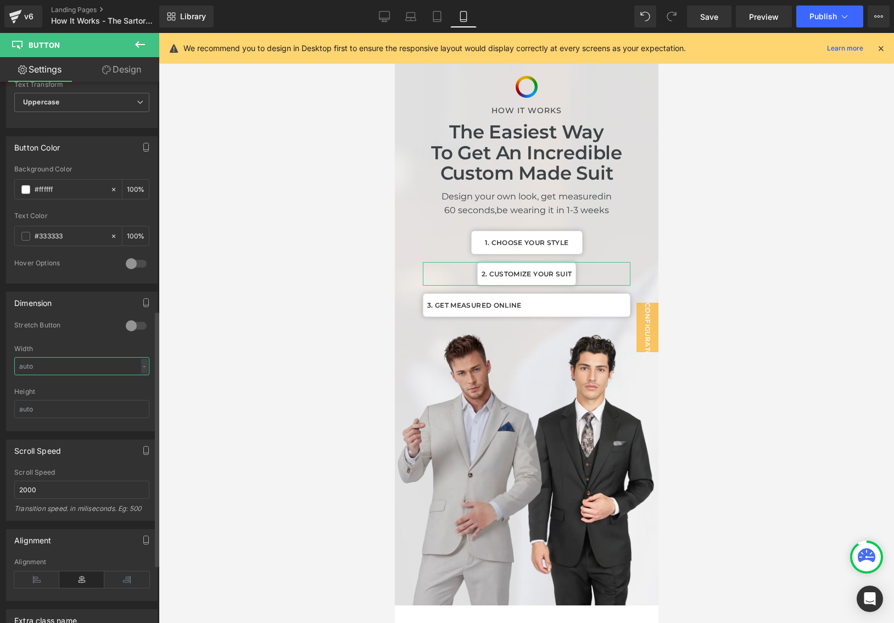
click at [77, 371] on input "text" at bounding box center [81, 366] width 135 height 18
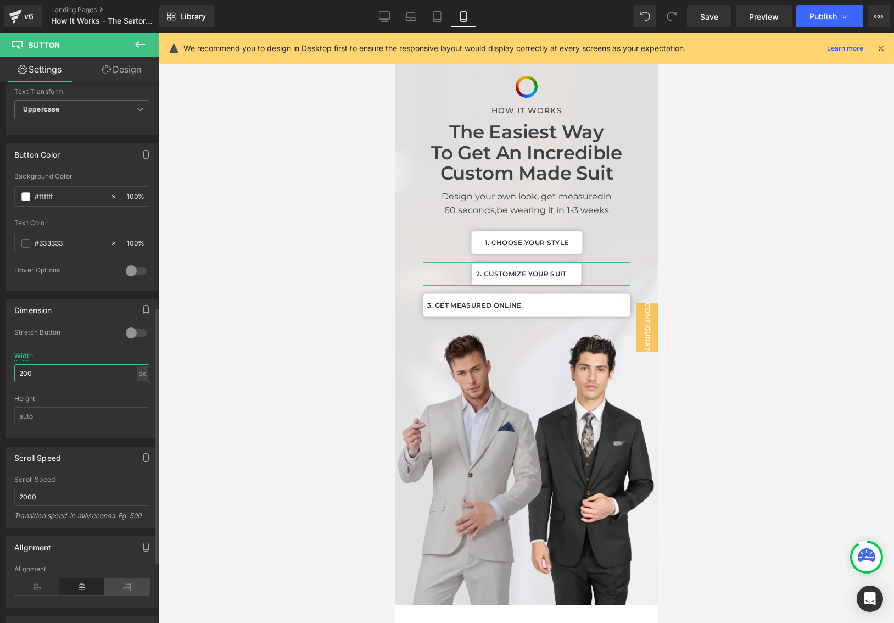
type input "200"
click at [127, 587] on icon at bounding box center [126, 586] width 45 height 16
click at [105, 581] on icon at bounding box center [126, 586] width 45 height 16
click at [88, 583] on icon at bounding box center [81, 586] width 45 height 16
click at [46, 370] on input "200" at bounding box center [81, 373] width 135 height 18
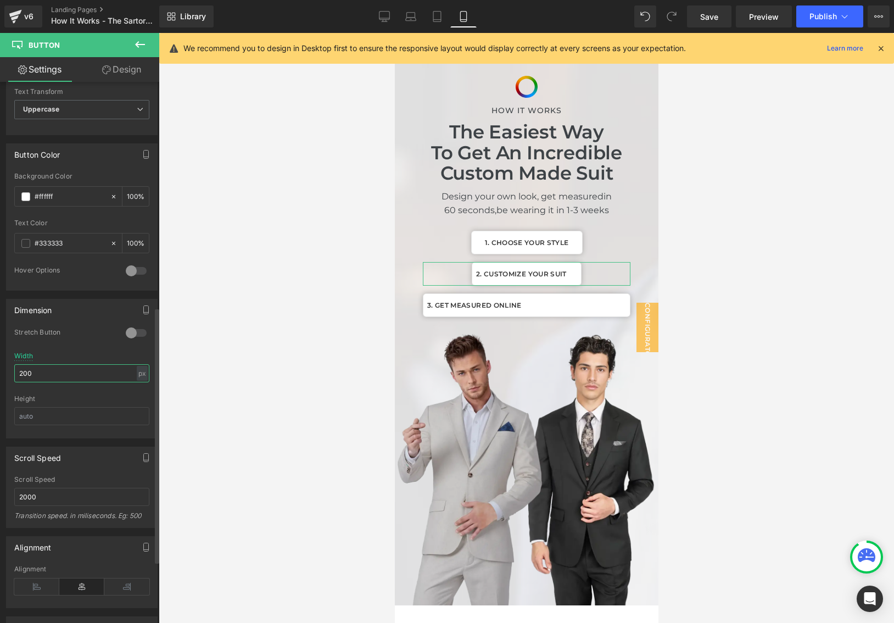
click at [46, 370] on input "200" at bounding box center [81, 373] width 135 height 18
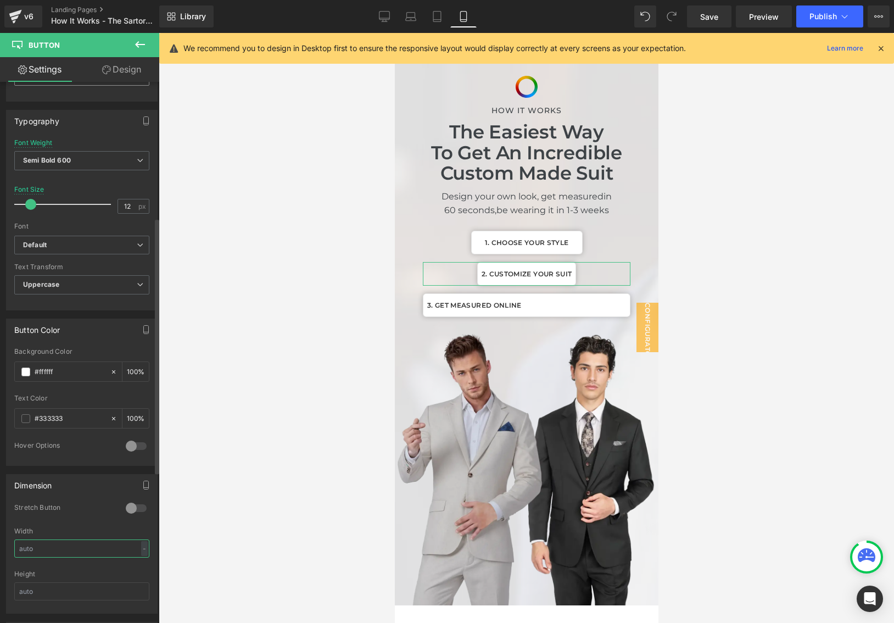
scroll to position [287, 0]
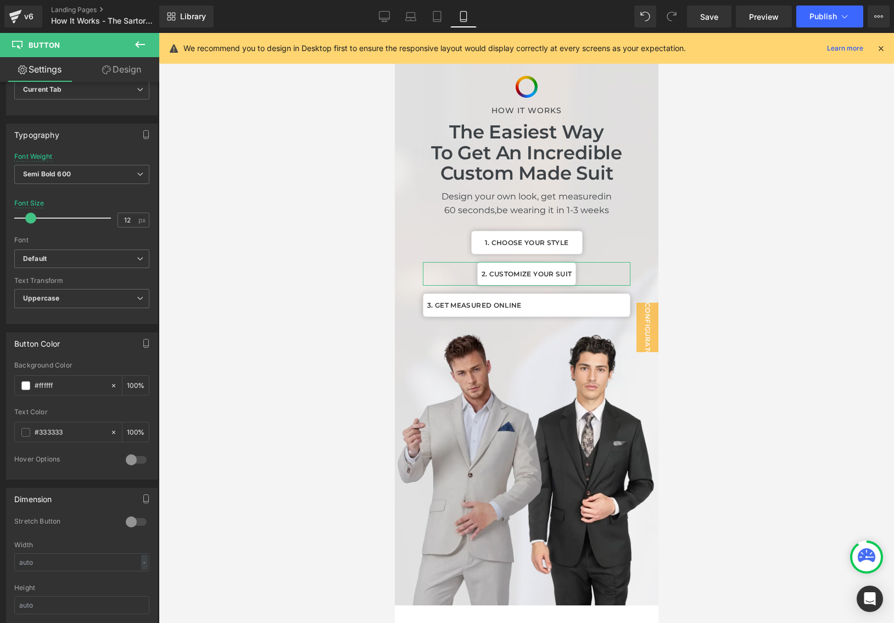
click at [102, 69] on icon at bounding box center [106, 69] width 9 height 9
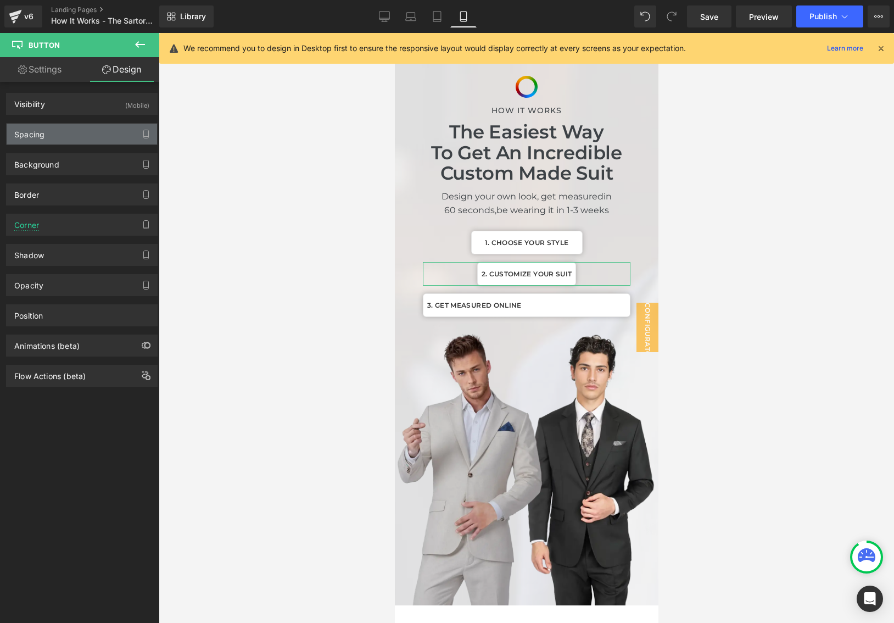
click at [86, 136] on div "Spacing" at bounding box center [82, 134] width 150 height 21
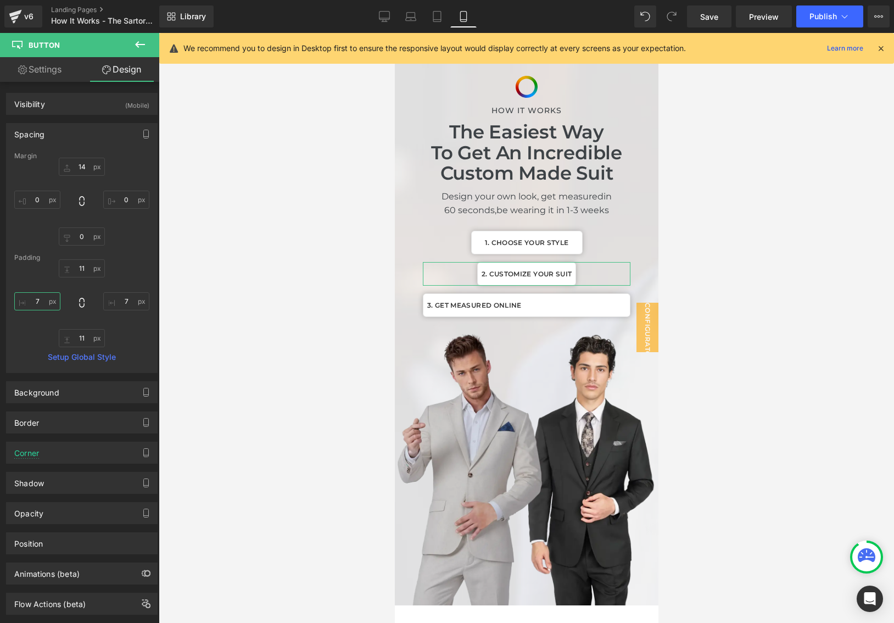
click at [42, 309] on input "7" at bounding box center [37, 301] width 46 height 18
type input "24"
click at [118, 300] on input "7" at bounding box center [126, 301] width 46 height 18
type input "24"
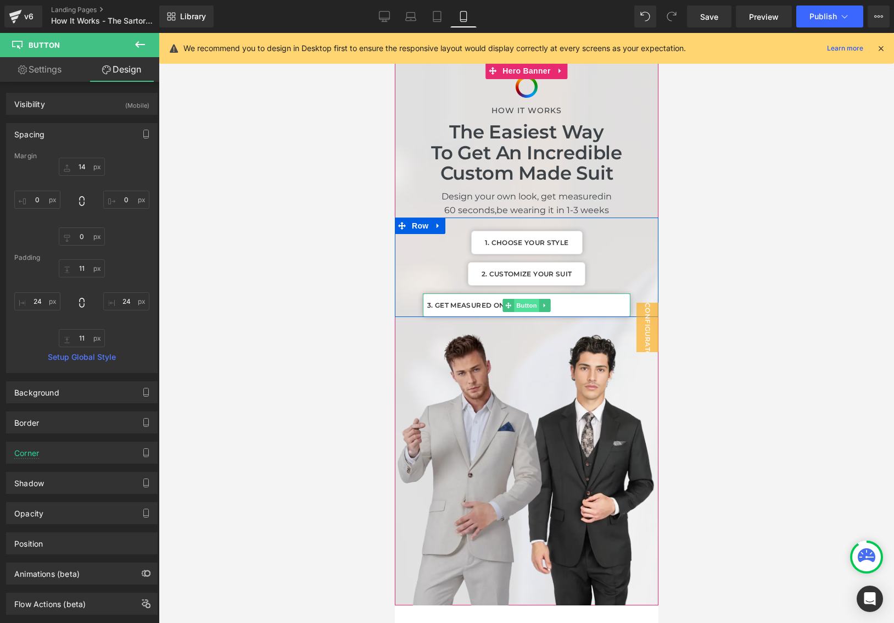
click at [525, 304] on span "Button" at bounding box center [525, 305] width 25 height 13
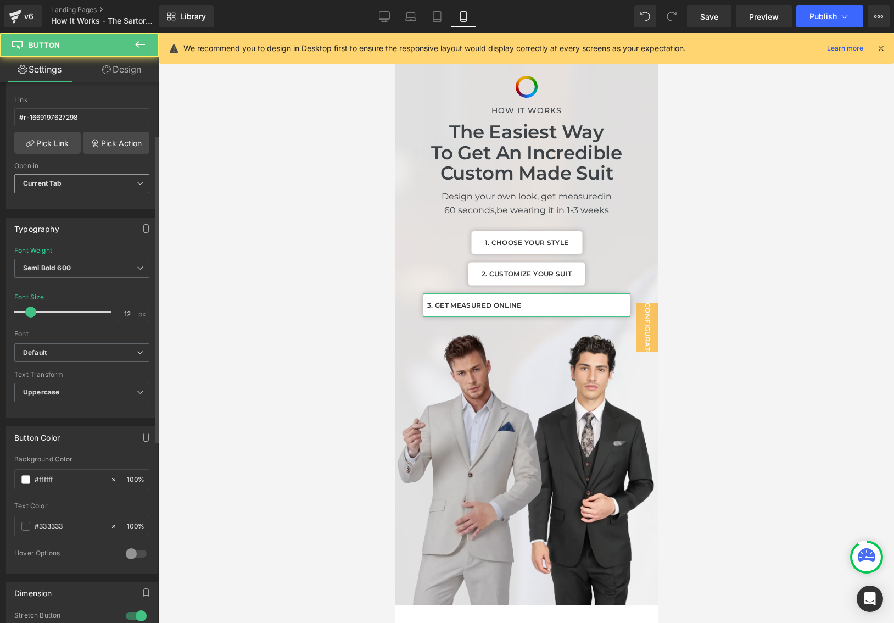
scroll to position [293, 0]
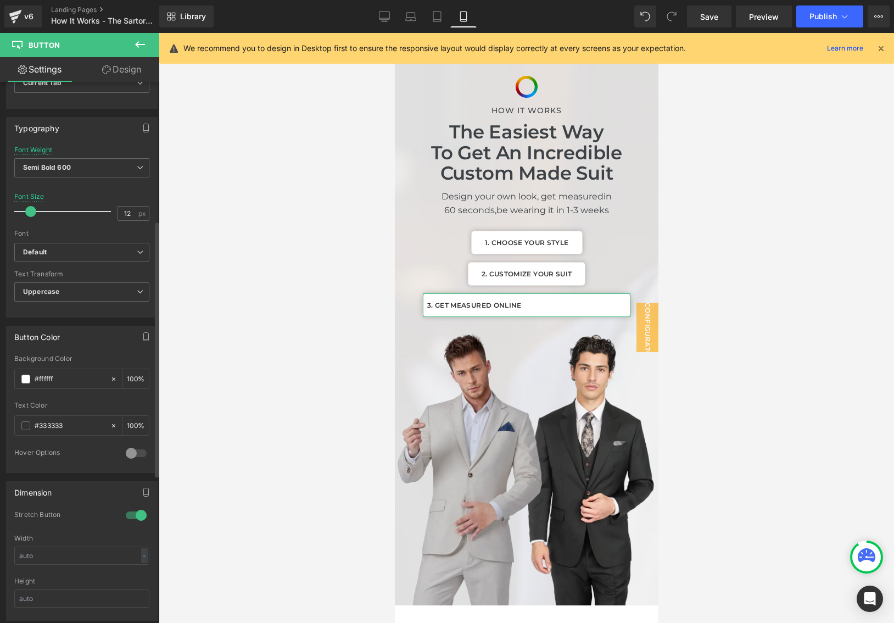
click at [130, 516] on div at bounding box center [136, 515] width 26 height 18
click at [116, 68] on link "Design" at bounding box center [122, 69] width 80 height 25
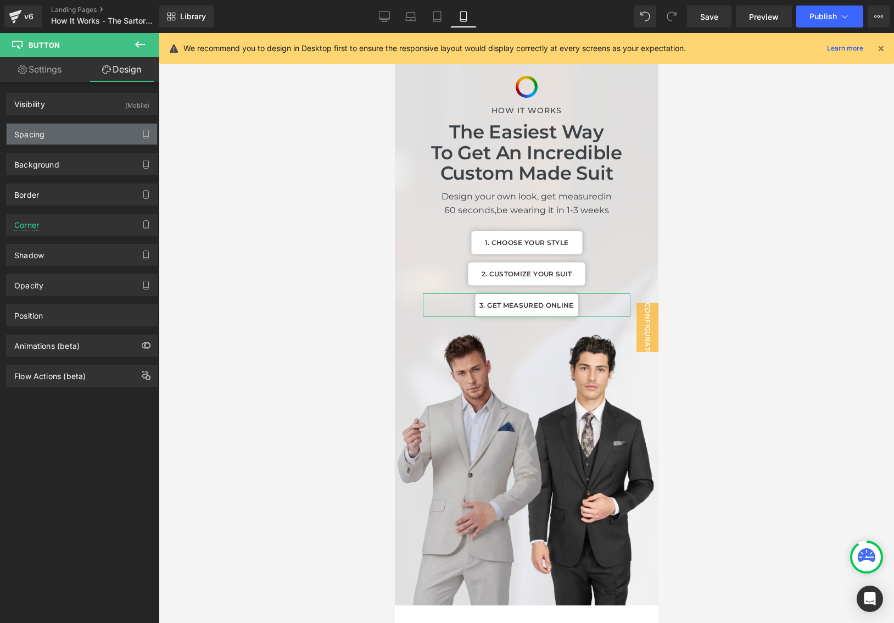
click at [86, 137] on div "Spacing" at bounding box center [82, 134] width 150 height 21
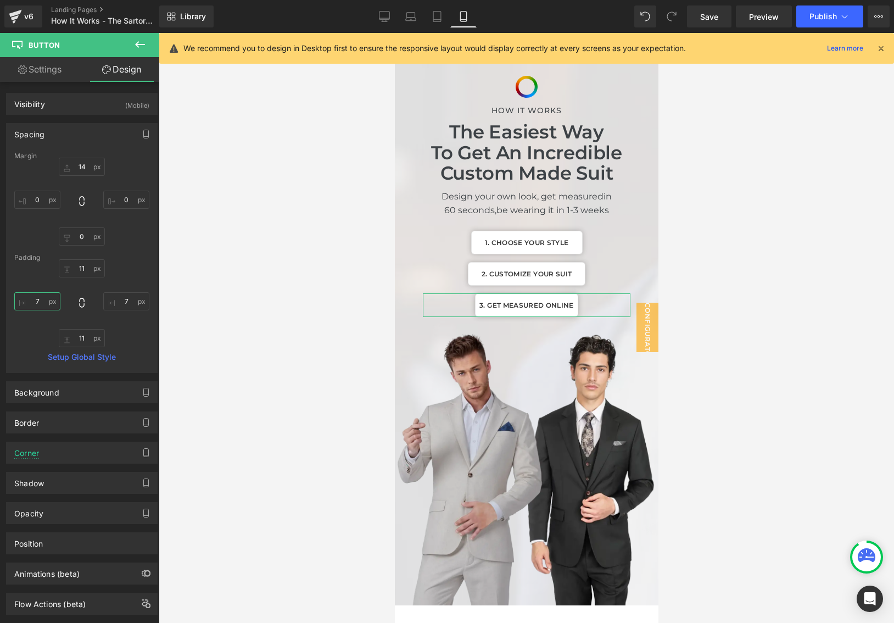
click at [37, 296] on input "text" at bounding box center [37, 301] width 46 height 18
type input "24"
click at [122, 300] on input "text" at bounding box center [126, 301] width 46 height 18
click at [122, 291] on div "24" at bounding box center [81, 303] width 135 height 88
click at [124, 297] on input "text" at bounding box center [126, 301] width 46 height 18
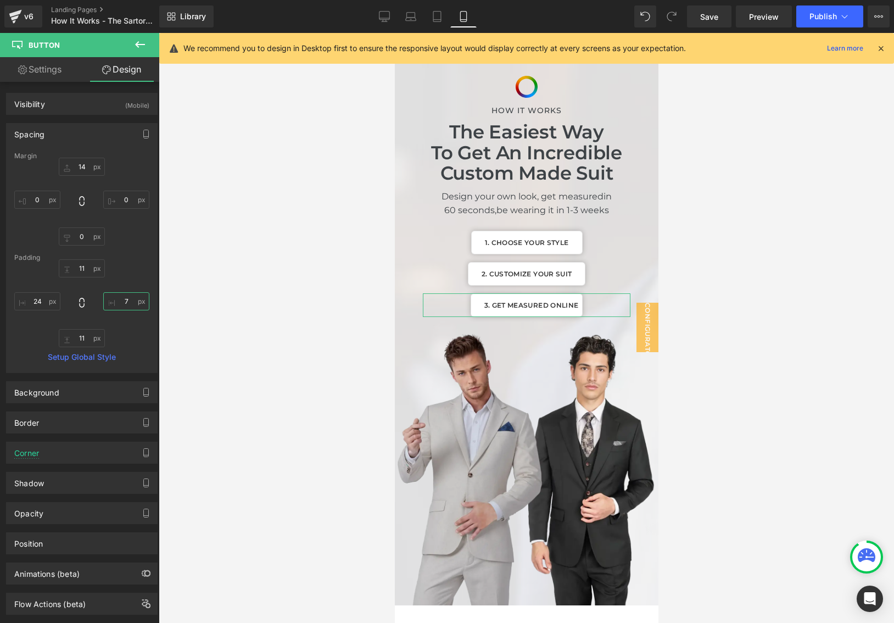
click at [124, 297] on input "text" at bounding box center [126, 301] width 46 height 18
type input "24"
click at [389, 18] on icon at bounding box center [384, 18] width 10 height 0
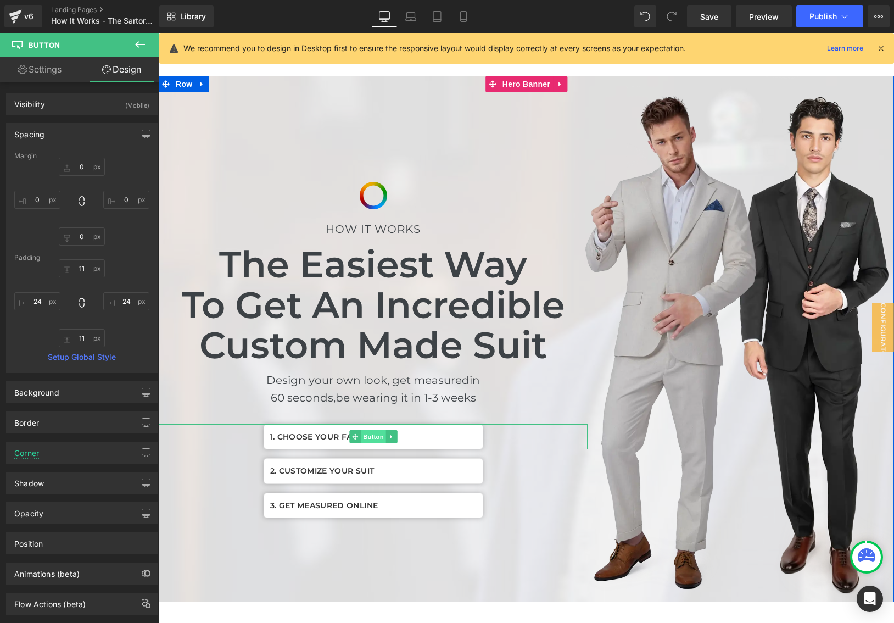
click at [376, 434] on span "Button" at bounding box center [373, 436] width 25 height 13
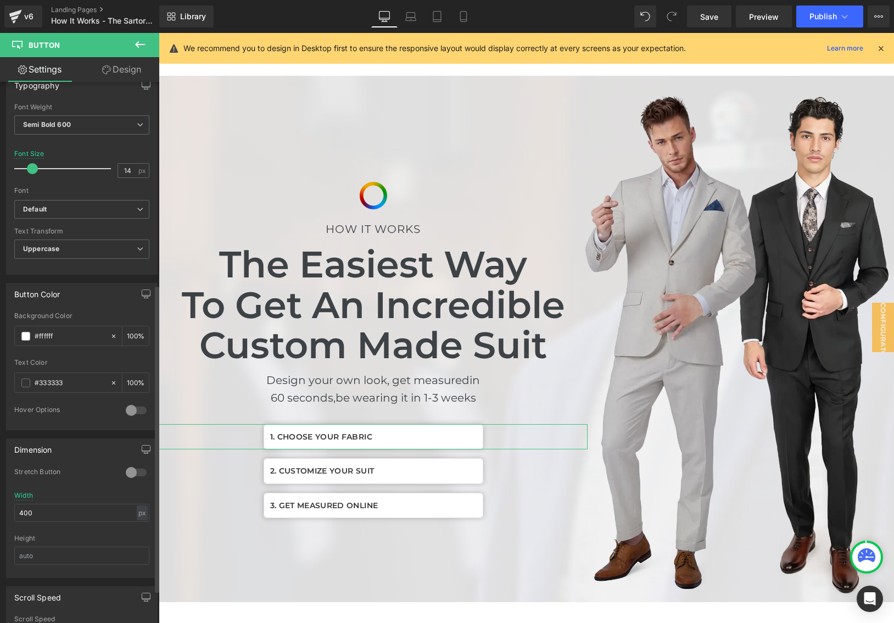
scroll to position [360, 0]
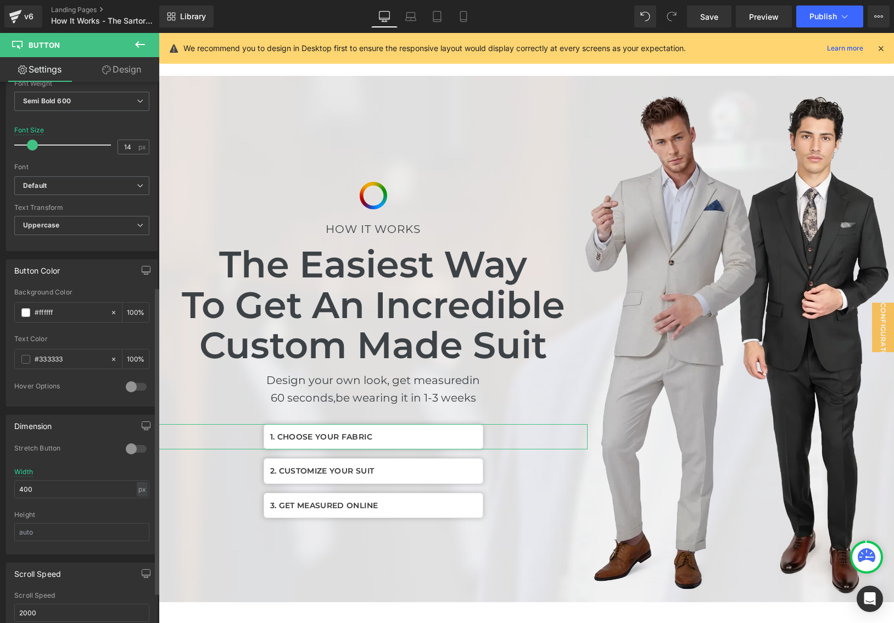
click at [132, 446] on div at bounding box center [136, 449] width 26 height 18
click at [132, 447] on div at bounding box center [136, 449] width 26 height 18
click at [86, 495] on input "400" at bounding box center [81, 489] width 135 height 18
click at [122, 74] on link "Design" at bounding box center [122, 69] width 80 height 25
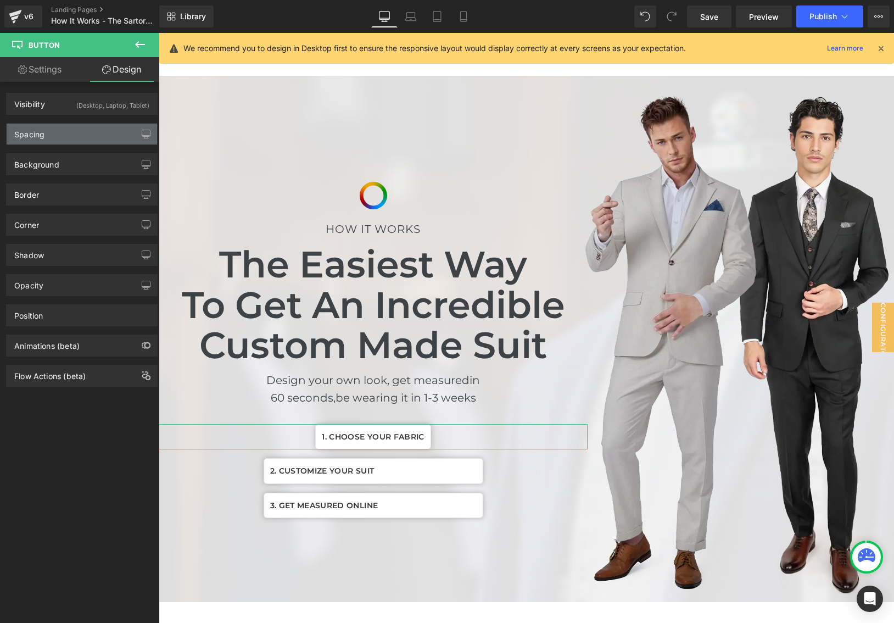
click at [96, 139] on div "Spacing" at bounding box center [82, 134] width 150 height 21
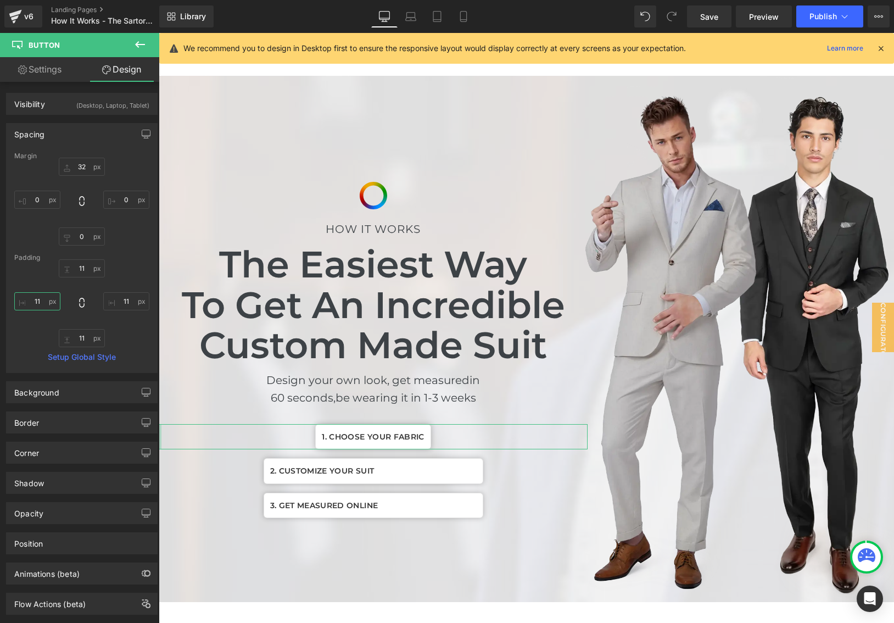
click at [44, 307] on input "11" at bounding box center [37, 301] width 46 height 18
type input "28"
click at [124, 303] on input "11" at bounding box center [126, 301] width 46 height 18
type input "28"
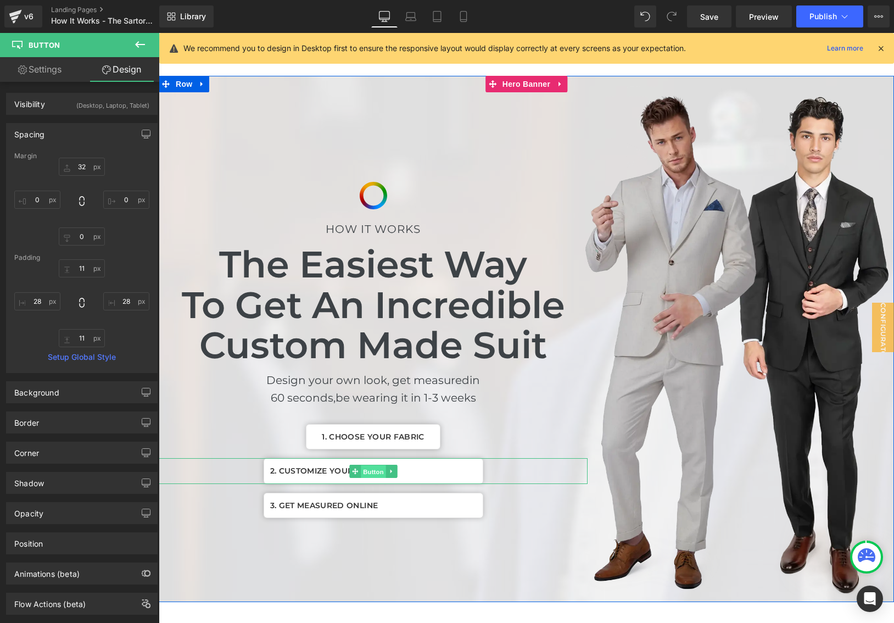
click at [374, 470] on span "Button" at bounding box center [373, 470] width 25 height 13
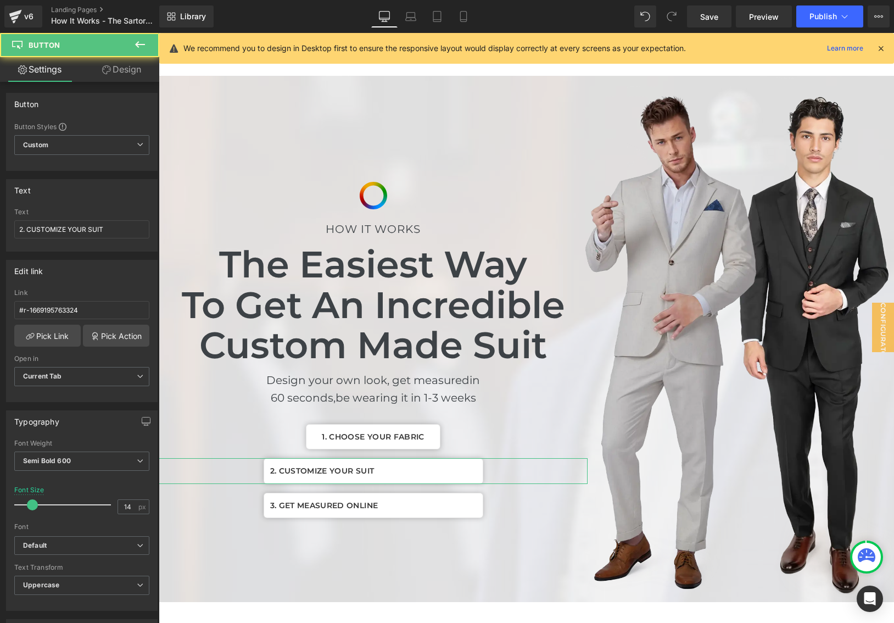
click at [115, 66] on link "Design" at bounding box center [122, 69] width 80 height 25
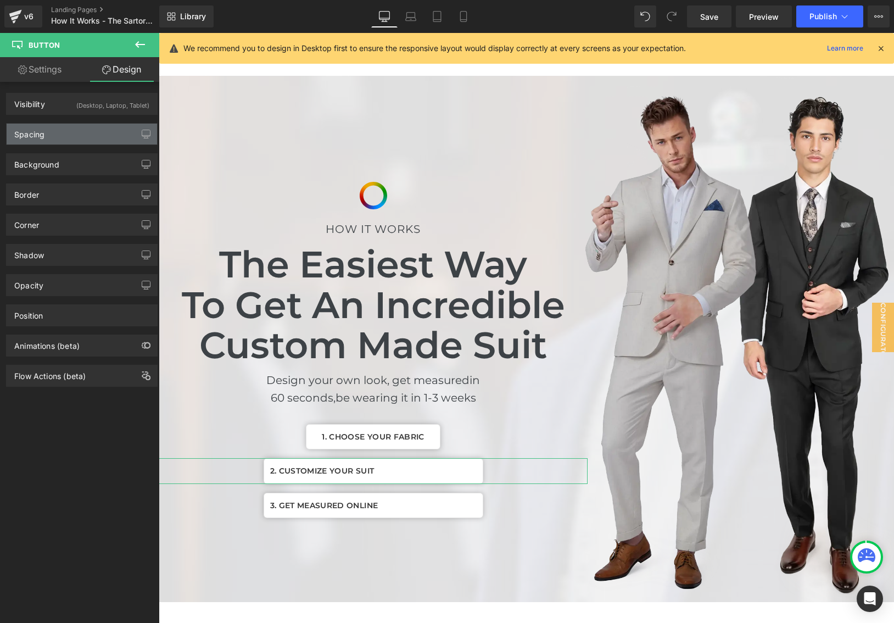
click at [82, 137] on div "Spacing" at bounding box center [82, 134] width 150 height 21
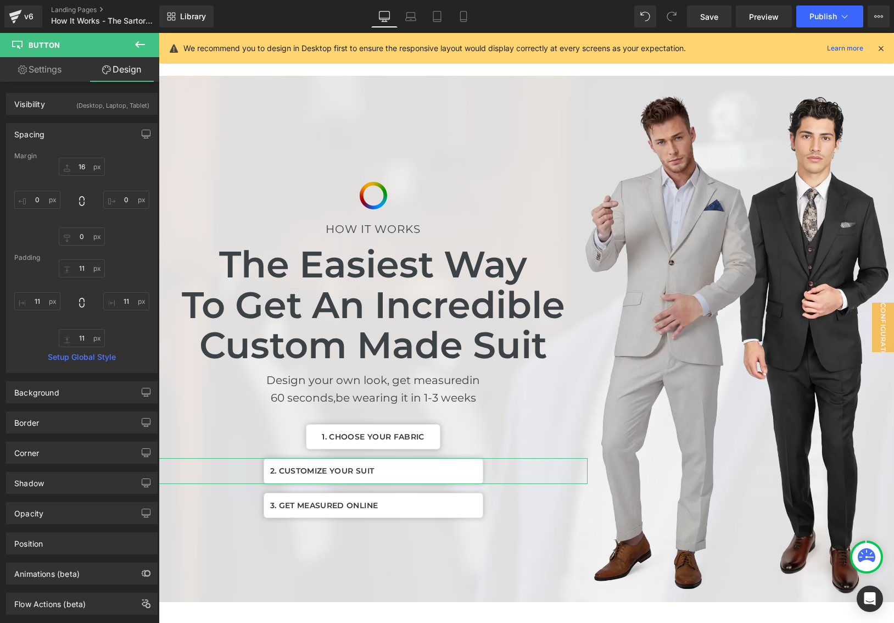
click at [46, 76] on link "Settings" at bounding box center [40, 69] width 80 height 25
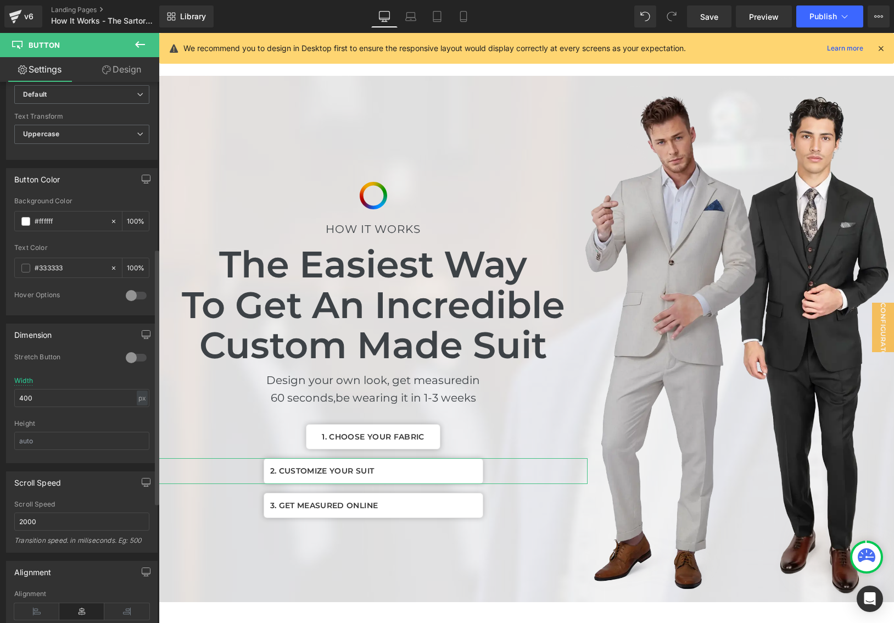
scroll to position [464, 0]
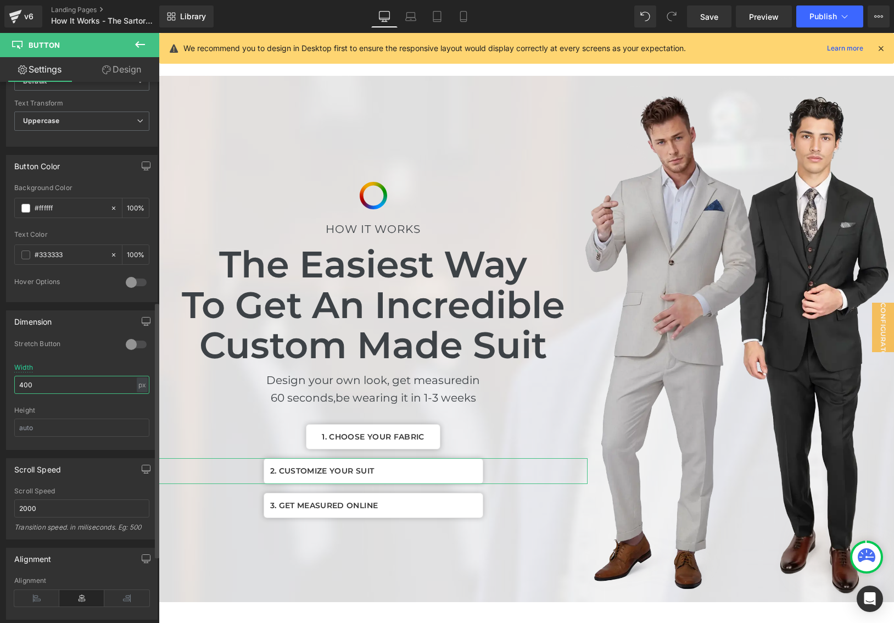
click at [57, 376] on input "400" at bounding box center [81, 385] width 135 height 18
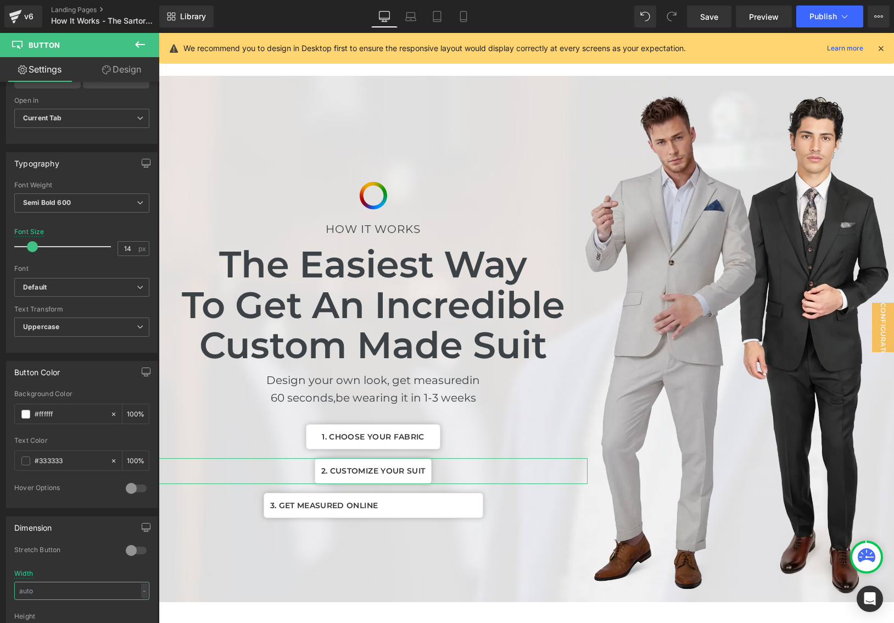
scroll to position [128, 0]
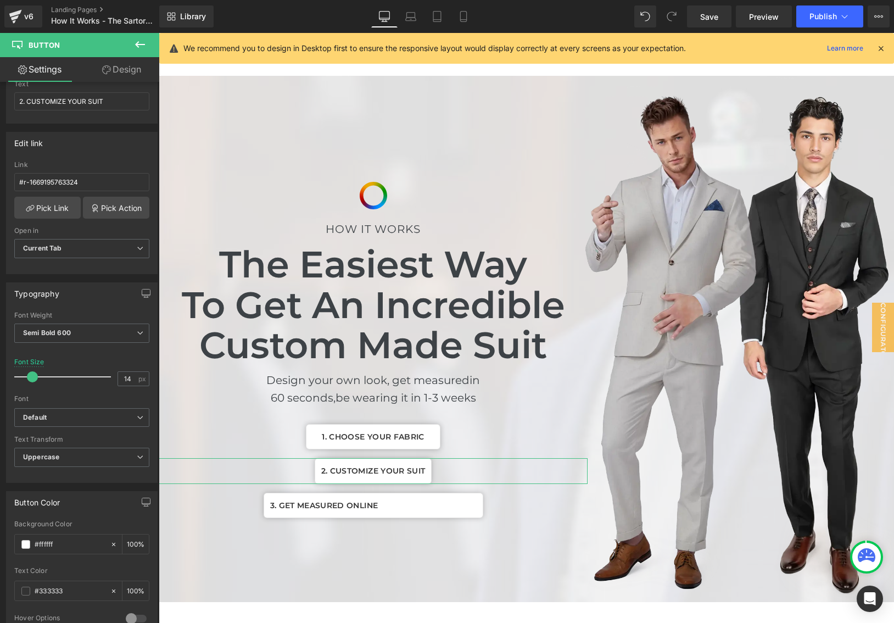
click at [118, 67] on link "Design" at bounding box center [122, 69] width 80 height 25
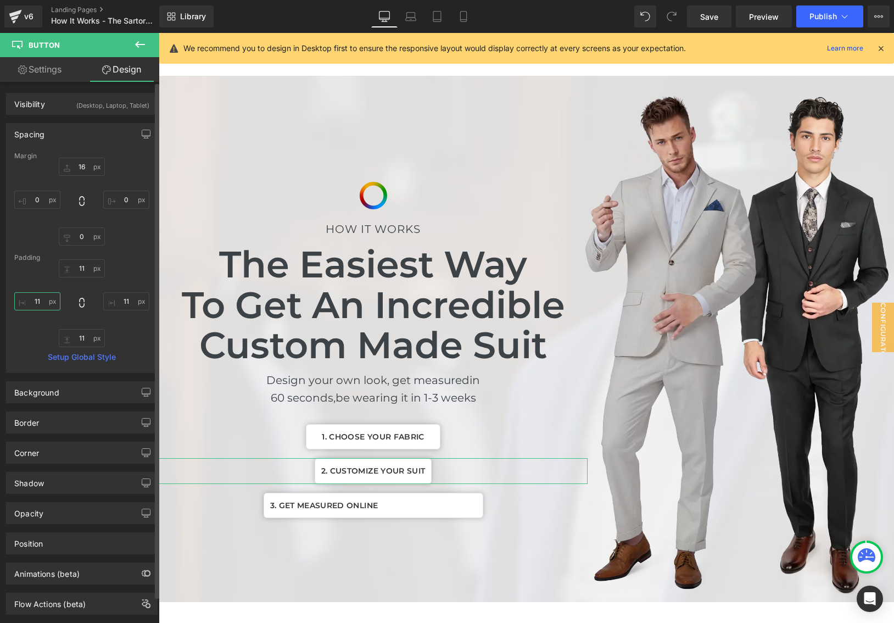
click at [44, 293] on input "11" at bounding box center [37, 301] width 46 height 18
type input "26"
click at [46, 301] on input "26" at bounding box center [37, 301] width 46 height 18
click at [123, 301] on input "11" at bounding box center [126, 301] width 46 height 18
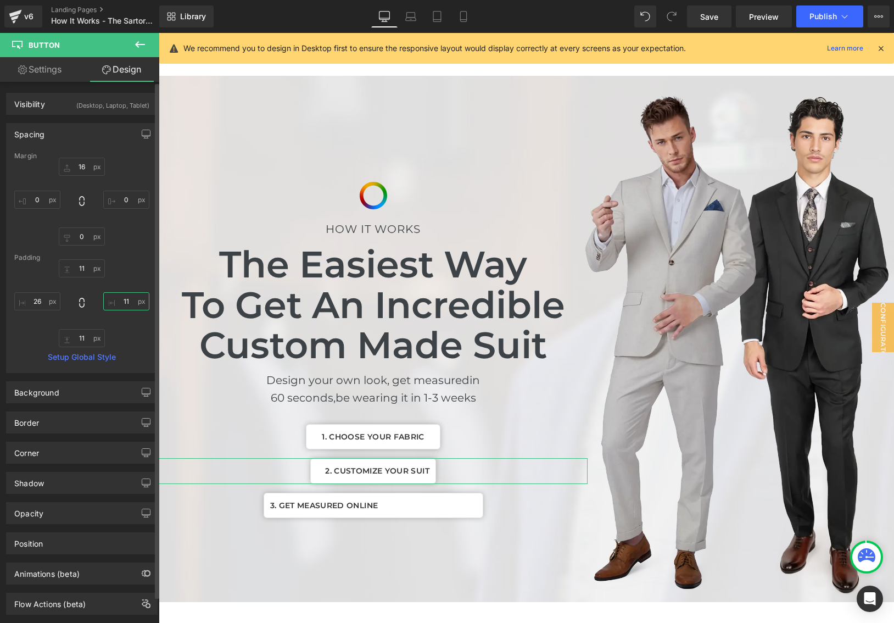
click at [123, 301] on input "11" at bounding box center [126, 301] width 46 height 18
paste input "26"
type input "26"
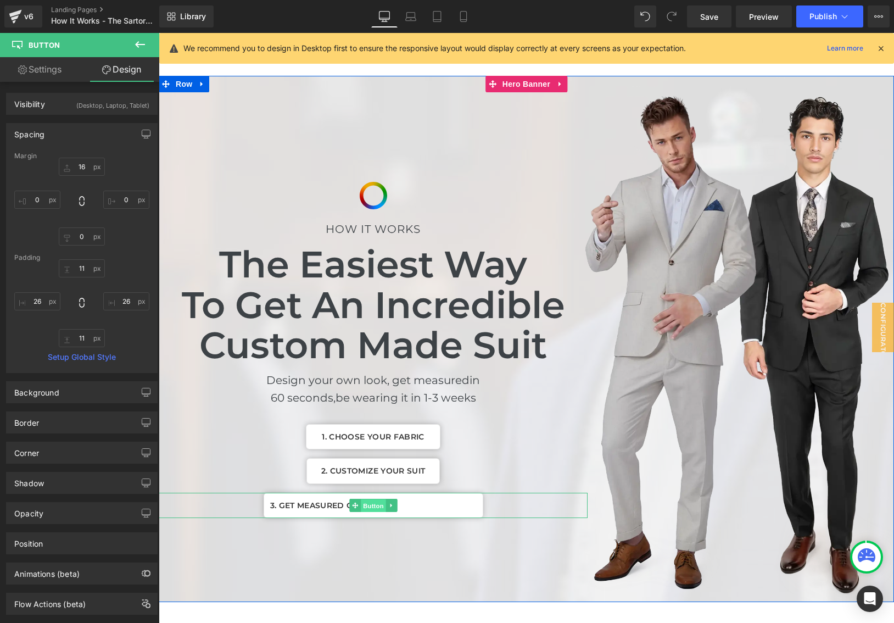
click at [365, 509] on span "Button" at bounding box center [373, 505] width 25 height 13
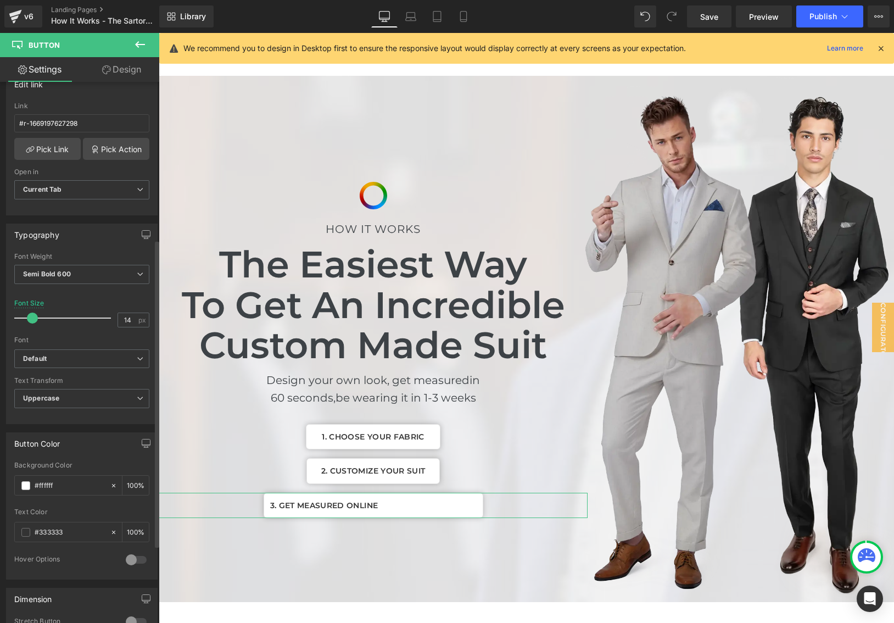
scroll to position [355, 0]
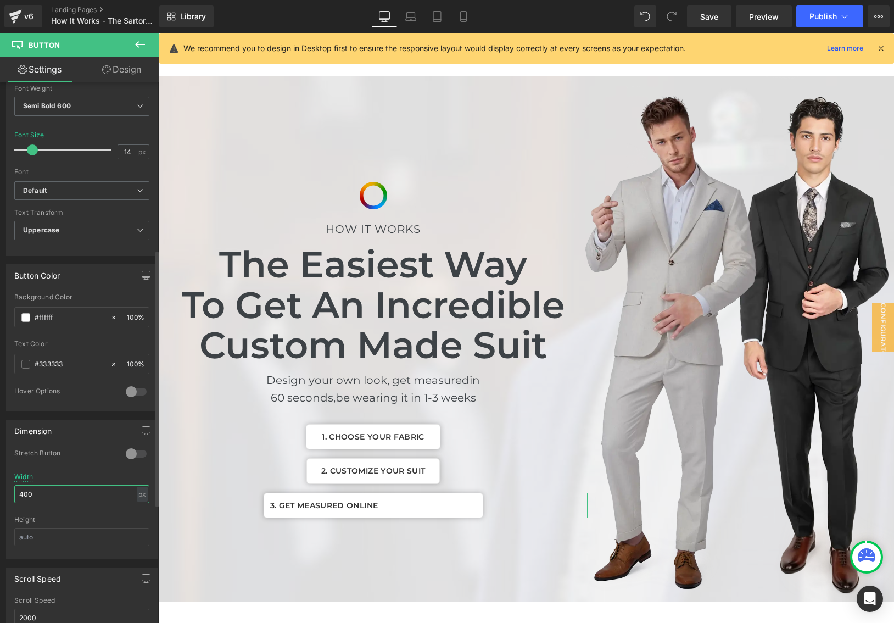
click at [55, 491] on input "400" at bounding box center [81, 494] width 135 height 18
click at [117, 69] on link "Design" at bounding box center [122, 69] width 80 height 25
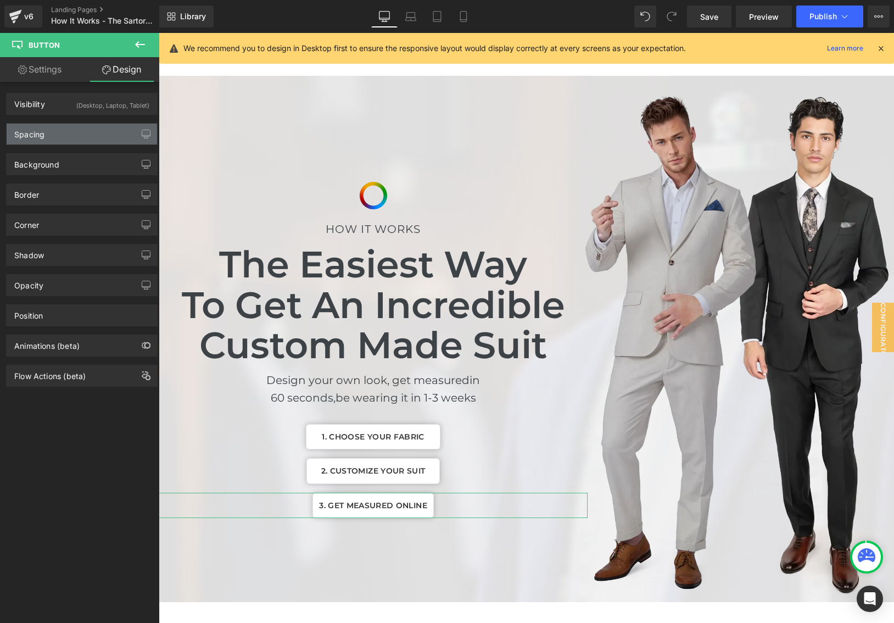
click at [60, 134] on div "Spacing" at bounding box center [82, 134] width 150 height 21
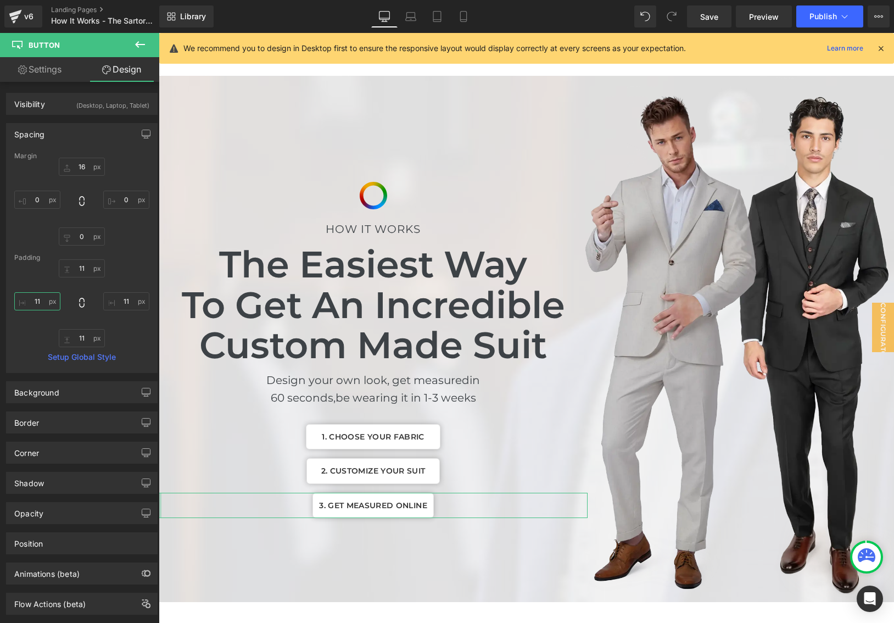
click at [41, 301] on input "11" at bounding box center [37, 301] width 46 height 18
type input "23"
click at [120, 300] on input "11" at bounding box center [126, 301] width 46 height 18
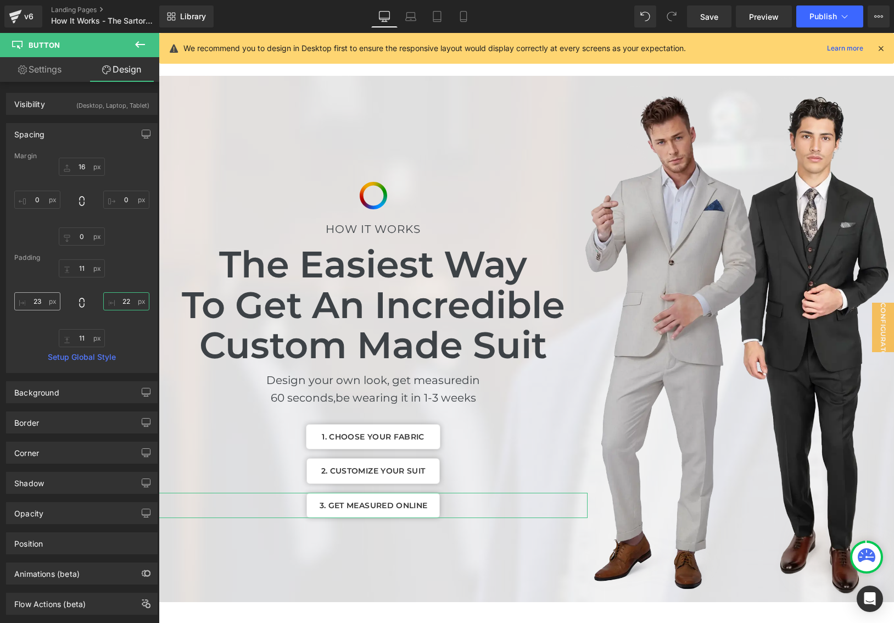
type input "22"
click at [44, 301] on input "23" at bounding box center [37, 301] width 46 height 18
type input "22"
click at [819, 20] on span "Publish" at bounding box center [822, 16] width 27 height 9
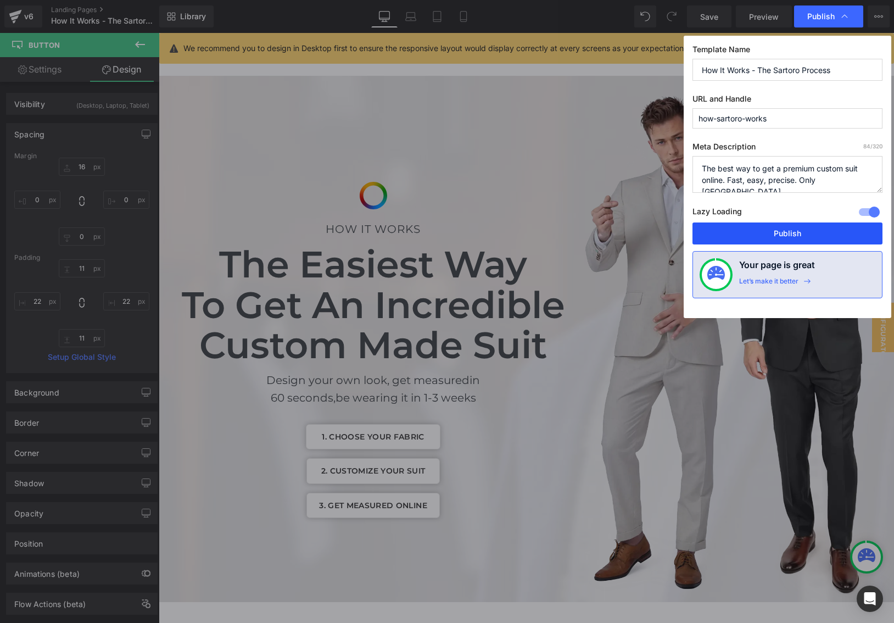
click at [785, 228] on button "Publish" at bounding box center [787, 233] width 190 height 22
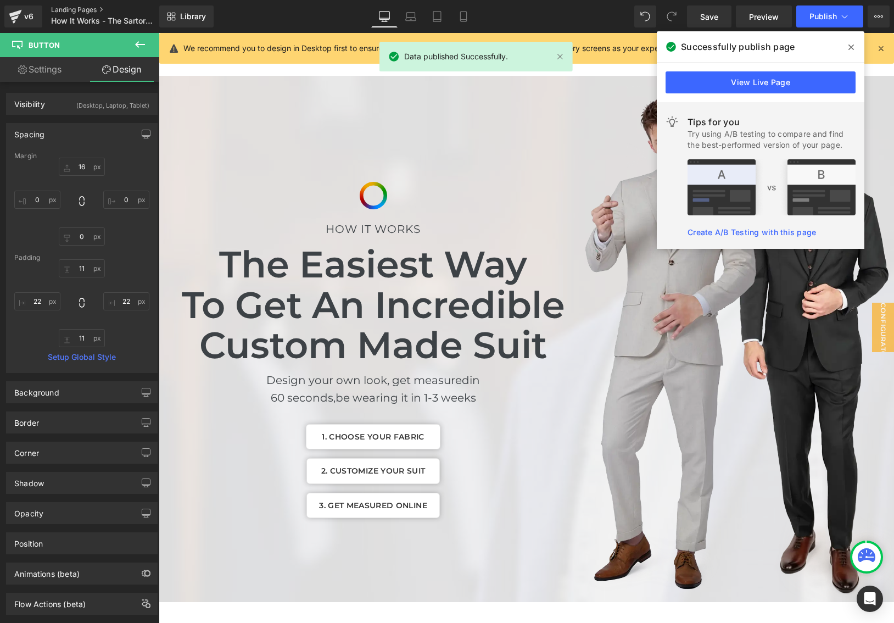
click at [77, 9] on link "Landing Pages" at bounding box center [114, 9] width 126 height 9
